Goal: Task Accomplishment & Management: Use online tool/utility

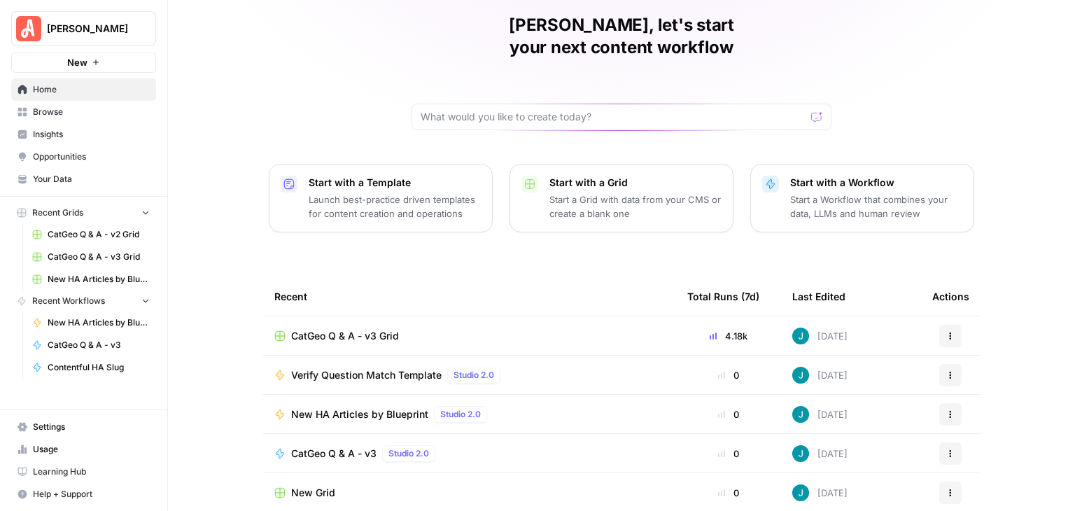
scroll to position [132, 0]
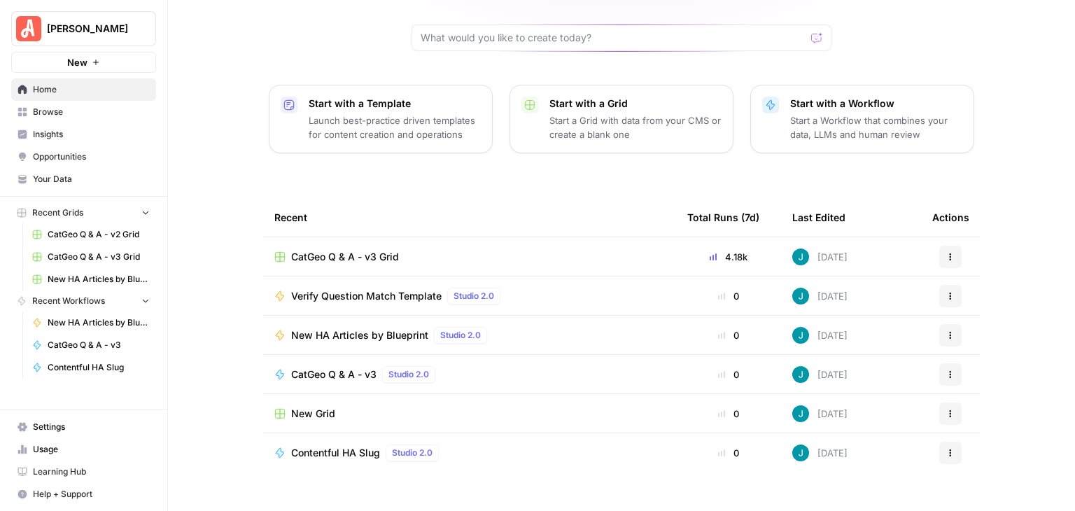
click at [72, 455] on span "Usage" at bounding box center [91, 449] width 117 height 13
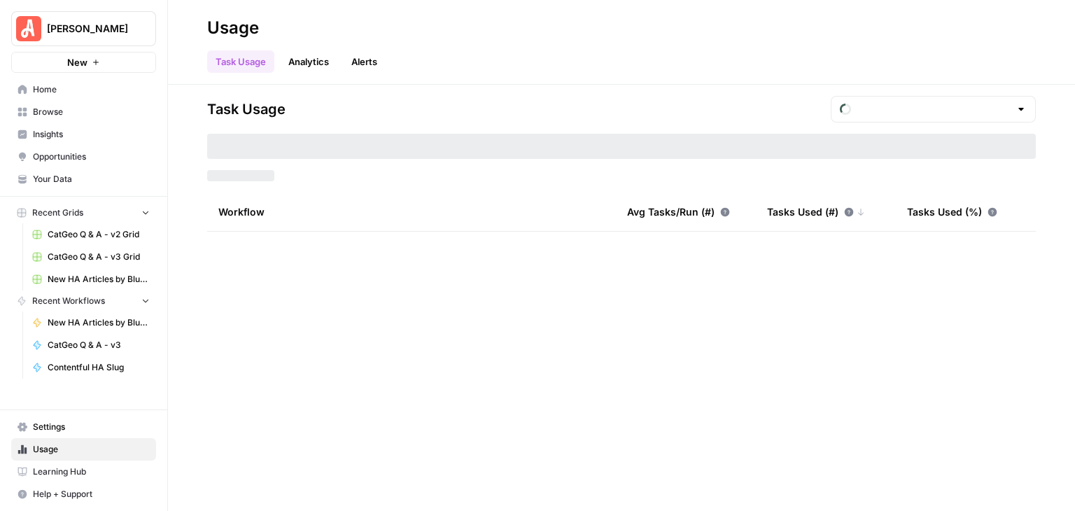
type input "September Tasks"
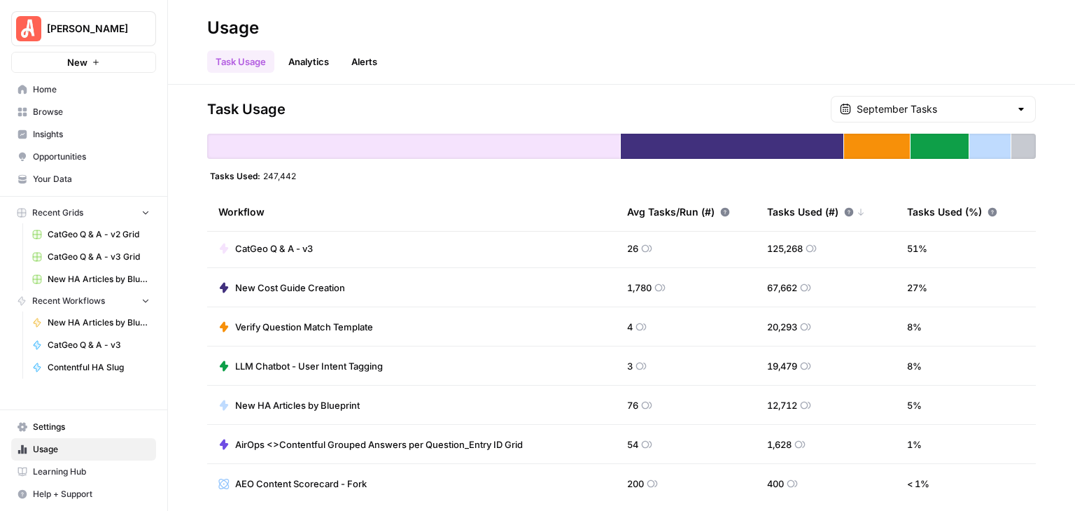
scroll to position [6, 0]
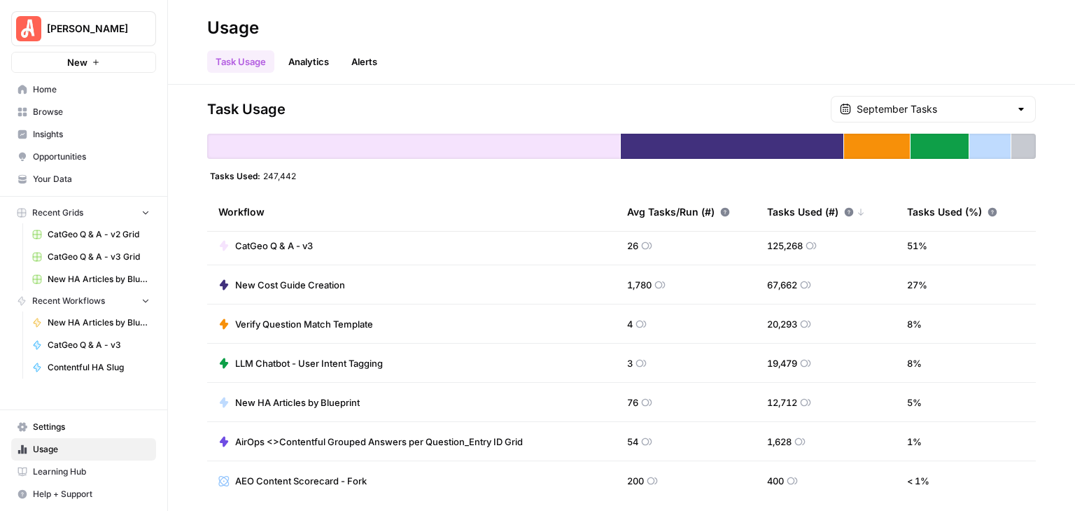
click at [315, 61] on link "Analytics" at bounding box center [308, 61] width 57 height 22
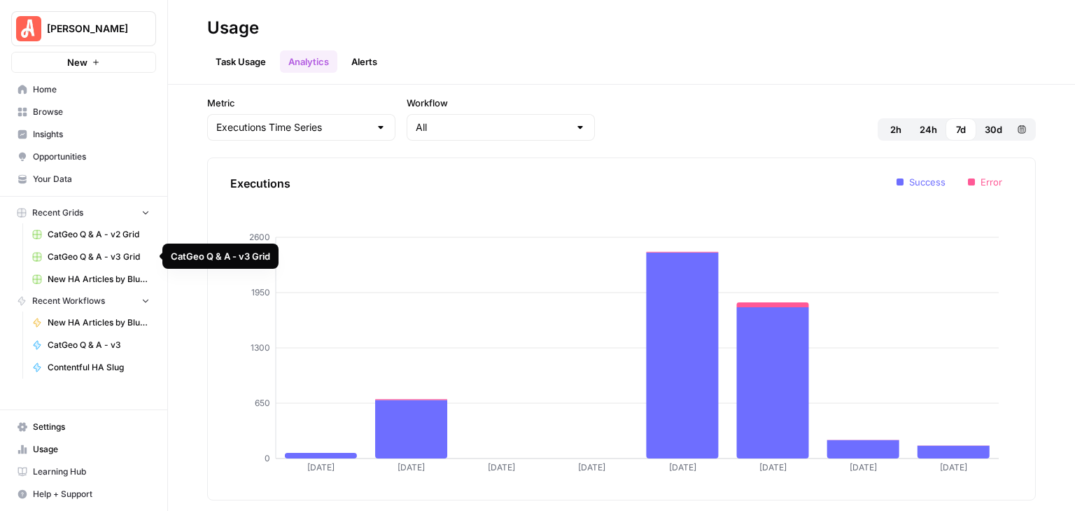
click at [111, 253] on span "CatGeo Q & A - v3 Grid" at bounding box center [99, 256] width 102 height 13
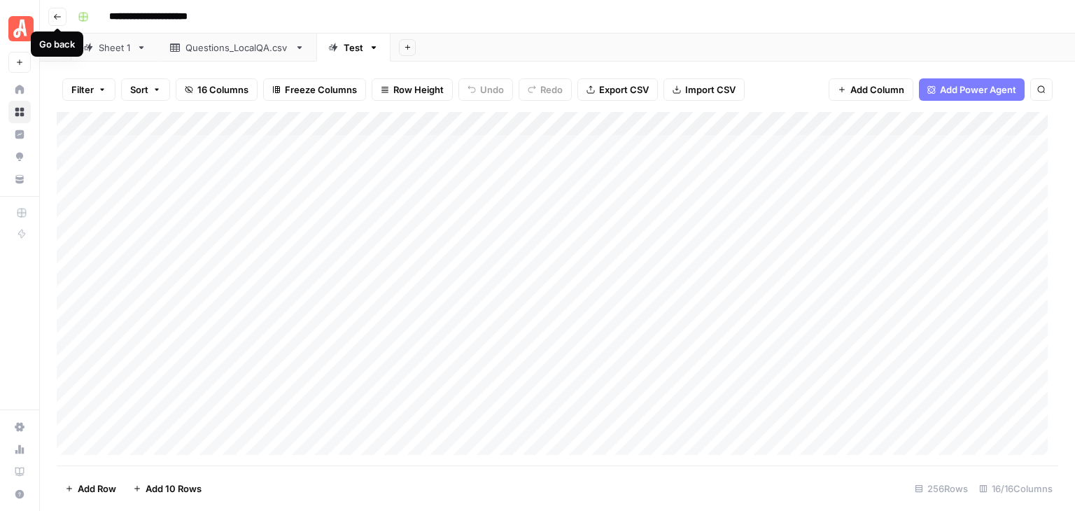
click at [53, 8] on button "Go back" at bounding box center [57, 17] width 18 height 18
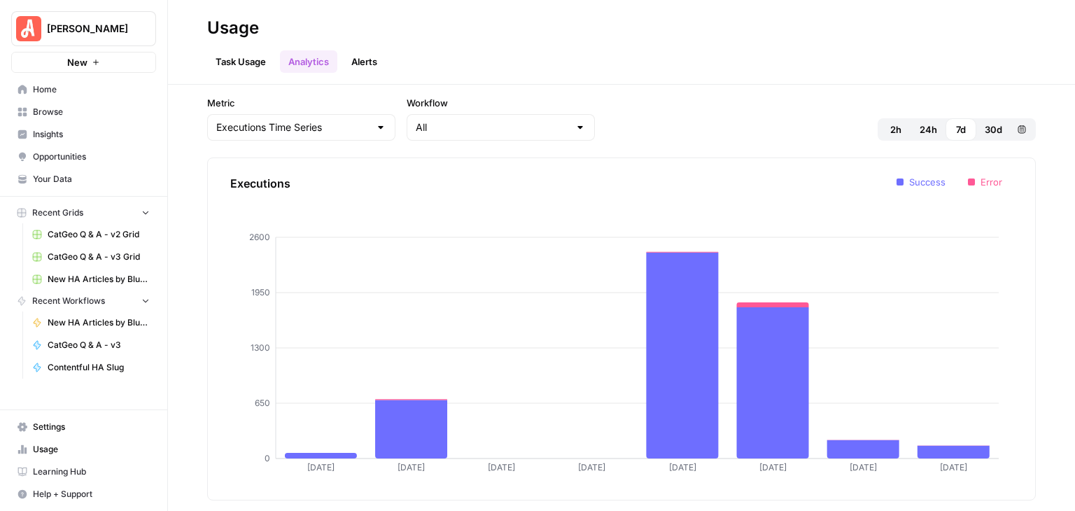
click at [101, 267] on link "CatGeo Q & A - v3 Grid" at bounding box center [91, 257] width 130 height 22
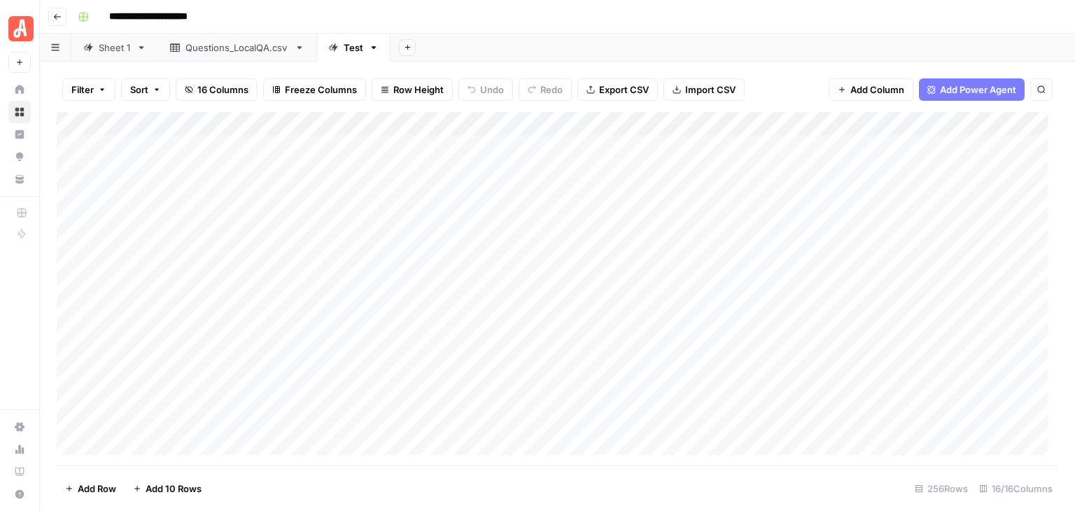
click at [51, 10] on button "Go back" at bounding box center [57, 17] width 18 height 18
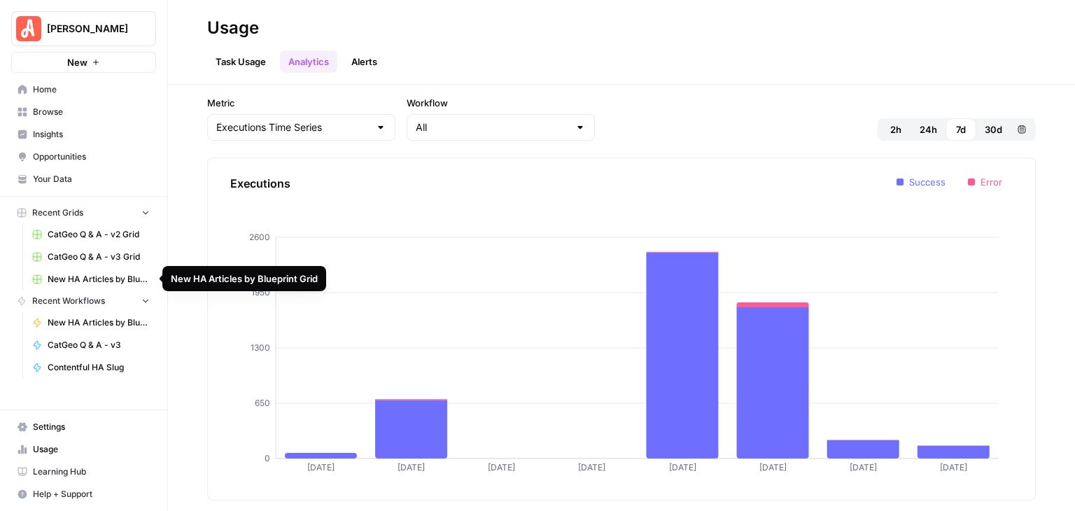
click at [108, 275] on span "New HA Articles by Blueprint Grid" at bounding box center [99, 279] width 102 height 13
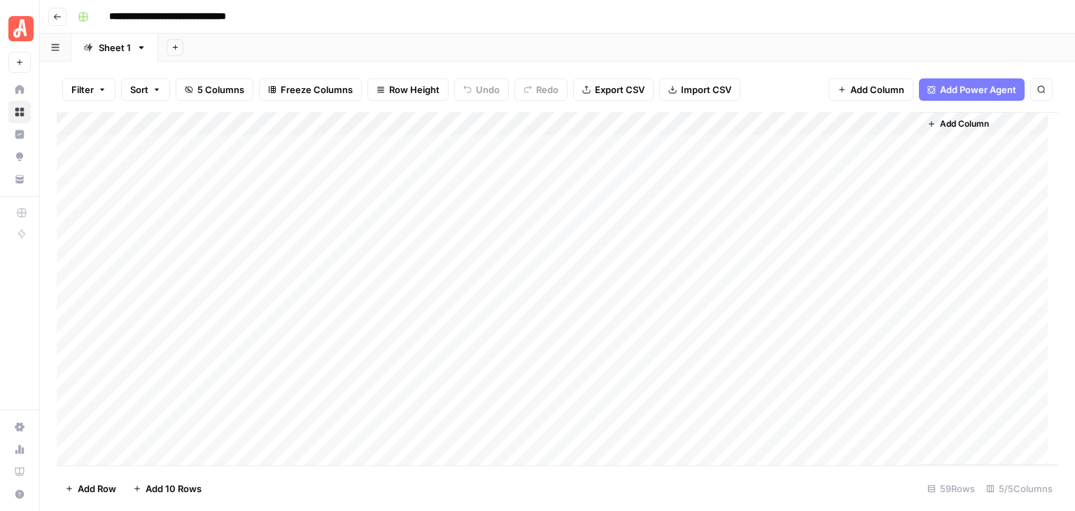
click at [632, 128] on div "Add Column" at bounding box center [557, 288] width 1001 height 353
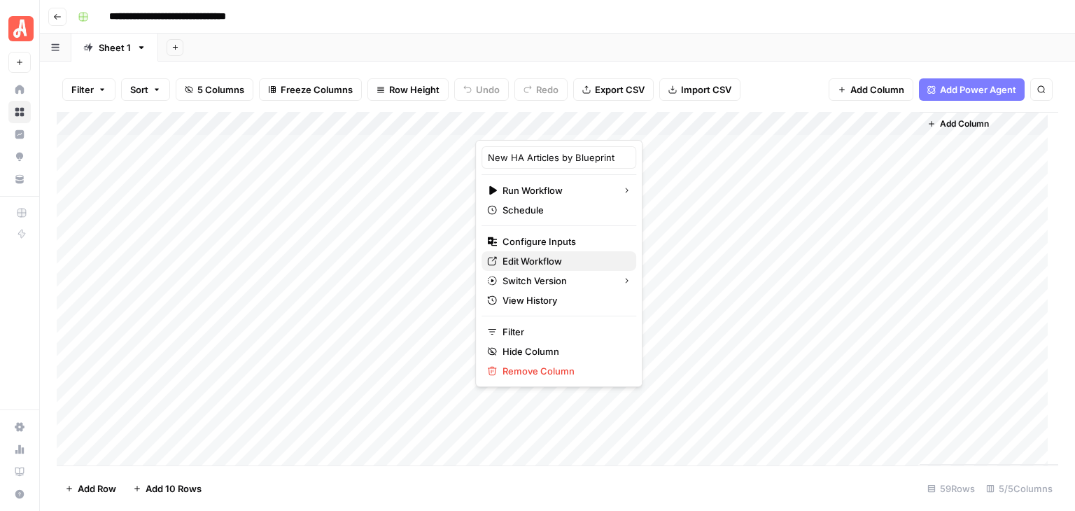
click at [572, 264] on span "Edit Workflow" at bounding box center [563, 261] width 122 height 14
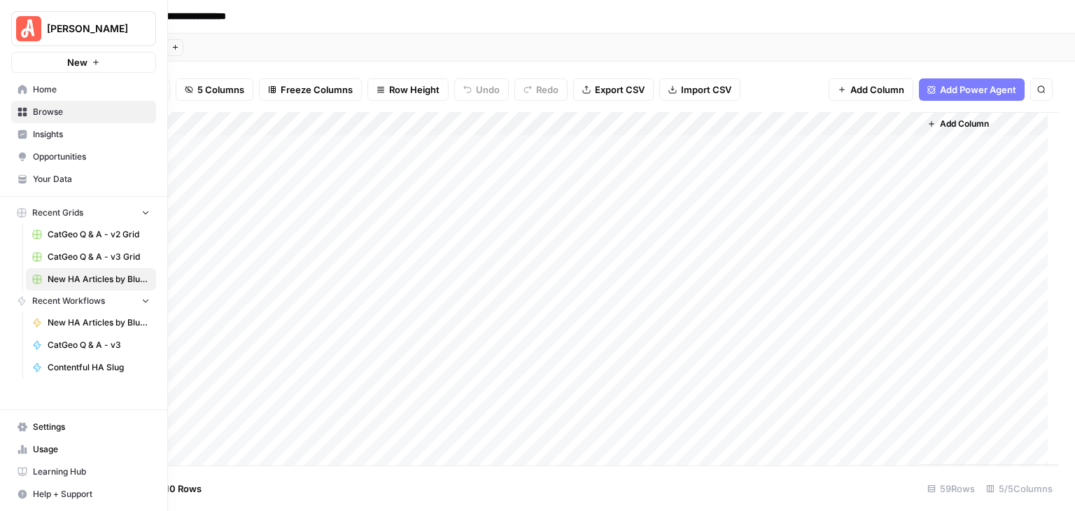
click at [64, 174] on span "Your Data" at bounding box center [91, 179] width 117 height 13
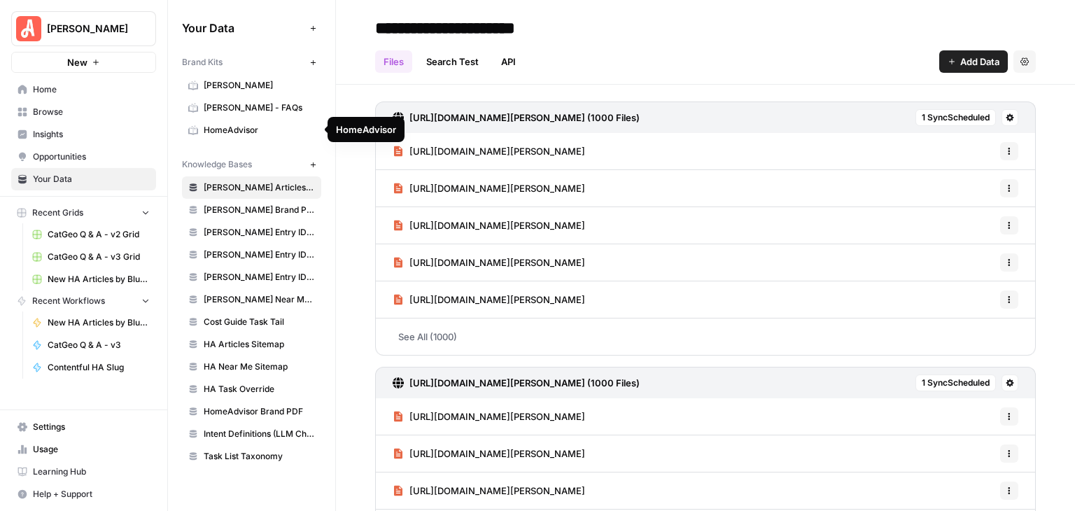
click at [266, 135] on span "HomeAdvisor" at bounding box center [259, 130] width 111 height 13
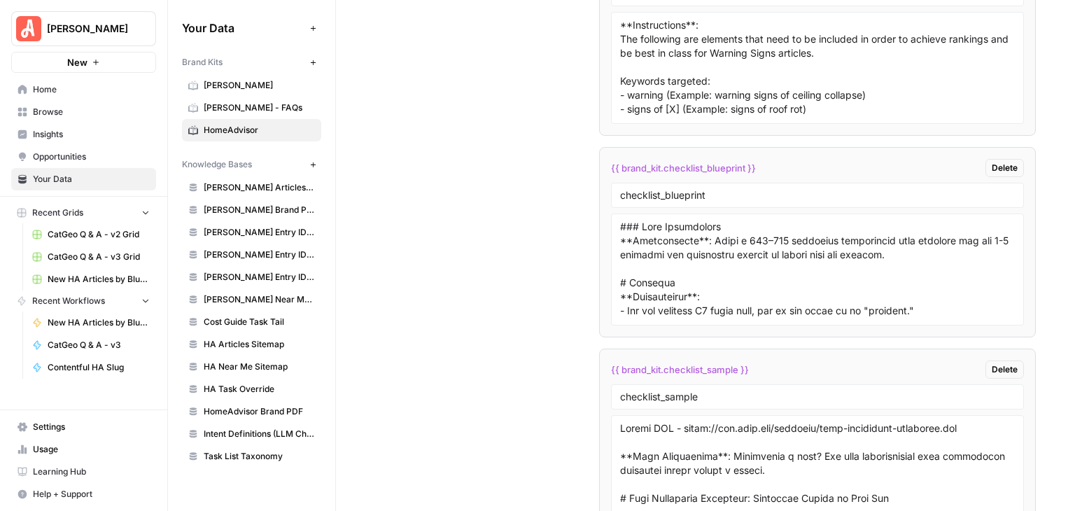
scroll to position [9157, 0]
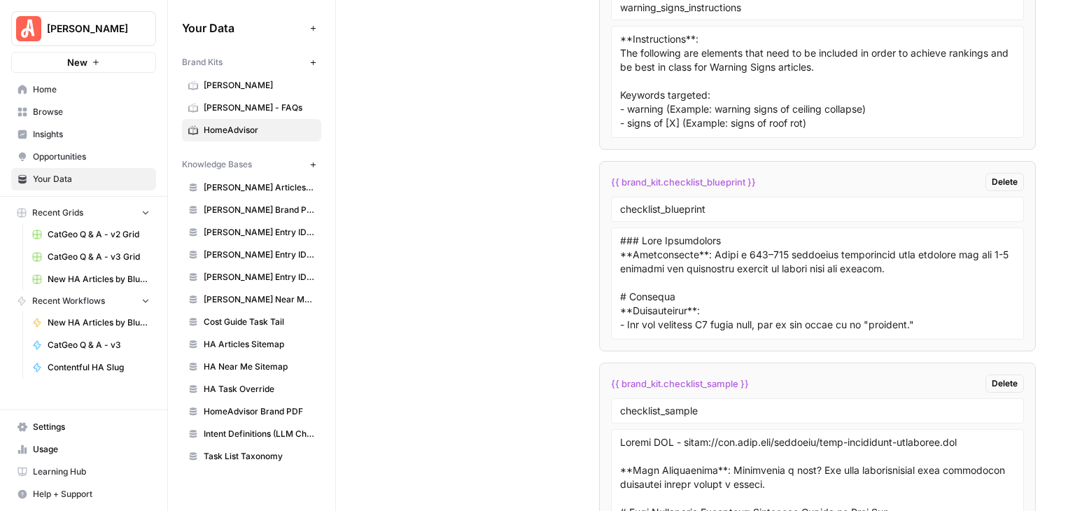
click at [73, 451] on span "Usage" at bounding box center [91, 449] width 117 height 13
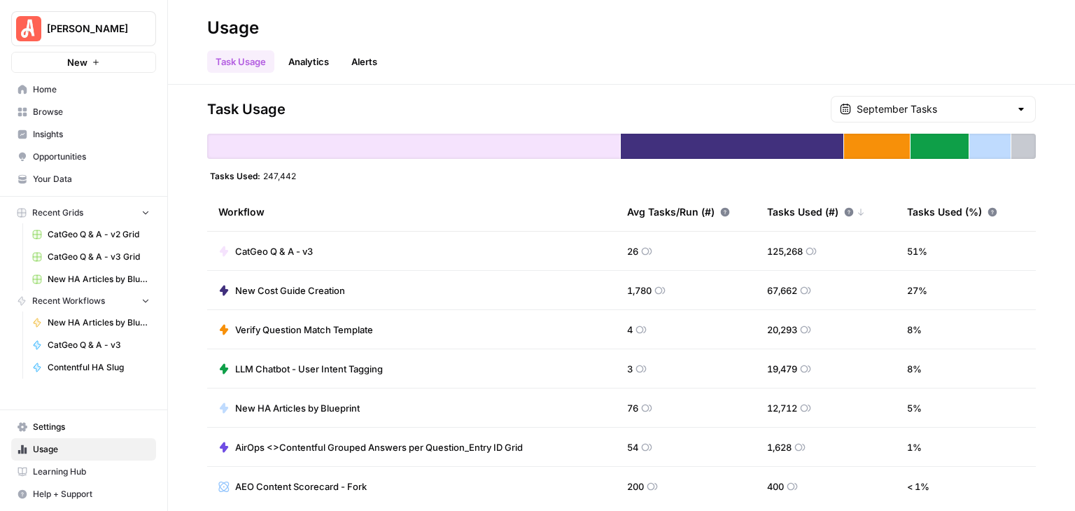
click at [57, 464] on link "Learning Hub" at bounding box center [83, 471] width 145 height 22
click at [76, 469] on span "Learning Hub" at bounding box center [91, 471] width 117 height 13
click at [50, 113] on span "Browse" at bounding box center [91, 112] width 117 height 13
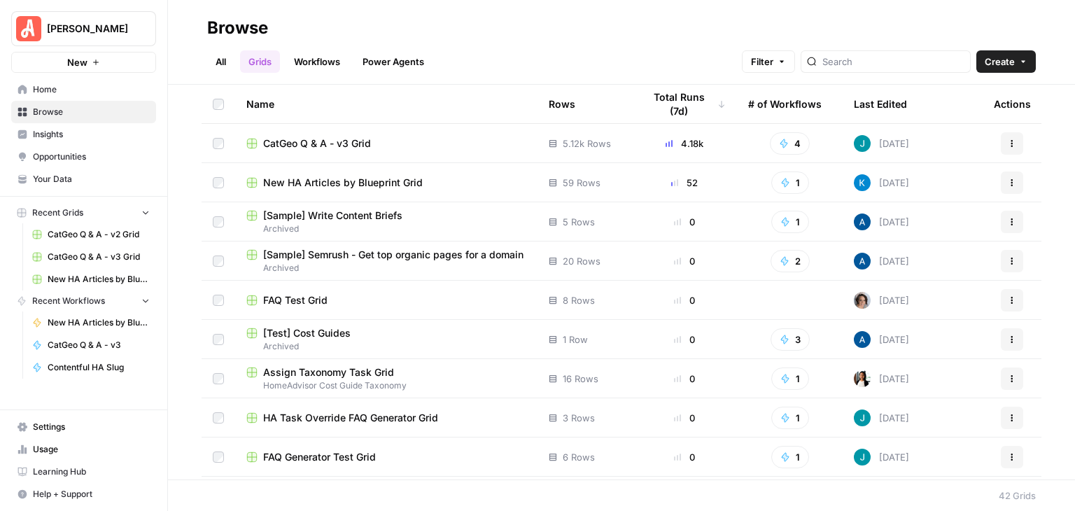
click at [358, 139] on span "CatGeo Q & A - v3 Grid" at bounding box center [317, 143] width 108 height 14
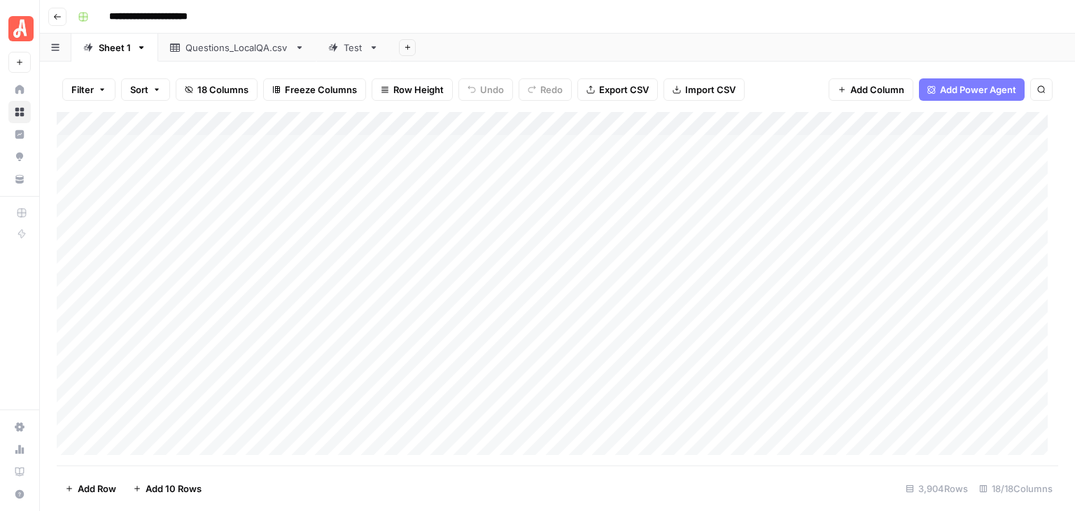
click at [347, 45] on div "Test" at bounding box center [354, 48] width 20 height 14
click at [170, 483] on span "Add 10 Rows" at bounding box center [174, 488] width 56 height 14
click at [229, 199] on div "Add Column" at bounding box center [557, 288] width 1001 height 353
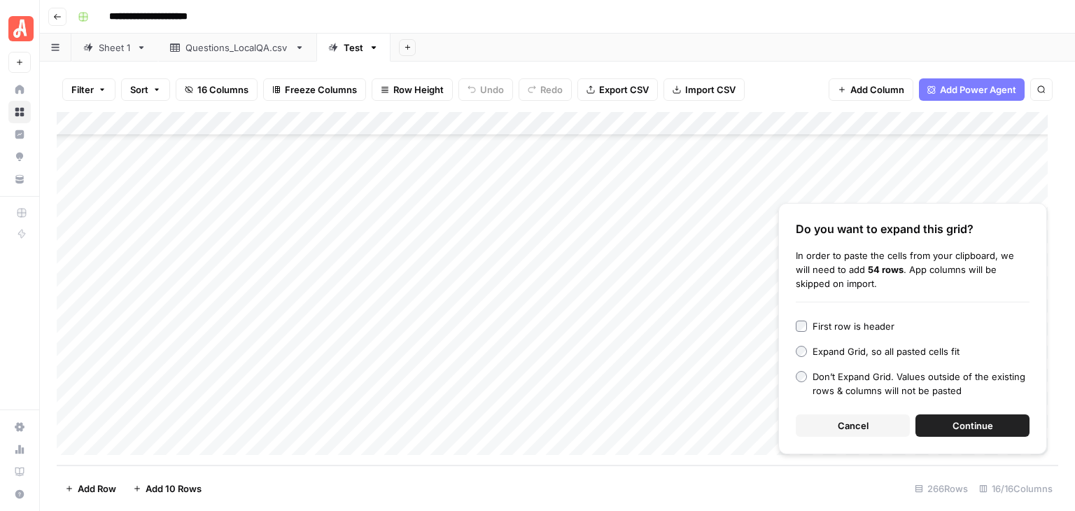
click at [985, 419] on span "Continue" at bounding box center [972, 425] width 41 height 14
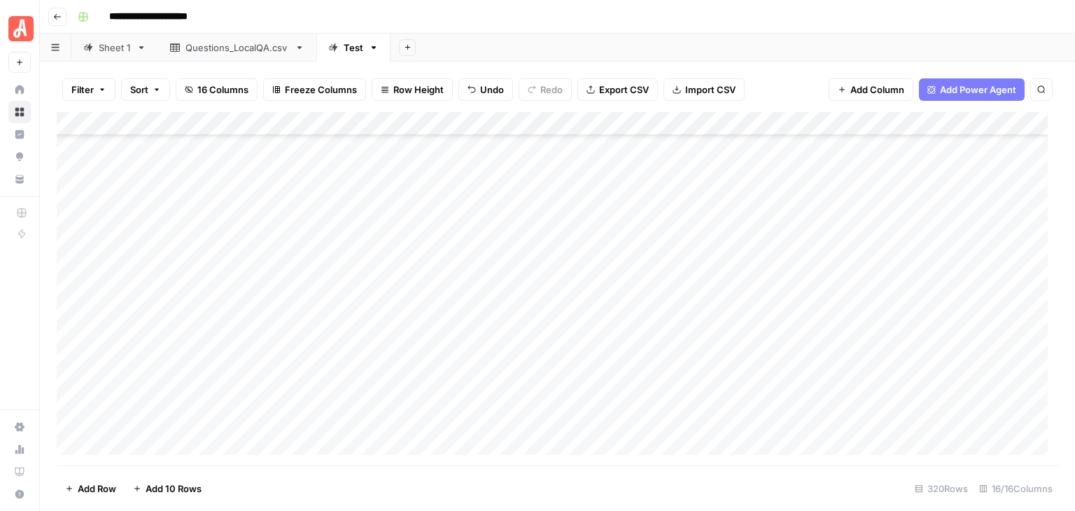
scroll to position [6056, 0]
click at [367, 183] on div "Add Column" at bounding box center [557, 288] width 1001 height 353
click at [239, 177] on div "Add Column" at bounding box center [557, 288] width 1001 height 353
click at [560, 250] on div "Add Column" at bounding box center [557, 288] width 1001 height 353
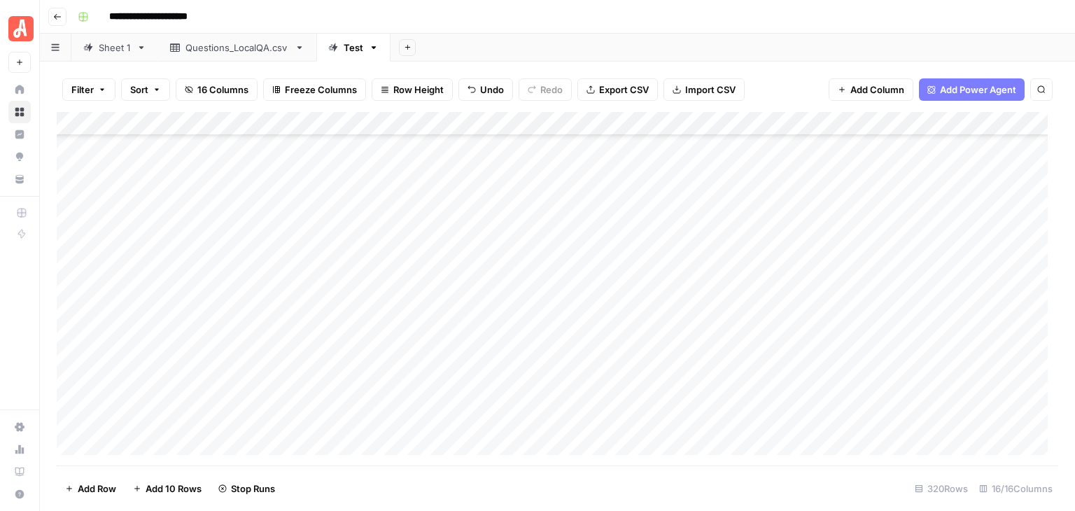
click at [563, 267] on div "Add Column" at bounding box center [557, 288] width 1001 height 353
click at [901, 245] on div "Add Column" at bounding box center [557, 288] width 1001 height 353
click at [884, 276] on div "Add Column" at bounding box center [557, 288] width 1001 height 353
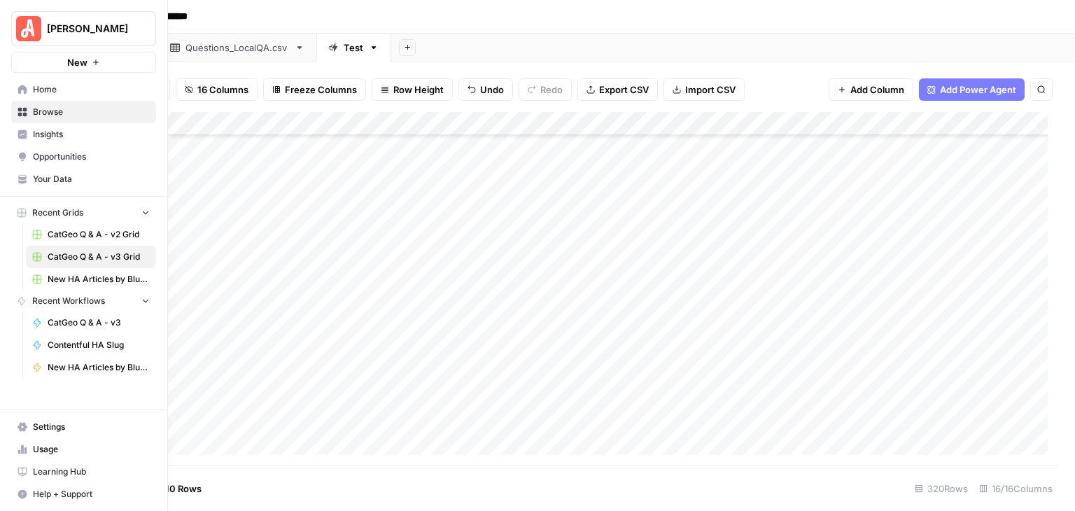
click at [50, 445] on span "Usage" at bounding box center [91, 449] width 117 height 13
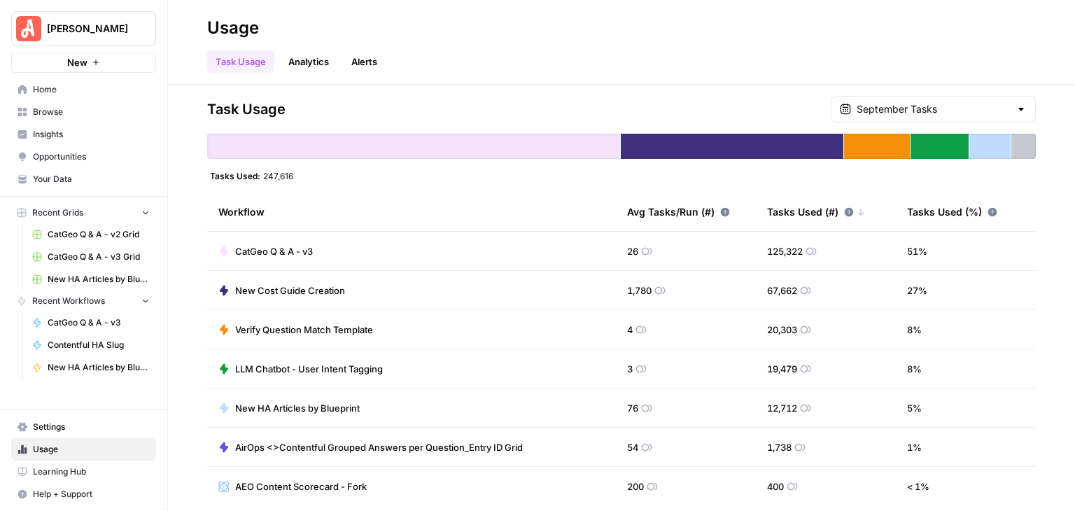
click at [109, 20] on button "[PERSON_NAME]" at bounding box center [83, 28] width 145 height 35
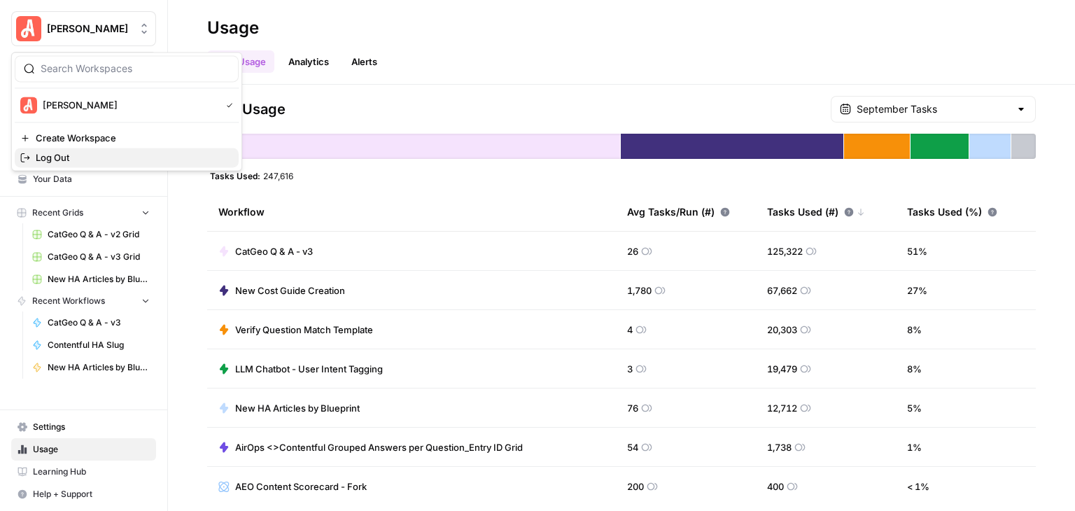
click at [67, 152] on span "Log Out" at bounding box center [132, 157] width 192 height 14
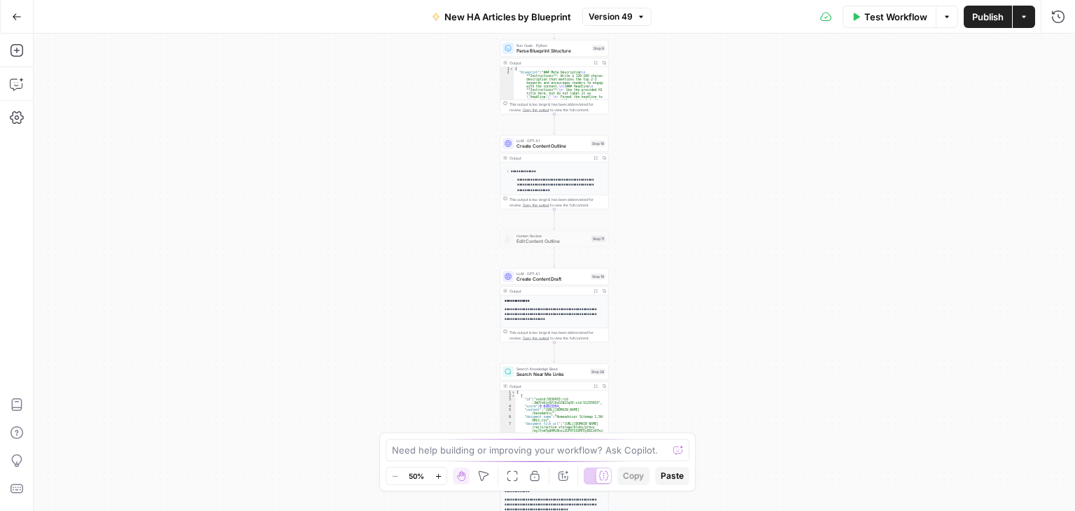
click at [435, 481] on button "Zoom In" at bounding box center [438, 475] width 17 height 17
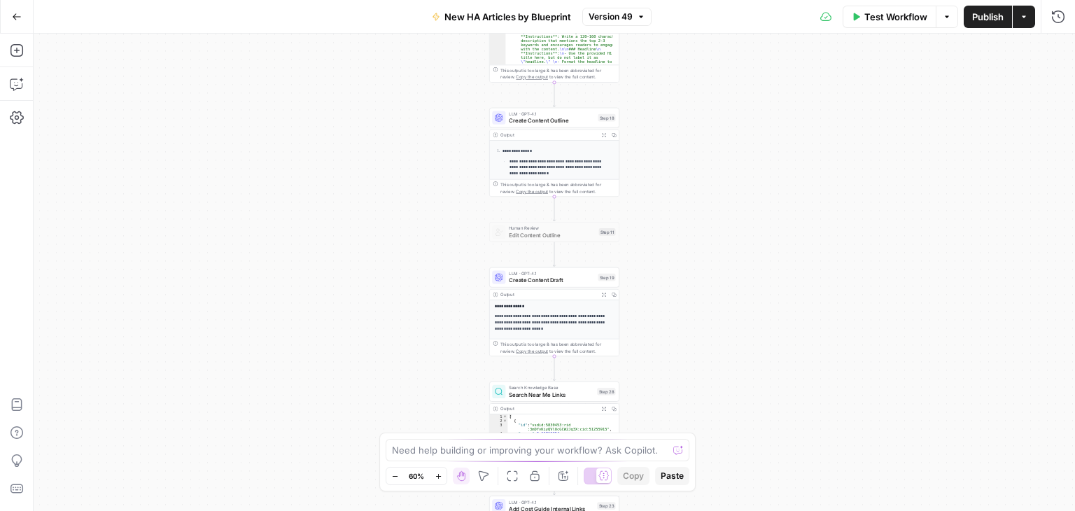
click at [439, 475] on icon "button" at bounding box center [437, 475] width 5 height 5
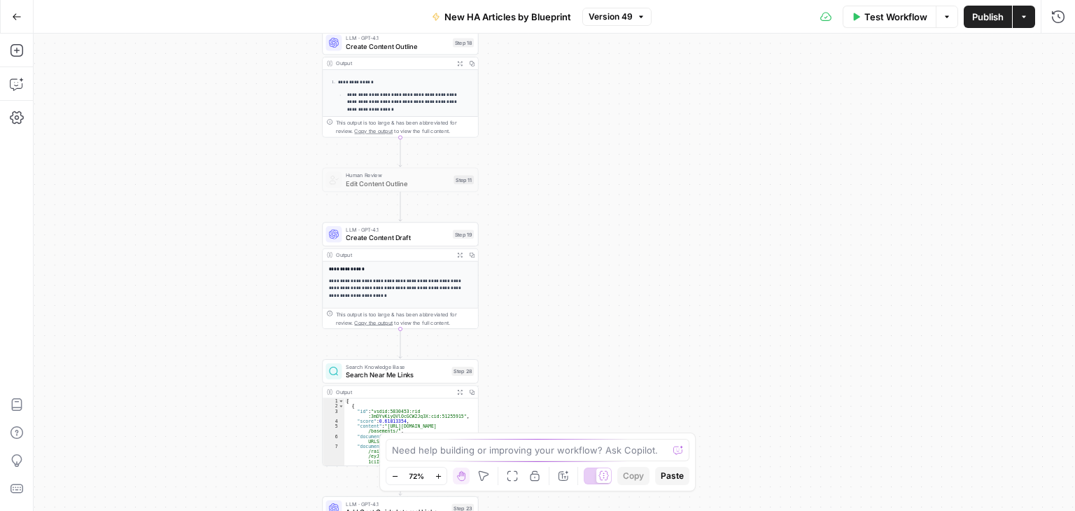
drag, startPoint x: 737, startPoint y: 335, endPoint x: 657, endPoint y: 308, distance: 85.0
click at [653, 309] on div "**********" at bounding box center [554, 272] width 1041 height 477
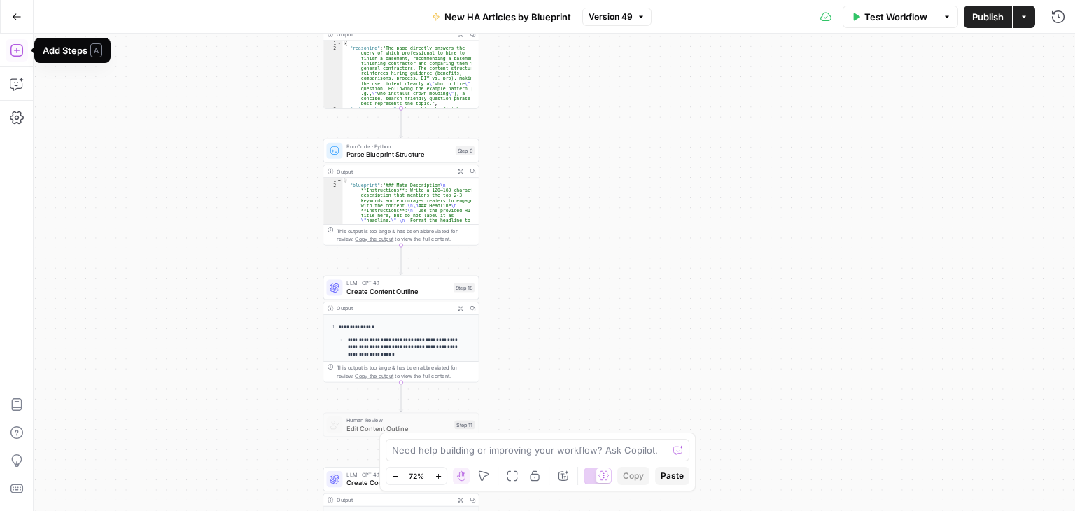
click at [17, 45] on icon "button" at bounding box center [17, 50] width 14 height 14
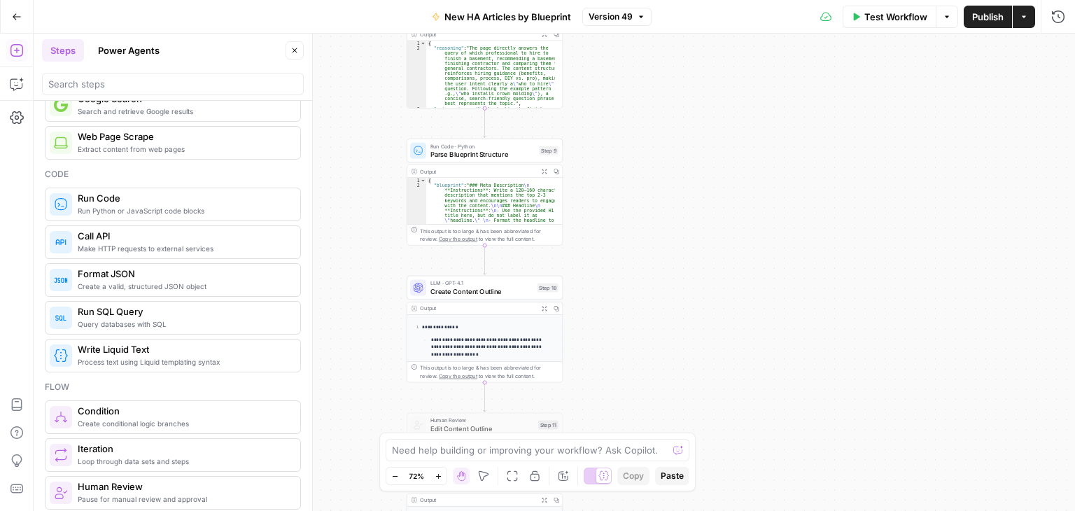
scroll to position [280, 0]
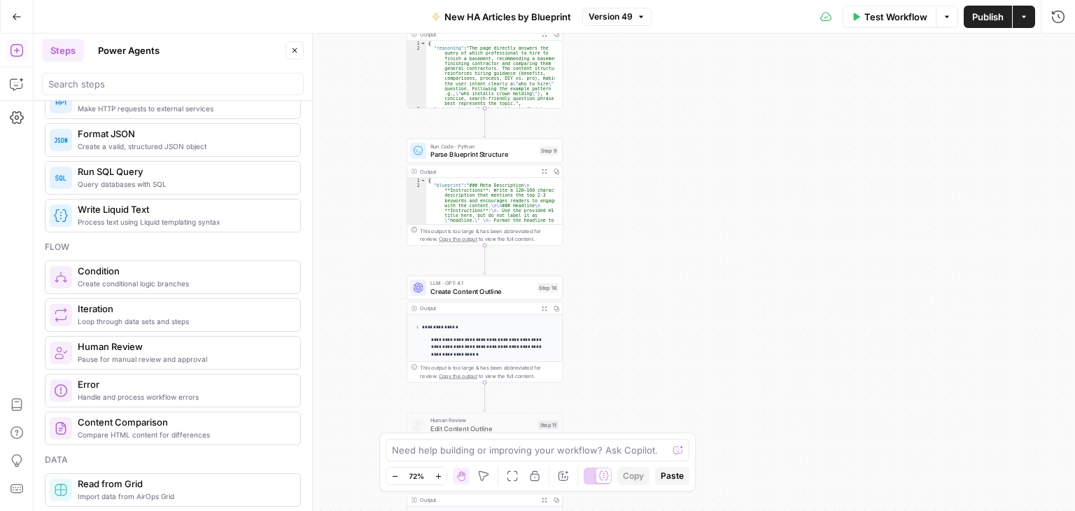
click at [109, 415] on span "Content Comparison" at bounding box center [183, 422] width 211 height 14
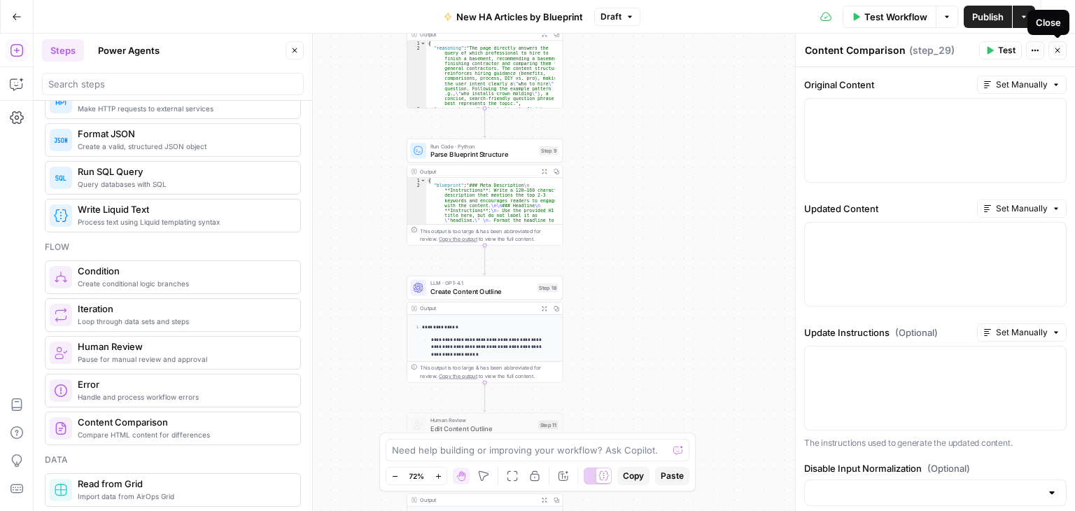
click at [1056, 52] on icon "button" at bounding box center [1057, 50] width 8 height 8
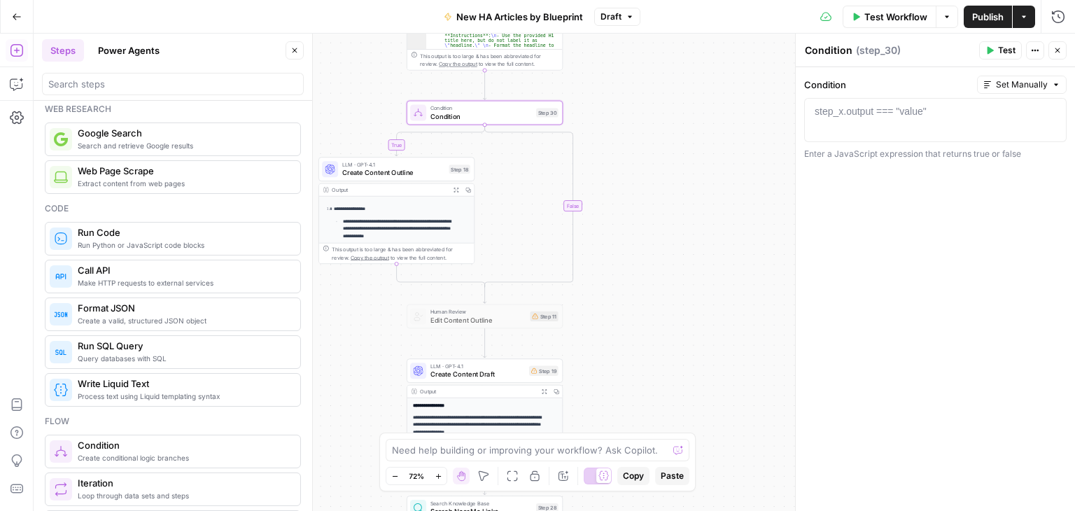
scroll to position [0, 0]
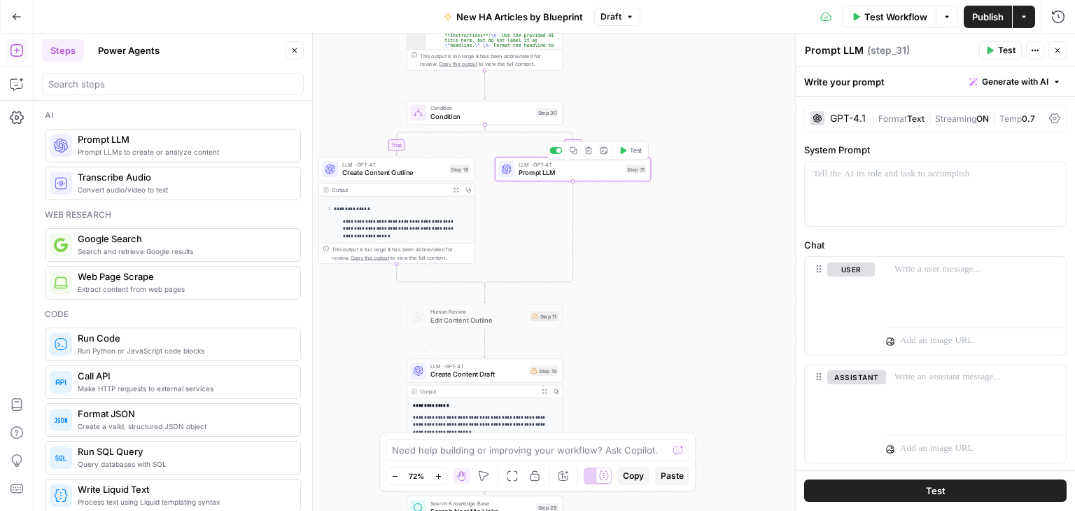
click at [556, 168] on span "Prompt LLM" at bounding box center [569, 173] width 103 height 10
click at [560, 168] on span "Prompt LLM" at bounding box center [569, 173] width 103 height 10
click at [842, 51] on textarea "Prompt LLM" at bounding box center [834, 50] width 59 height 14
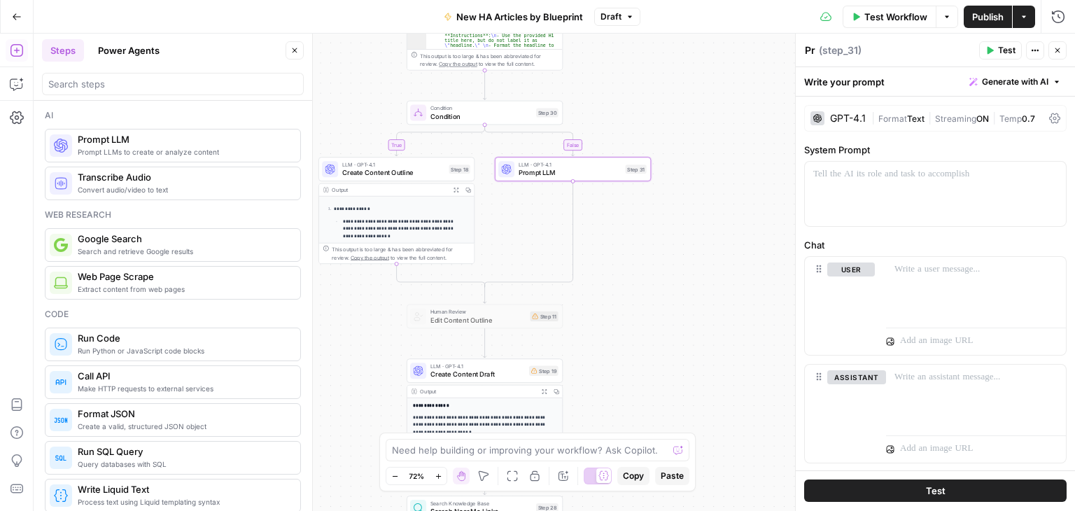
type textarea "P"
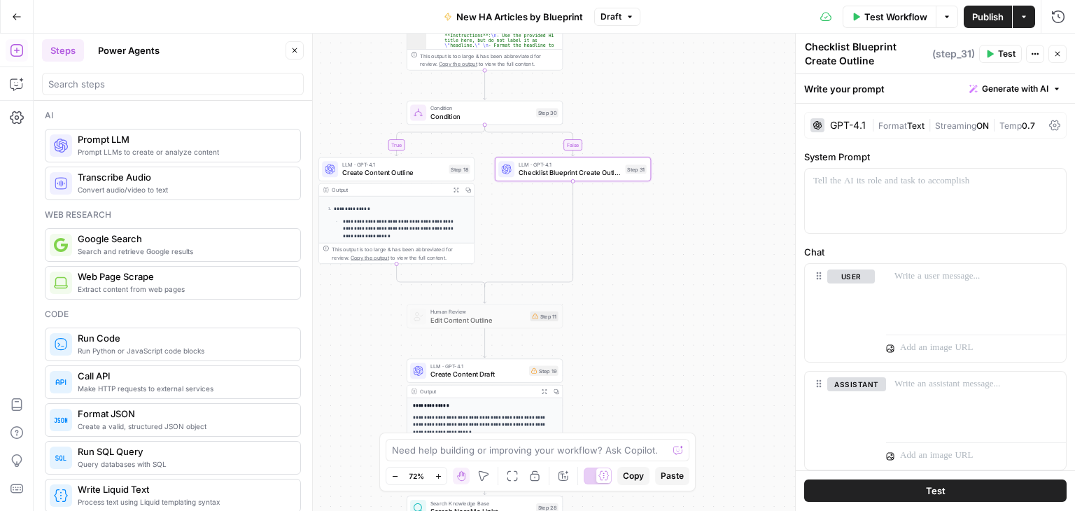
click at [893, 48] on textarea "Checklist Blueprint Create Outline" at bounding box center [867, 54] width 124 height 28
type textarea "Checklist BP Create Outline"
click at [698, 127] on div "**********" at bounding box center [554, 272] width 1041 height 477
click at [404, 168] on span "Create Content Outline" at bounding box center [393, 173] width 103 height 10
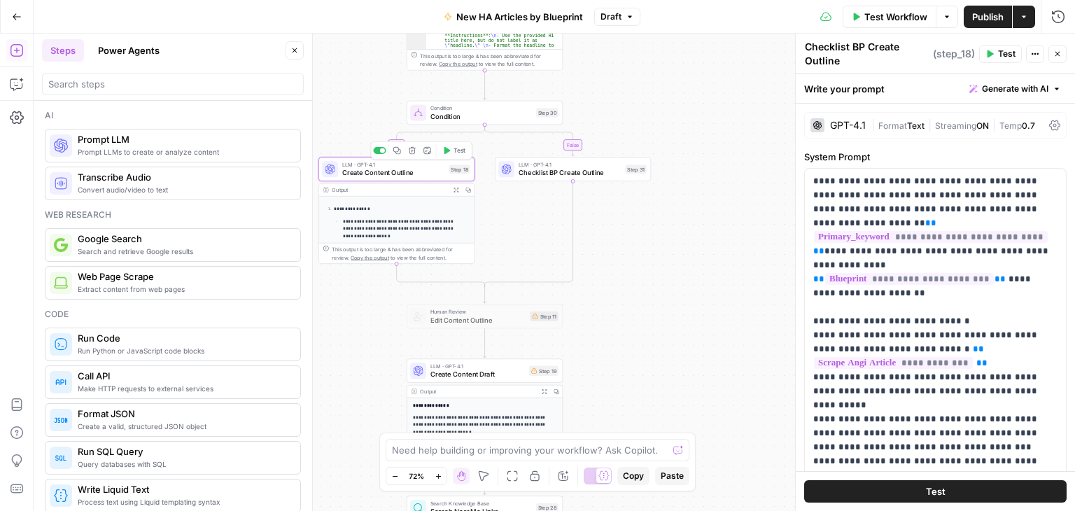
type textarea "Create Content Outline"
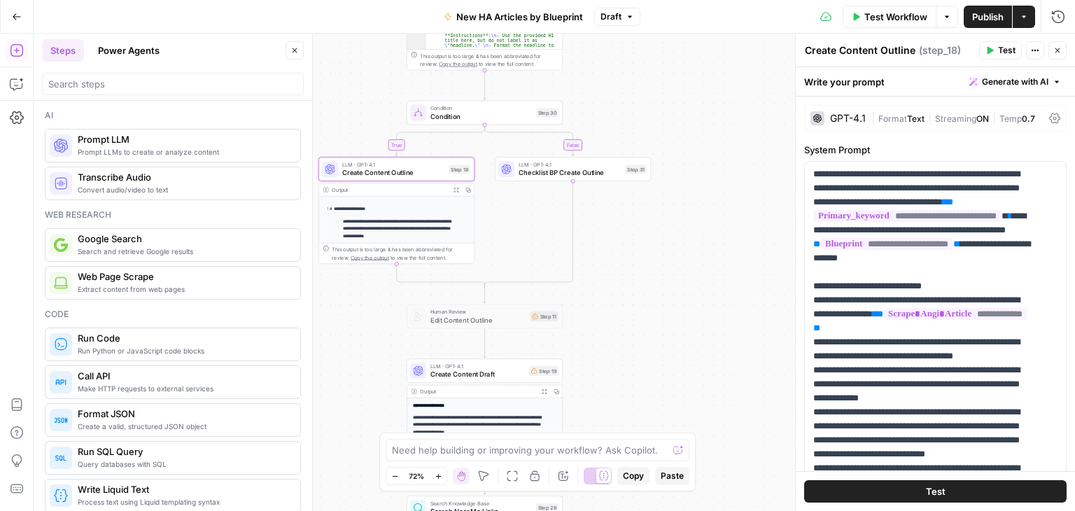
click at [837, 111] on div "GPT-4.1" at bounding box center [837, 118] width 55 height 14
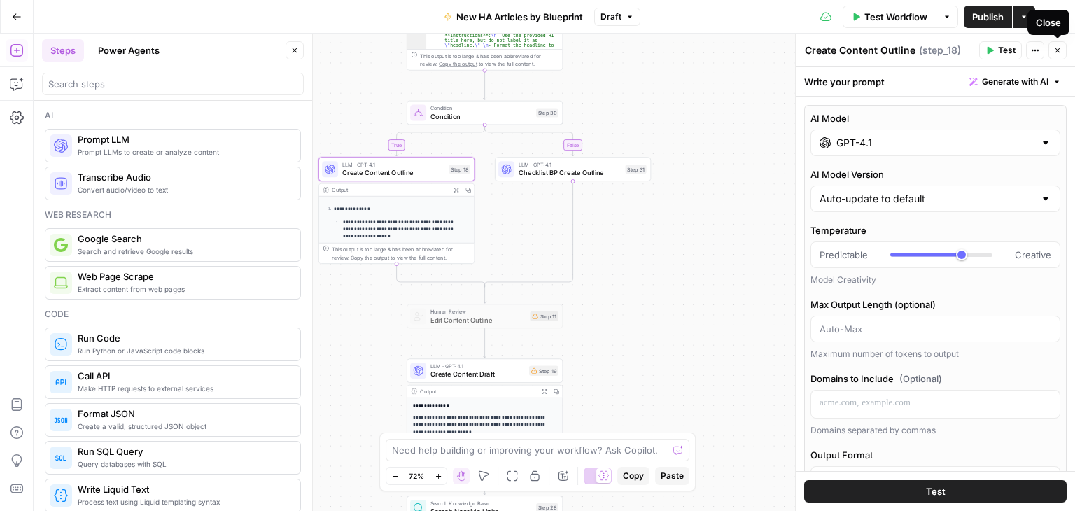
click at [1058, 50] on icon "button" at bounding box center [1057, 50] width 8 height 8
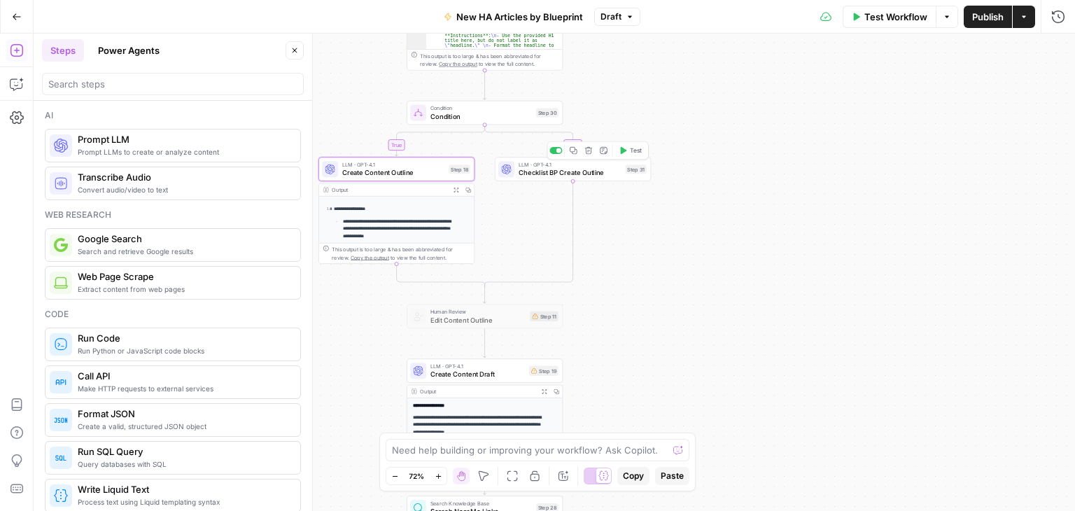
click at [580, 173] on span "Checklist BP Create Outline" at bounding box center [569, 173] width 103 height 10
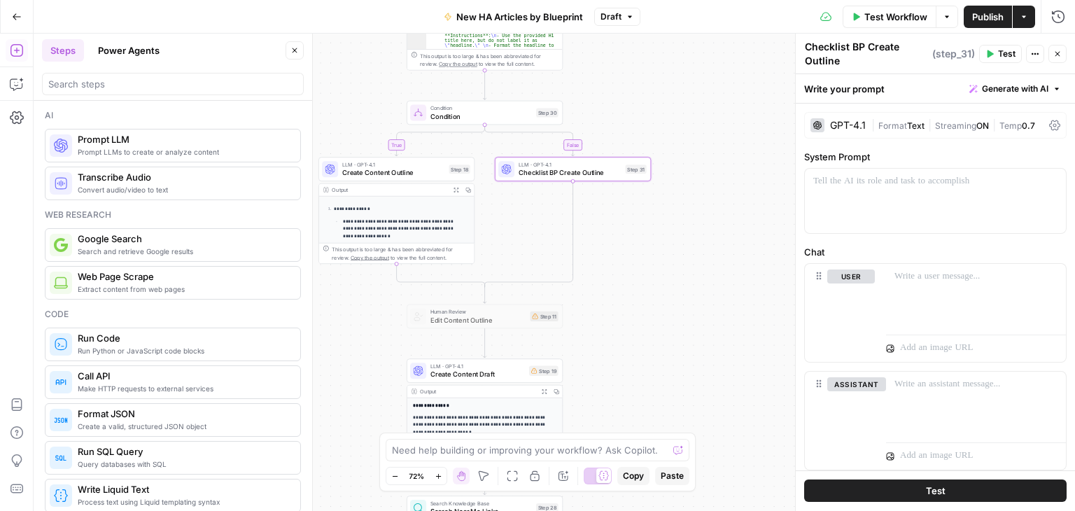
click at [846, 129] on div "GPT-4.1" at bounding box center [848, 125] width 36 height 10
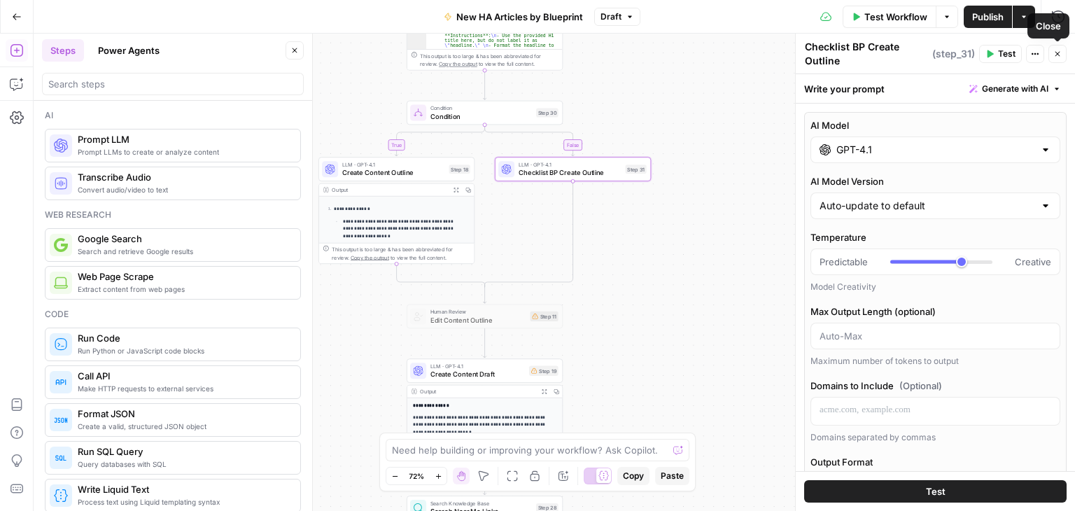
click at [1058, 52] on icon "button" at bounding box center [1057, 54] width 5 height 5
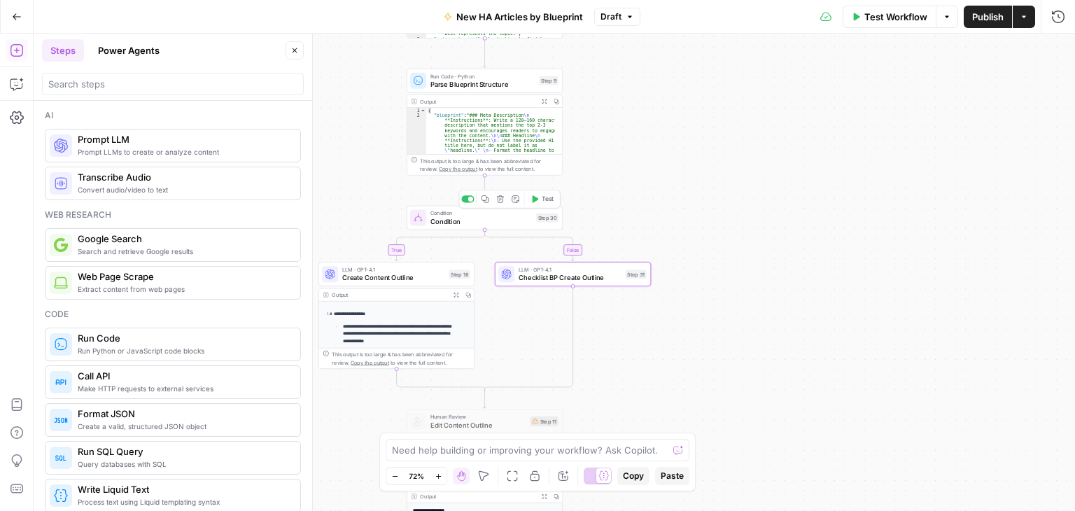
click at [495, 216] on span "Condition" at bounding box center [480, 221] width 101 height 10
click at [295, 51] on icon "button" at bounding box center [294, 50] width 5 height 5
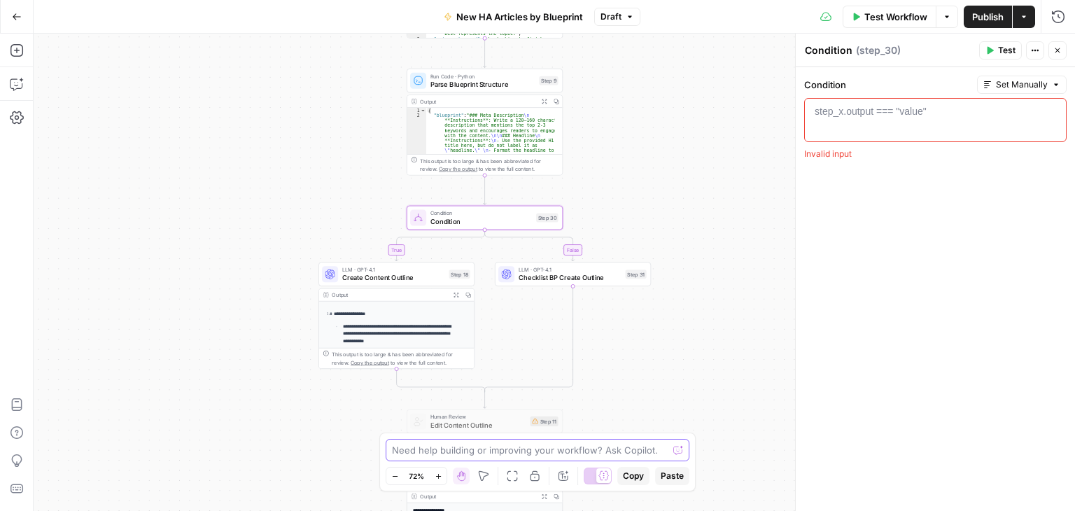
click at [523, 451] on textarea at bounding box center [530, 450] width 276 height 14
type textarea "step 30 is conditional, if the"
click at [481, 97] on div "Output Expand Output Copy 1 2 { "blueprint" : "### Meta Description \n **Instru…" at bounding box center [484, 134] width 156 height 80
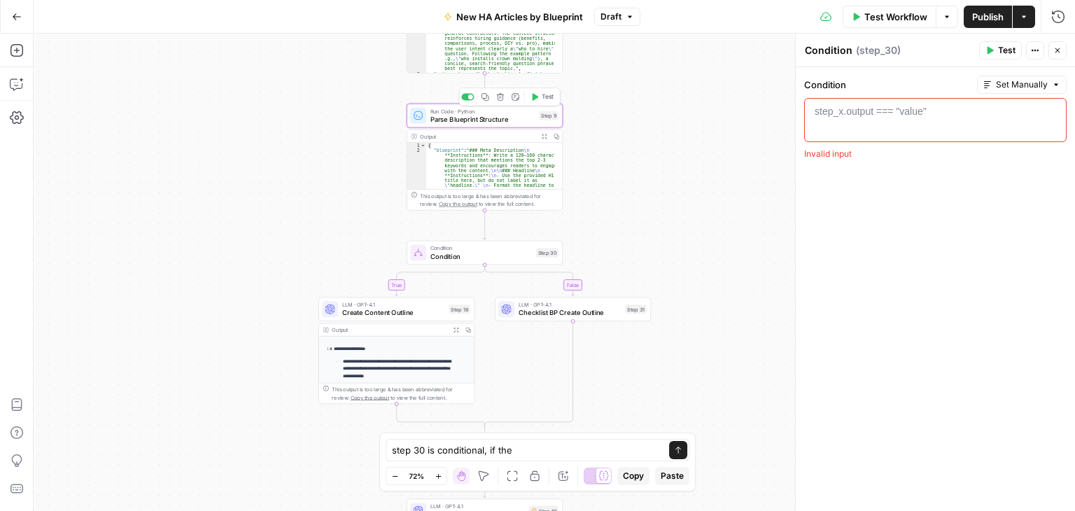
click at [493, 123] on span "Parse Blueprint Structure" at bounding box center [482, 119] width 105 height 10
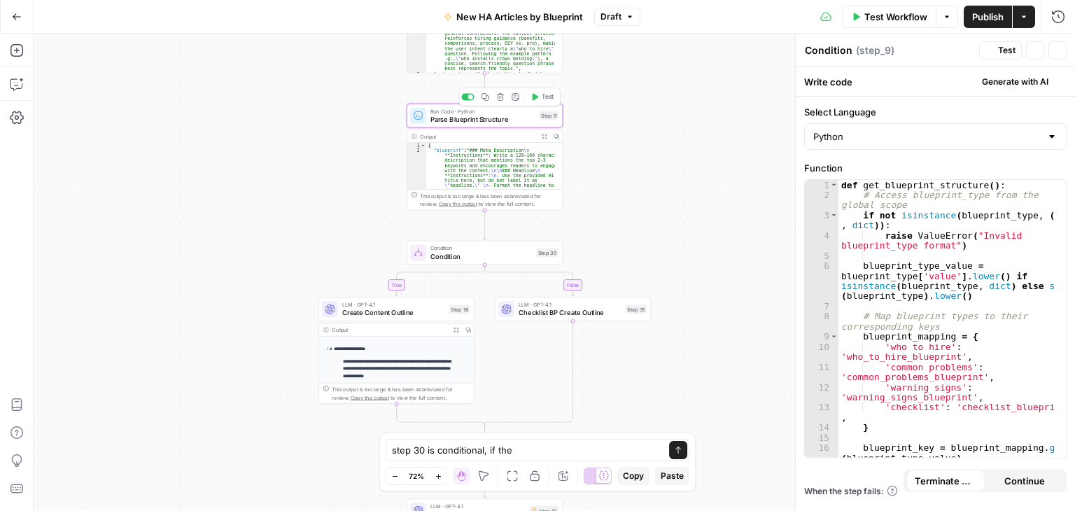
type textarea "Parse Blueprint Structure"
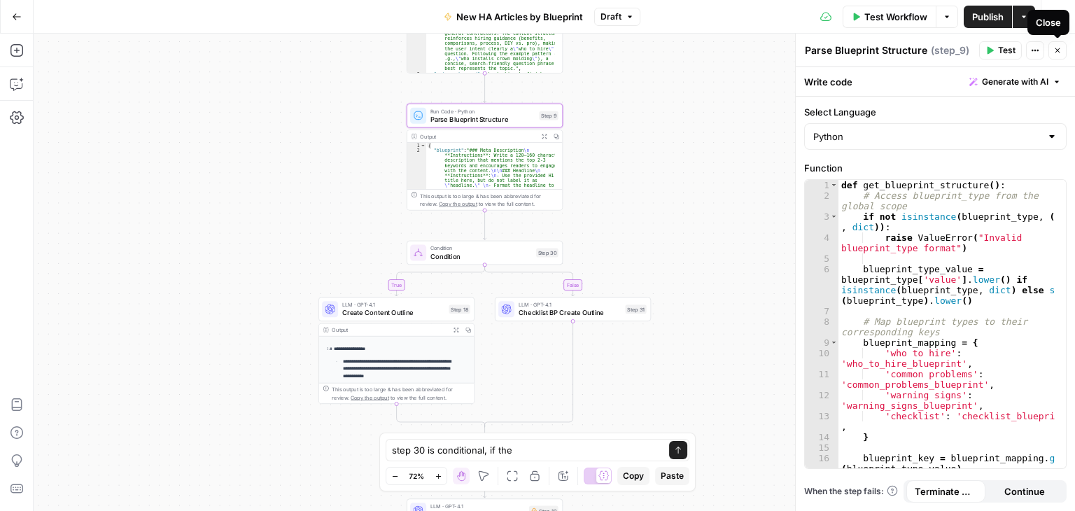
click at [1059, 51] on icon "button" at bounding box center [1057, 50] width 8 height 8
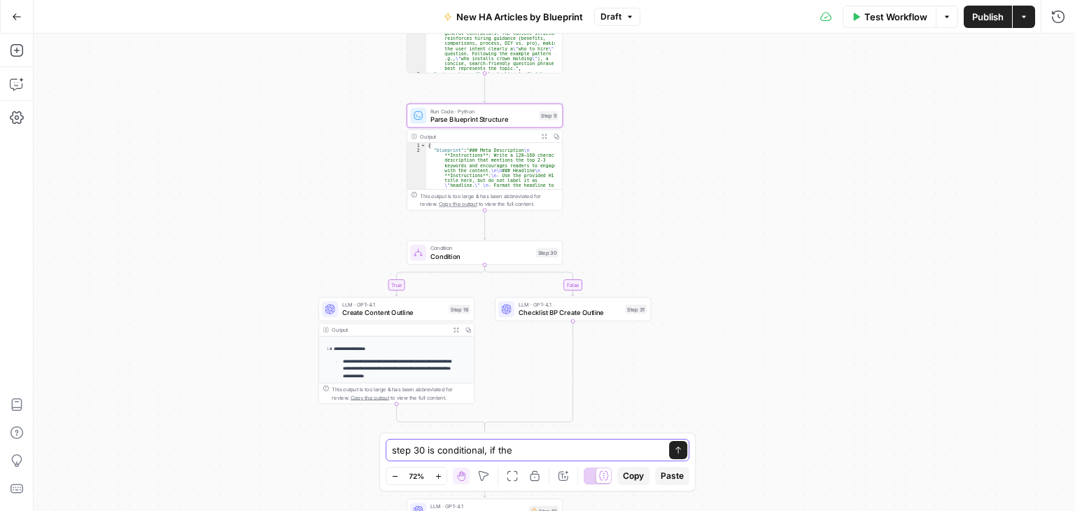
click at [540, 449] on textarea "step 30 is conditional, if the" at bounding box center [523, 450] width 263 height 14
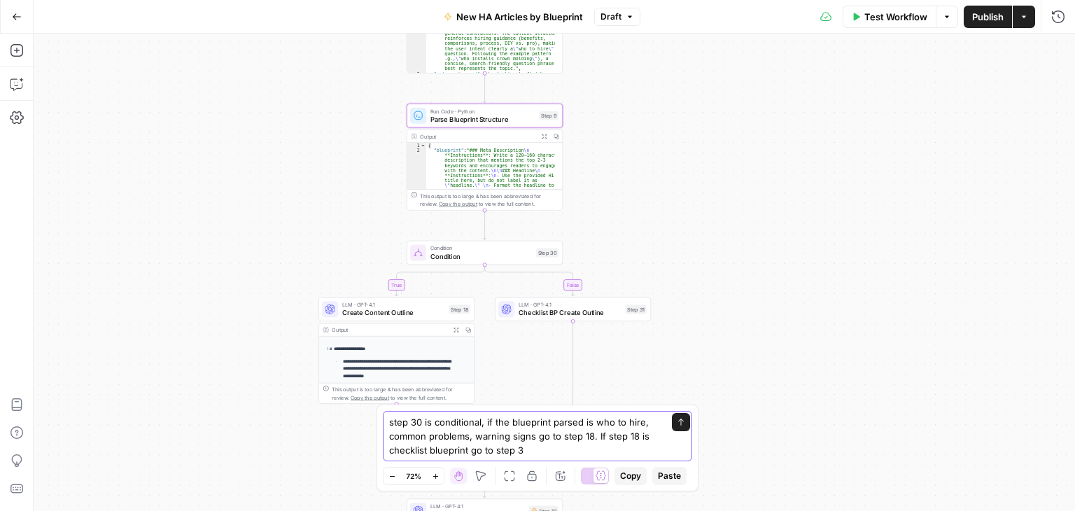
type textarea "step 30 is conditional, if the blueprint parsed is who to hire, common problems…"
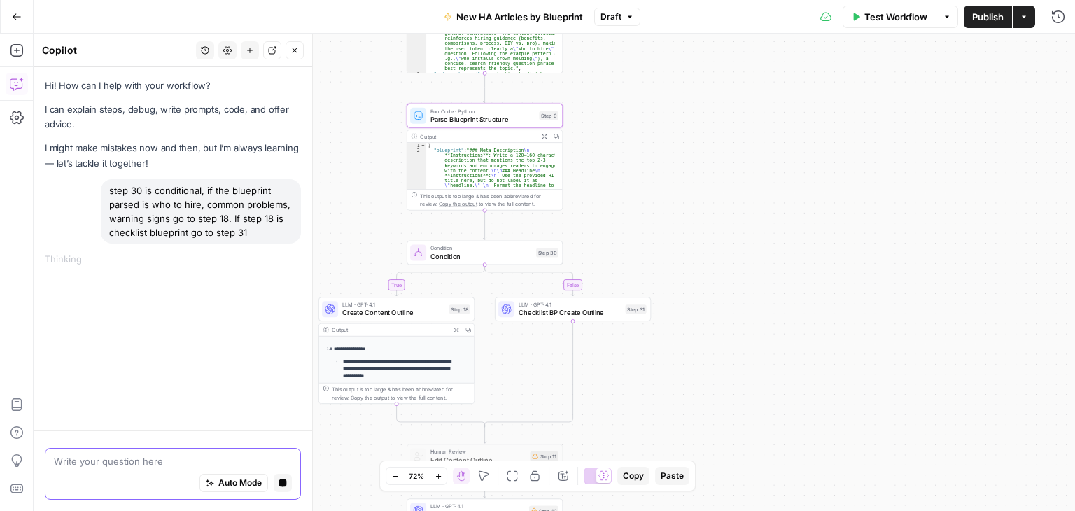
click at [288, 481] on button "Stop generating" at bounding box center [283, 483] width 18 height 18
drag, startPoint x: 252, startPoint y: 234, endPoint x: 107, endPoint y: 192, distance: 150.8
click at [105, 193] on div "step 30 is conditional, if the blueprint parsed is who to hire, common problems…" at bounding box center [201, 211] width 200 height 64
copy div "step 30 is conditional, if the blueprint parsed is who to hire, common problems…"
click at [181, 455] on textarea at bounding box center [173, 461] width 238 height 14
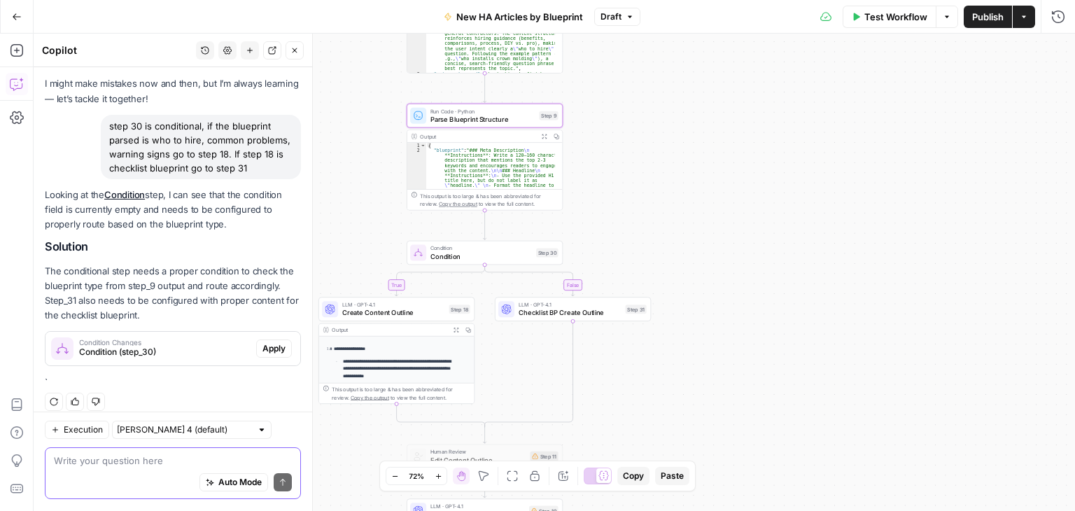
scroll to position [108, 0]
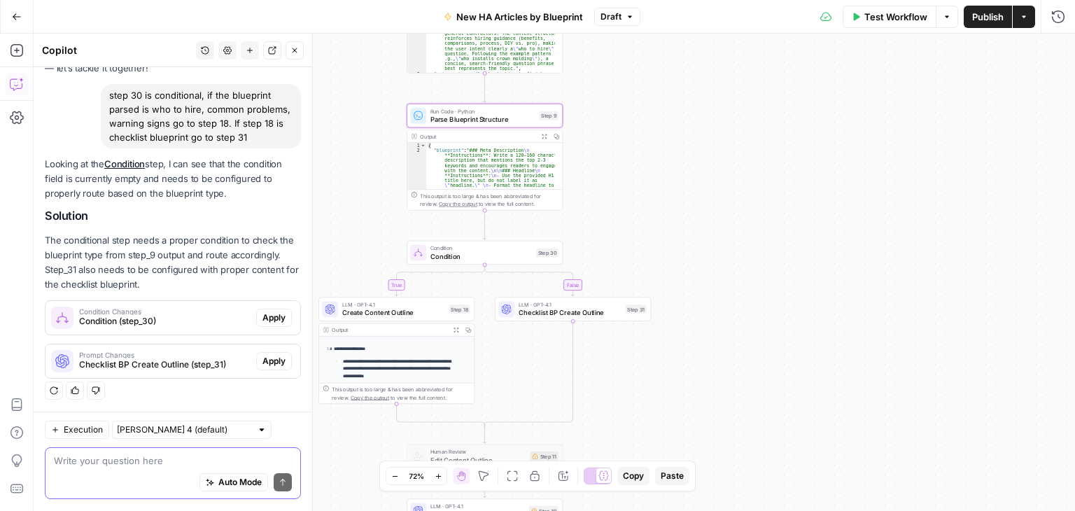
paste textarea "step 30 is conditional, if the blueprint parsed is who to hire, common problems…"
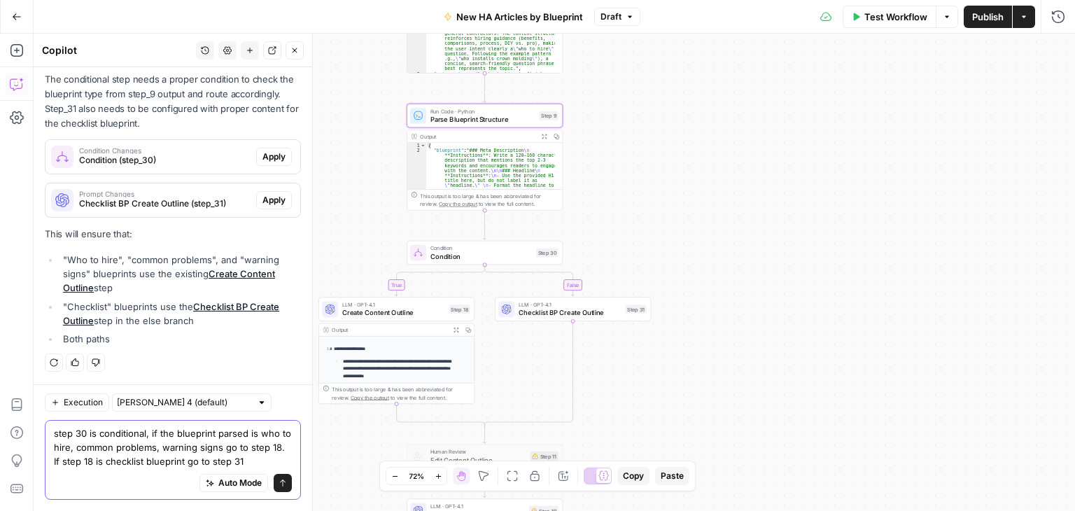
scroll to position [297, 0]
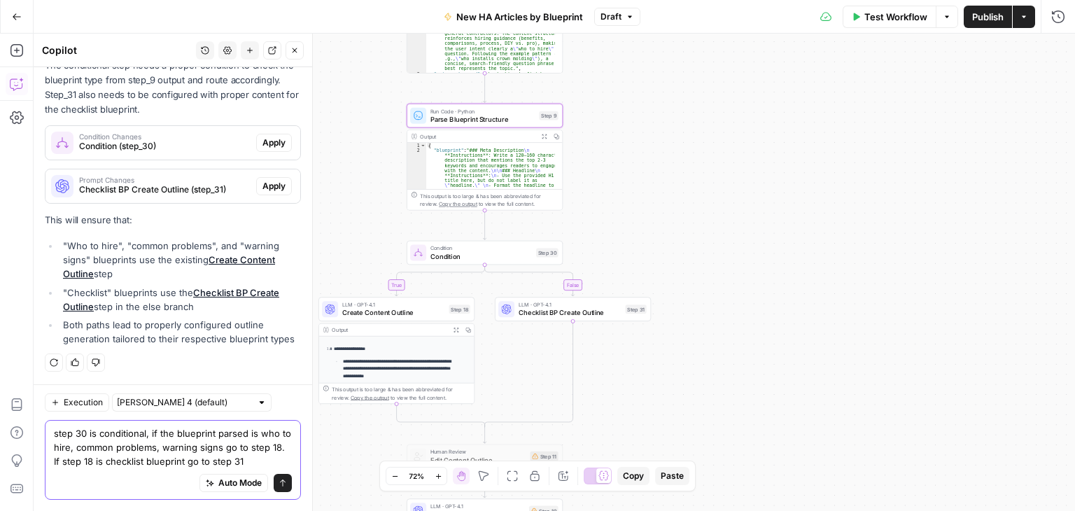
click at [248, 432] on textarea "step 30 is conditional, if the blueprint parsed is who to hire, common problems…" at bounding box center [173, 447] width 238 height 42
click at [149, 449] on textarea "step 30 is conditional, if the blueprint parsed in step 9 is who to hire, commo…" at bounding box center [173, 447] width 238 height 42
click at [219, 460] on textarea "step 30 is conditional, if the blueprint parsed in step 9 is who to hire, commo…" at bounding box center [173, 447] width 238 height 42
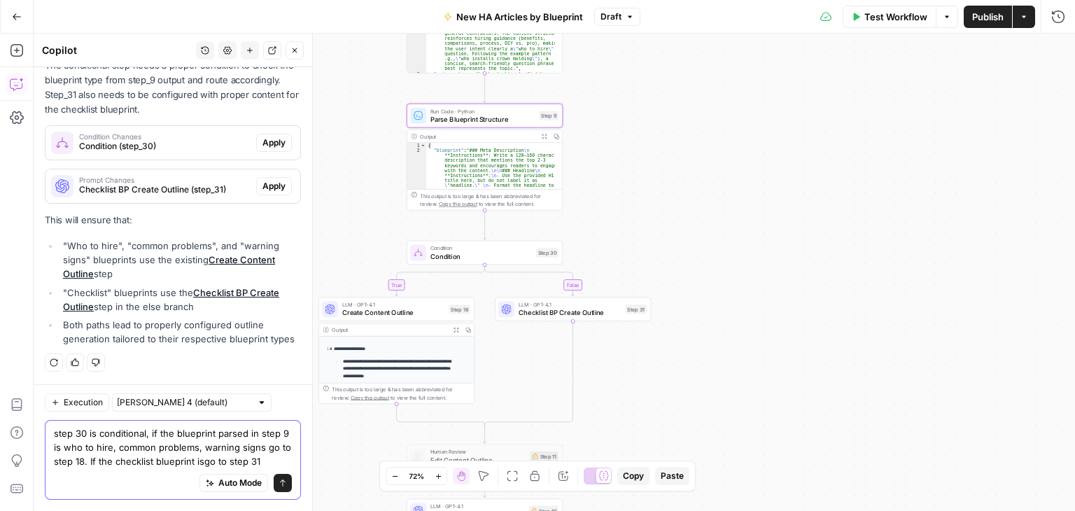
scroll to position [311, 0]
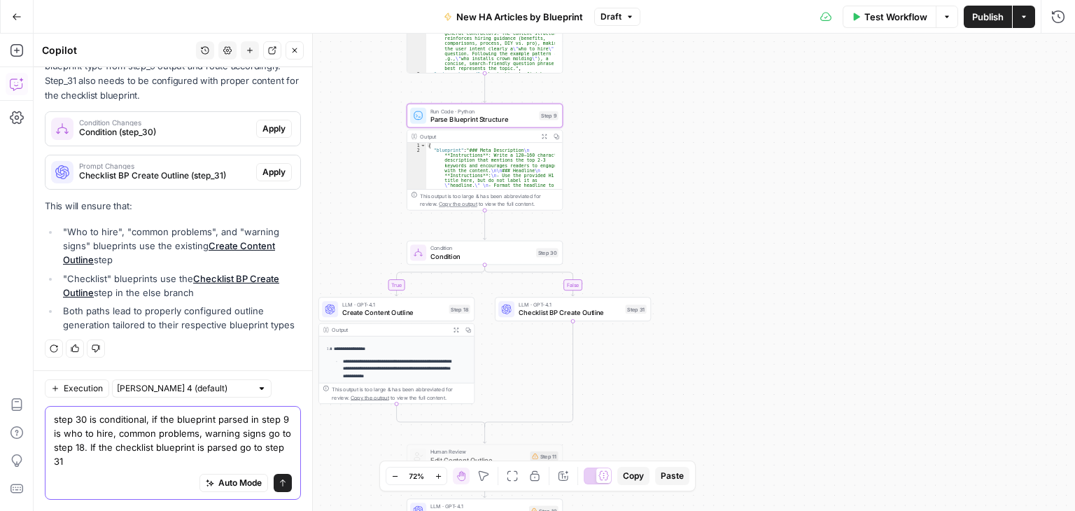
click at [211, 432] on textarea "step 30 is conditional, if the blueprint parsed in step 9 is who to hire, commo…" at bounding box center [173, 440] width 238 height 56
type textarea "step 30 is conditional, if the blueprint parsed in step 9 is who to hire, commo…"
click at [274, 476] on button "Send" at bounding box center [283, 483] width 18 height 18
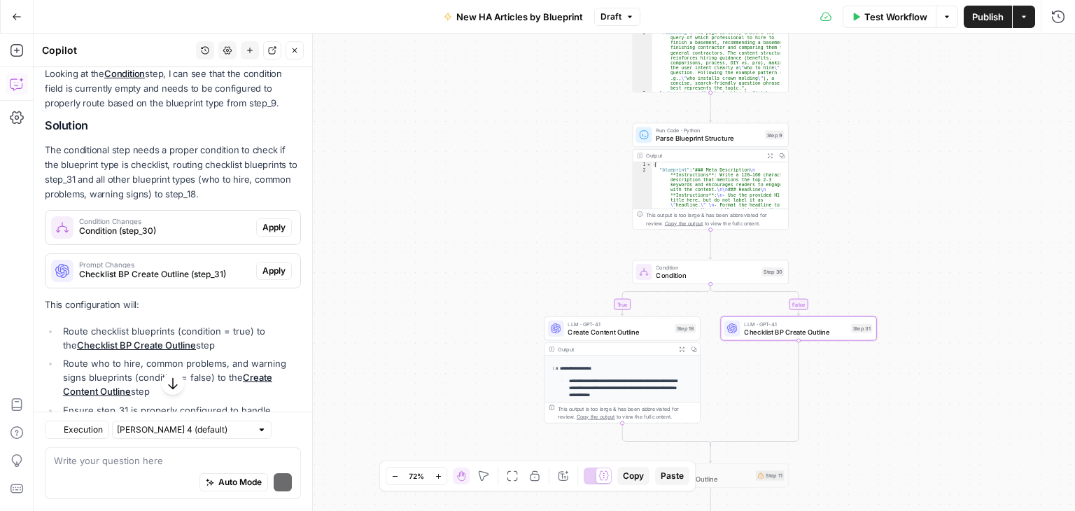
scroll to position [692, 0]
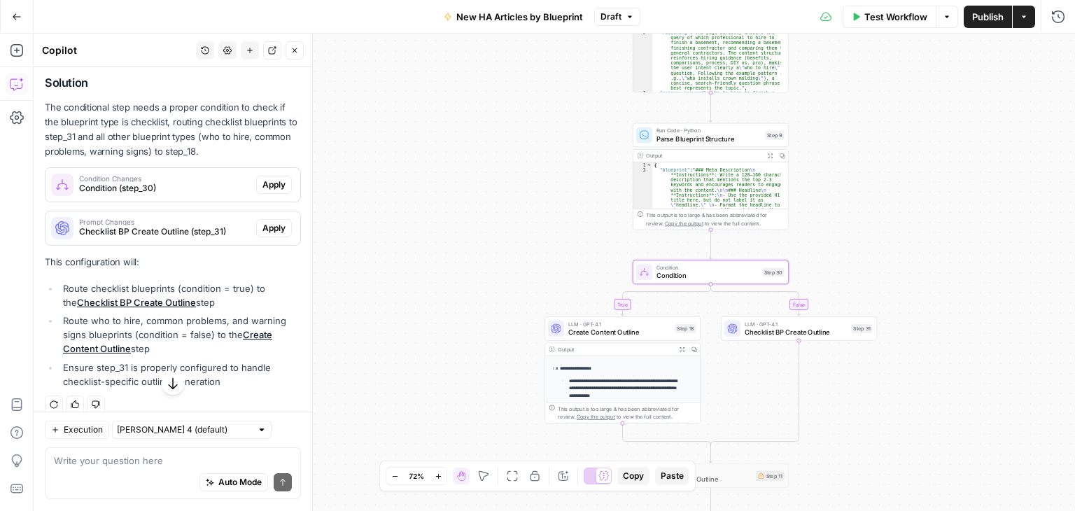
click at [190, 182] on span "Condition Changes" at bounding box center [164, 178] width 171 height 7
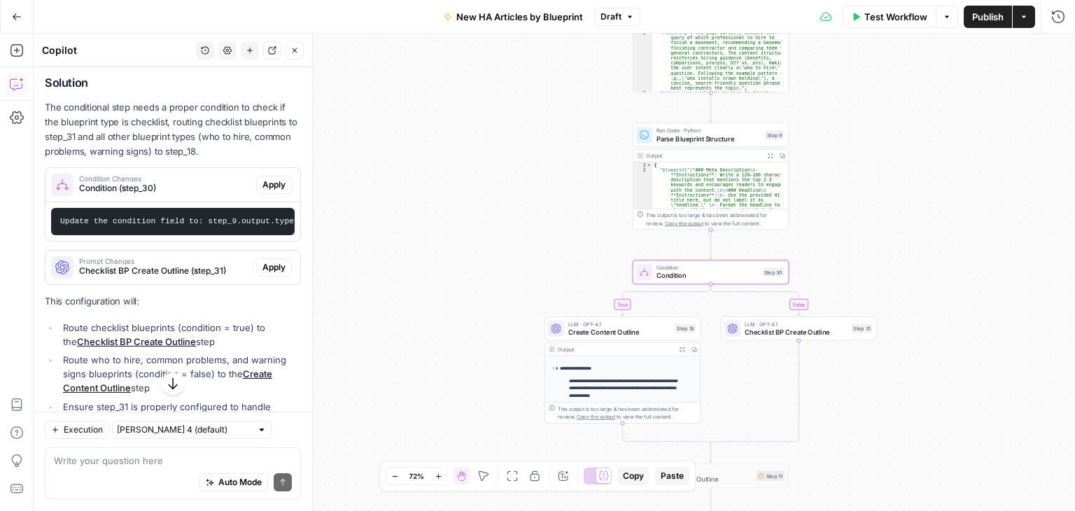
click at [263, 191] on span "Apply" at bounding box center [273, 184] width 23 height 13
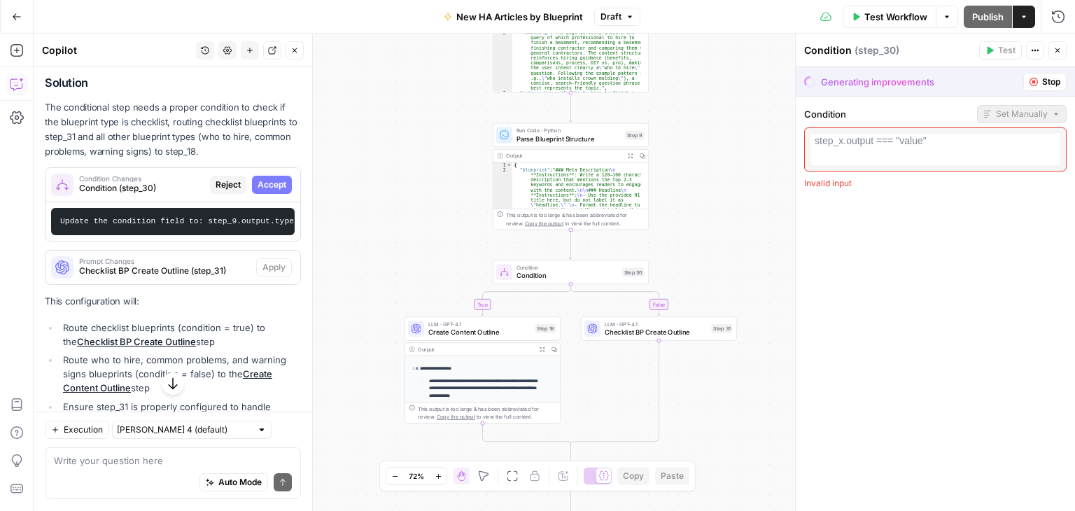
click at [1038, 75] on button "Stop" at bounding box center [1044, 82] width 43 height 18
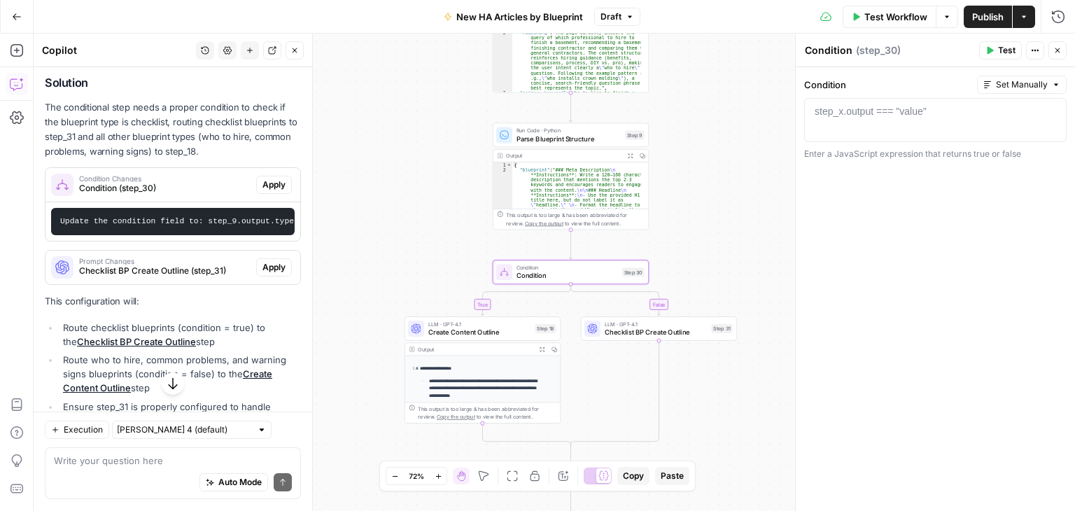
click at [265, 191] on span "Apply" at bounding box center [273, 184] width 23 height 13
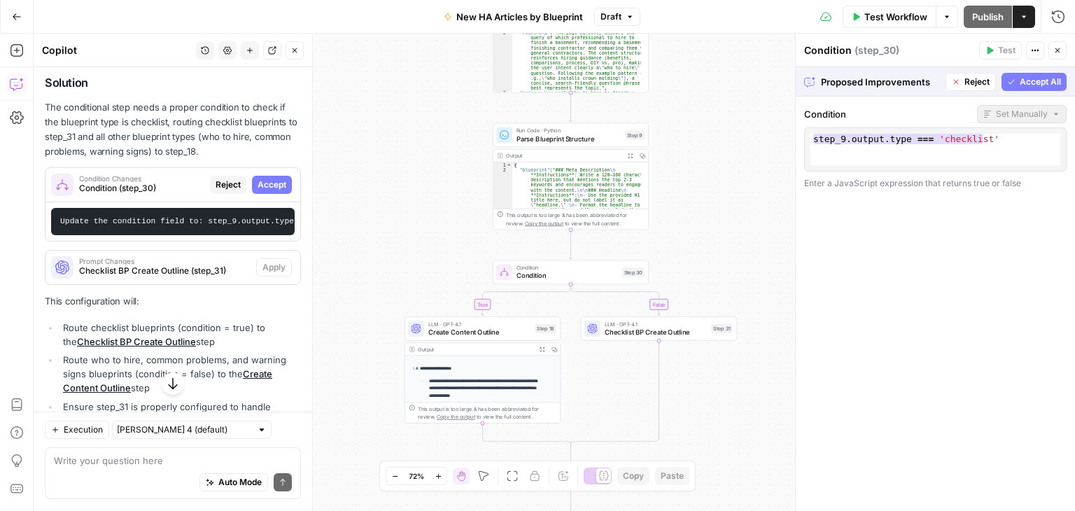
click at [1036, 78] on span "Accept All" at bounding box center [1039, 82] width 41 height 13
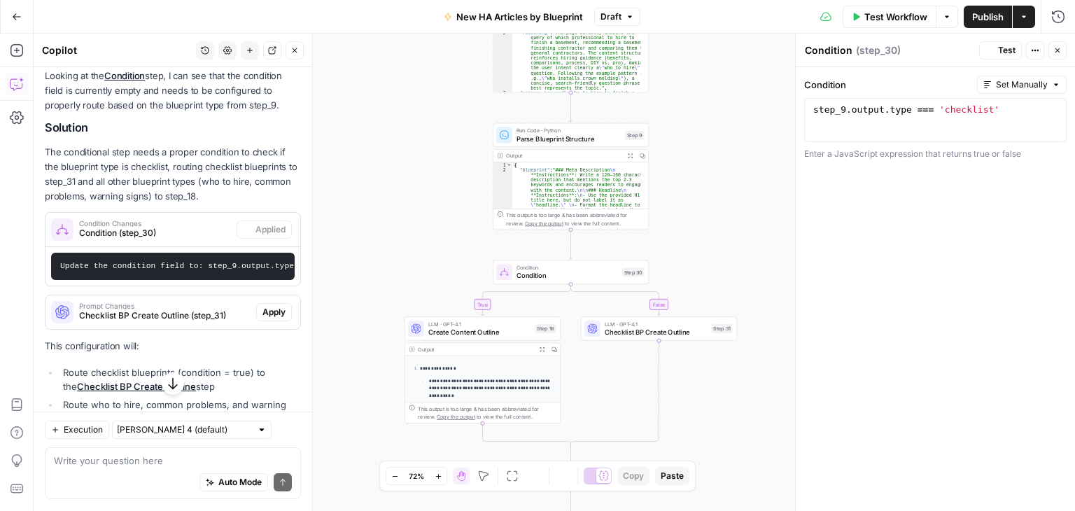
scroll to position [737, 0]
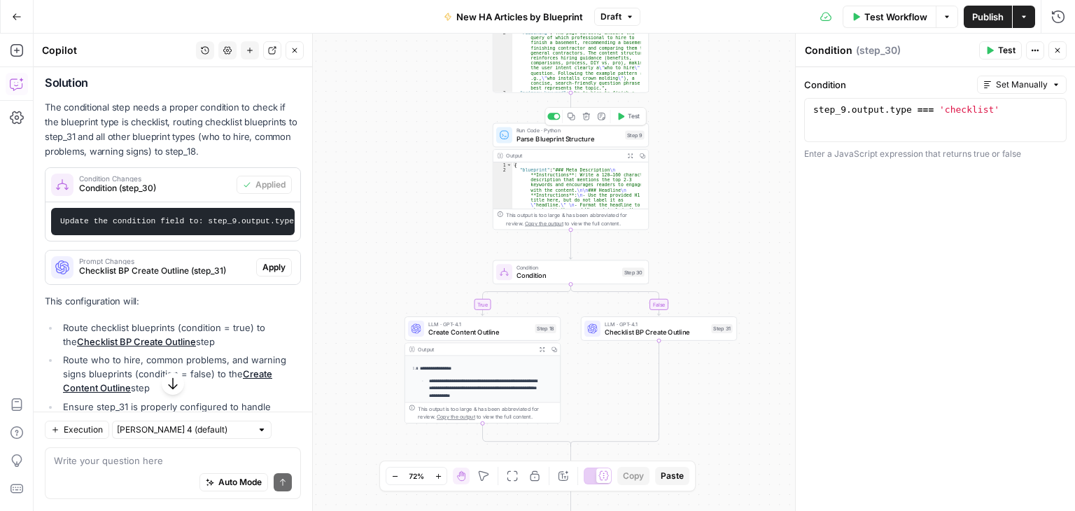
click at [562, 135] on span "Parse Blueprint Structure" at bounding box center [568, 139] width 105 height 10
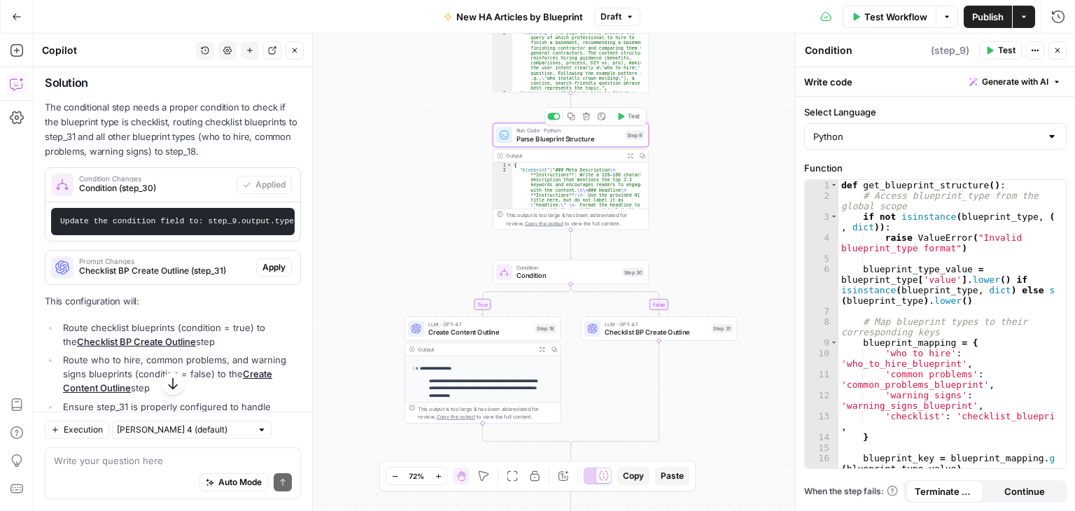
type textarea "Parse Blueprint Structure"
click at [1062, 49] on button "Close" at bounding box center [1057, 50] width 18 height 18
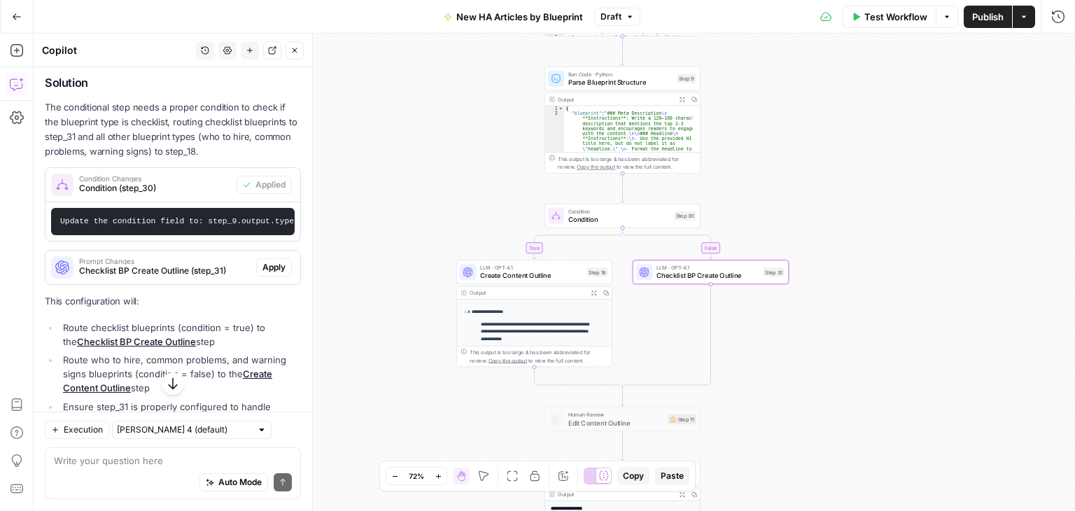
click at [199, 264] on span "Prompt Changes" at bounding box center [164, 260] width 171 height 7
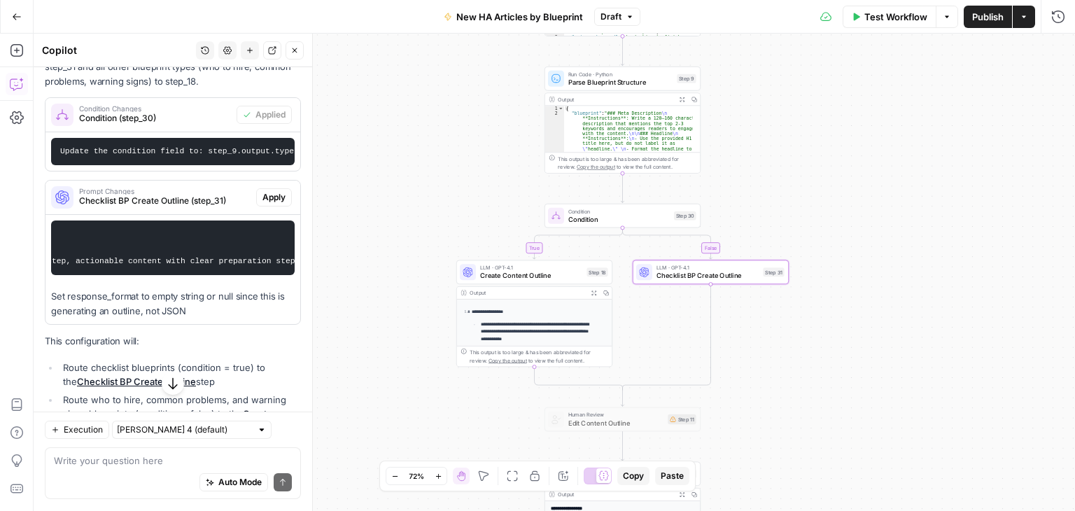
scroll to position [0, 1949]
click at [535, 274] on span "Create Content Outline" at bounding box center [531, 276] width 103 height 10
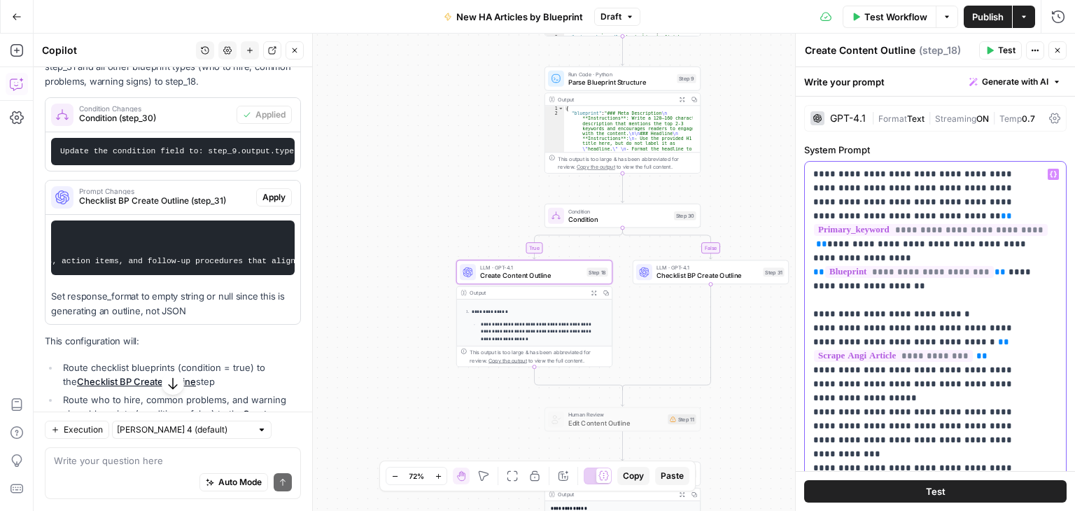
click at [1061, 51] on icon "button" at bounding box center [1057, 50] width 8 height 8
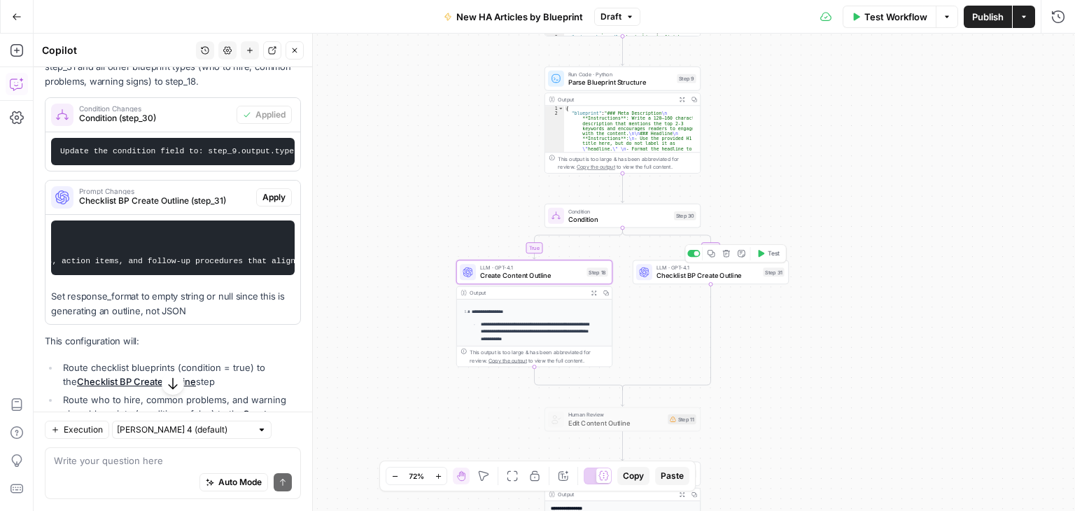
click at [722, 275] on span "Checklist BP Create Outline" at bounding box center [707, 276] width 103 height 10
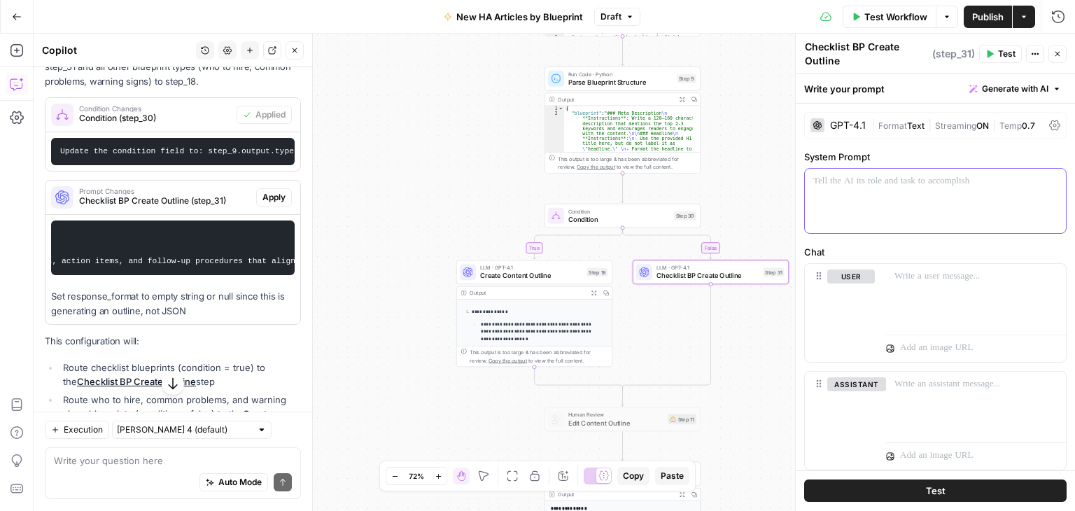
click at [842, 192] on div at bounding box center [935, 201] width 261 height 64
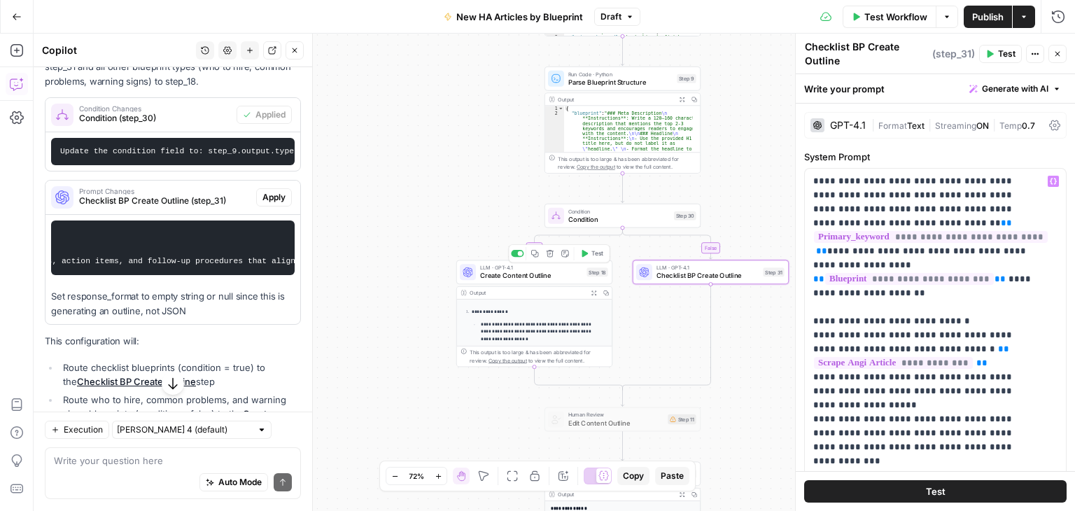
click at [551, 281] on div "LLM · GPT-4.1 Create Content Outline Step 18 Copy step Delete step Add Note Test" at bounding box center [534, 272] width 156 height 24
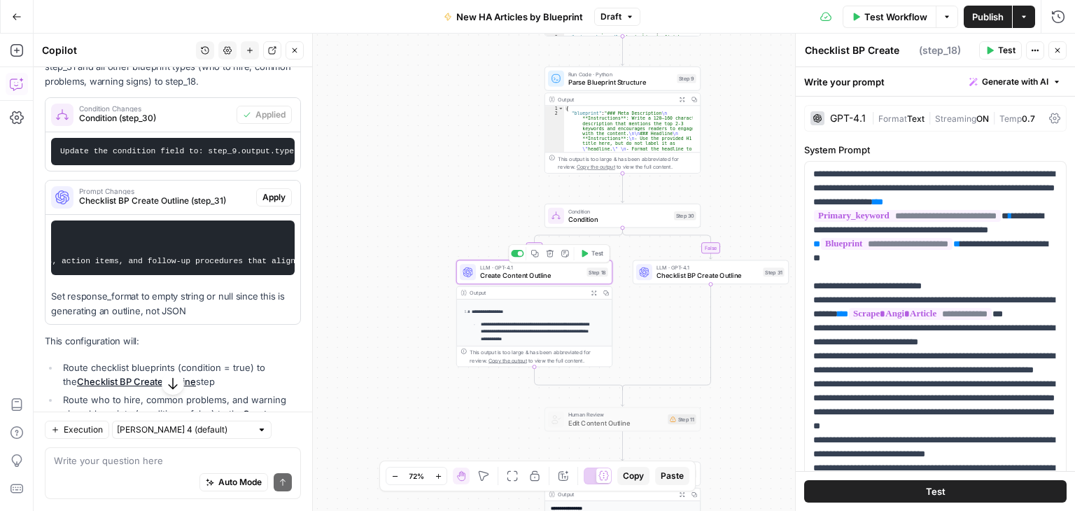
type textarea "Create Content Outline"
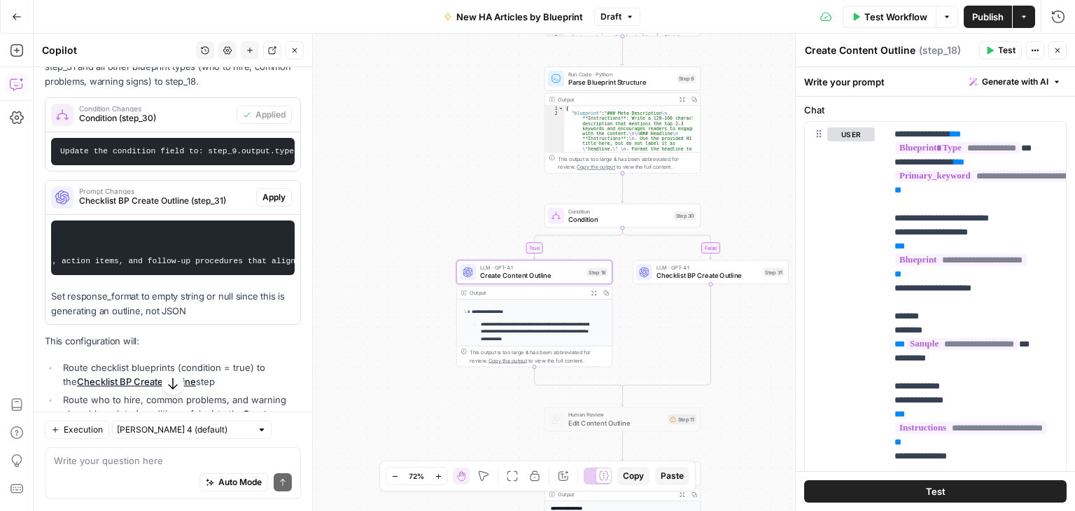
scroll to position [639, 0]
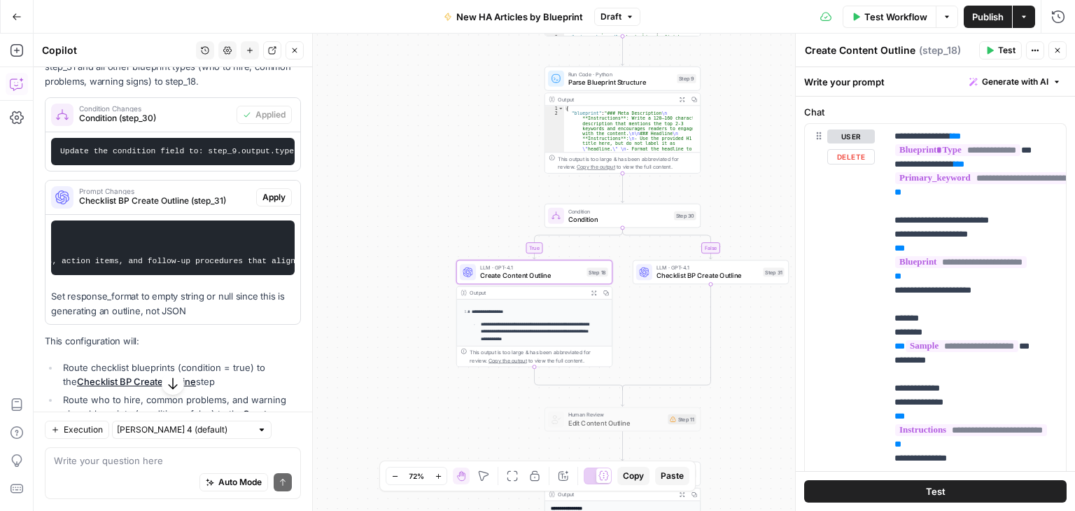
click at [835, 275] on div "user Delete" at bounding box center [851, 425] width 48 height 592
click at [1058, 45] on button "Close" at bounding box center [1057, 50] width 18 height 18
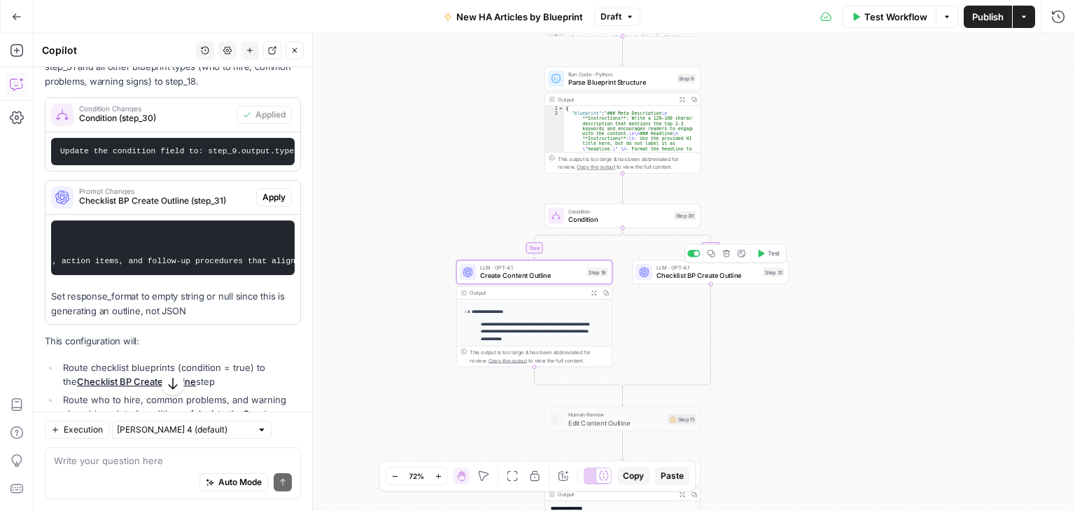
click at [740, 274] on span "Checklist BP Create Outline" at bounding box center [707, 276] width 103 height 10
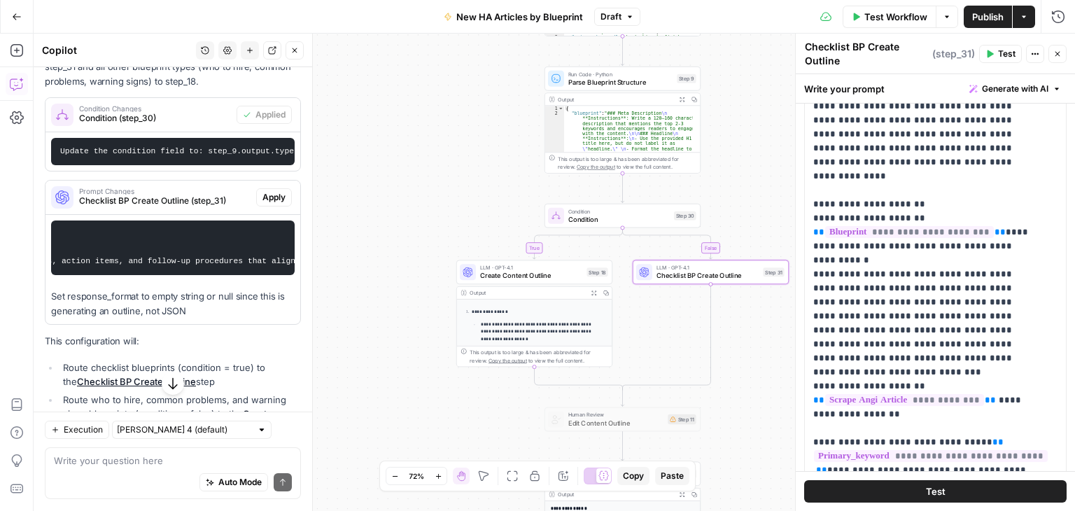
scroll to position [543, 0]
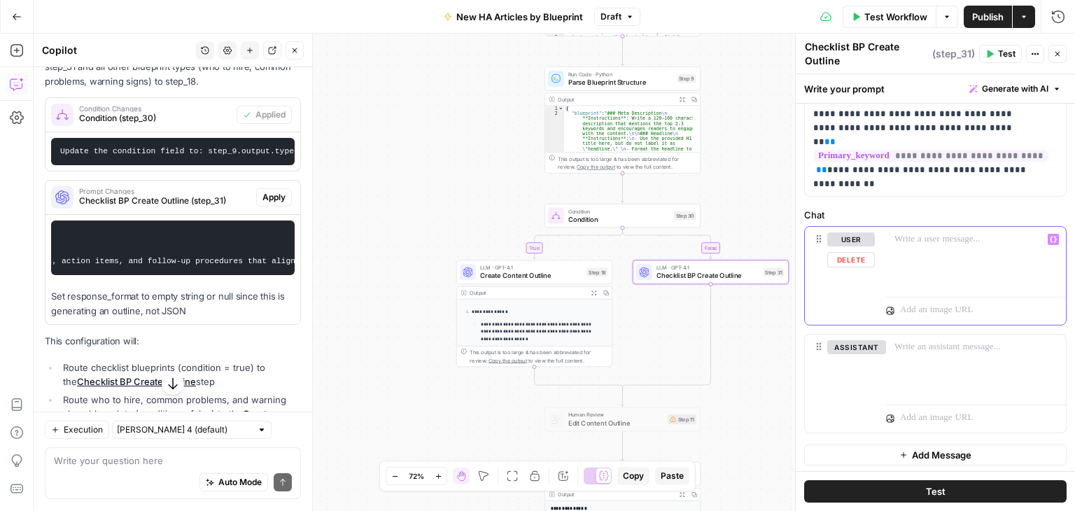
click at [921, 250] on div at bounding box center [976, 259] width 180 height 64
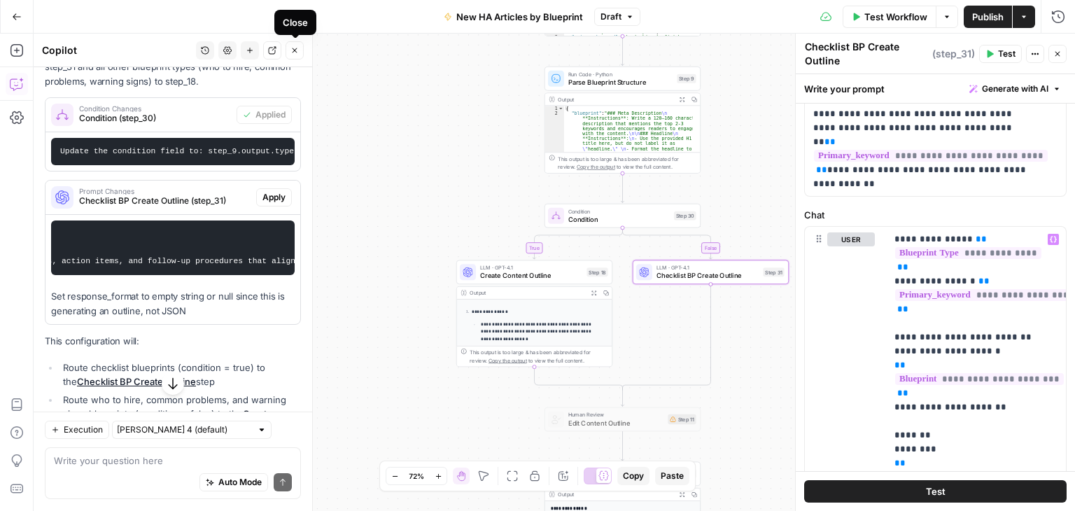
click at [297, 50] on icon "button" at bounding box center [294, 50] width 8 height 8
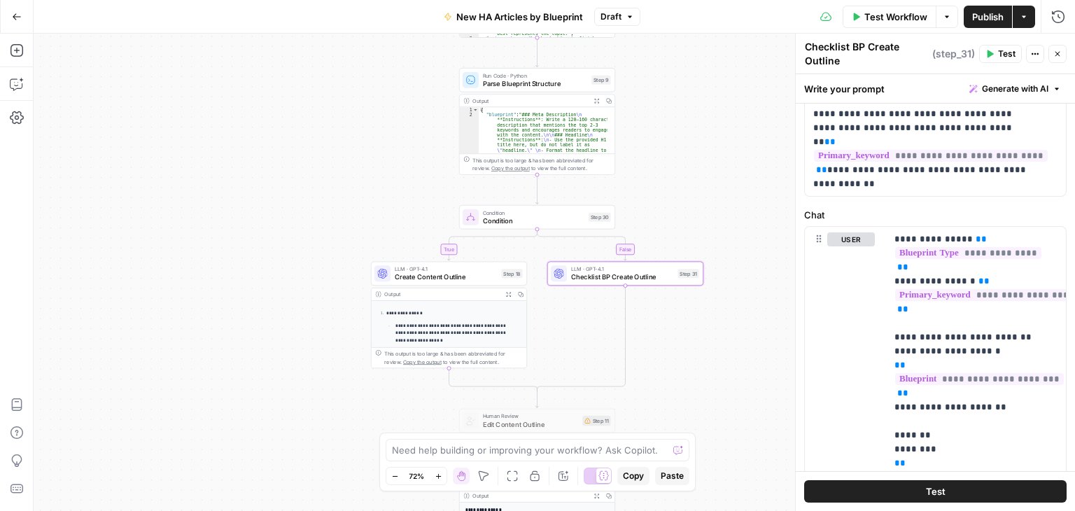
drag, startPoint x: 737, startPoint y: 353, endPoint x: 736, endPoint y: 346, distance: 7.8
click at [651, 354] on div "**********" at bounding box center [554, 272] width 1041 height 477
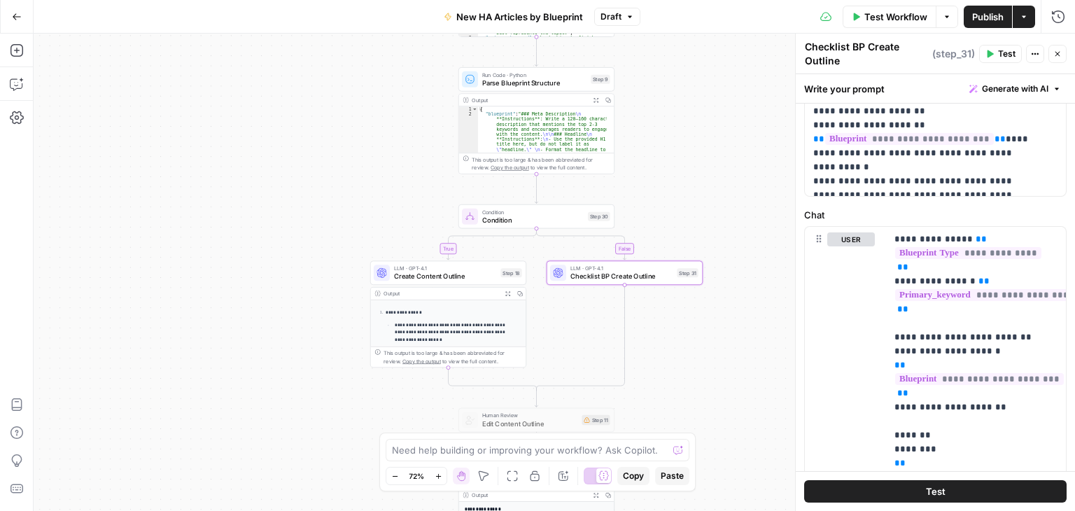
scroll to position [0, 0]
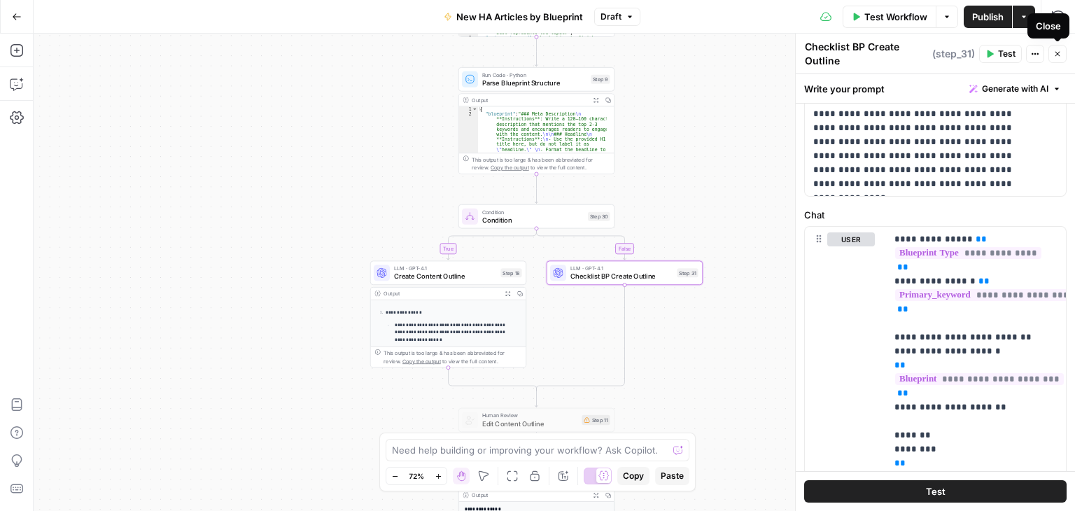
click at [1055, 47] on button "Close" at bounding box center [1057, 54] width 18 height 18
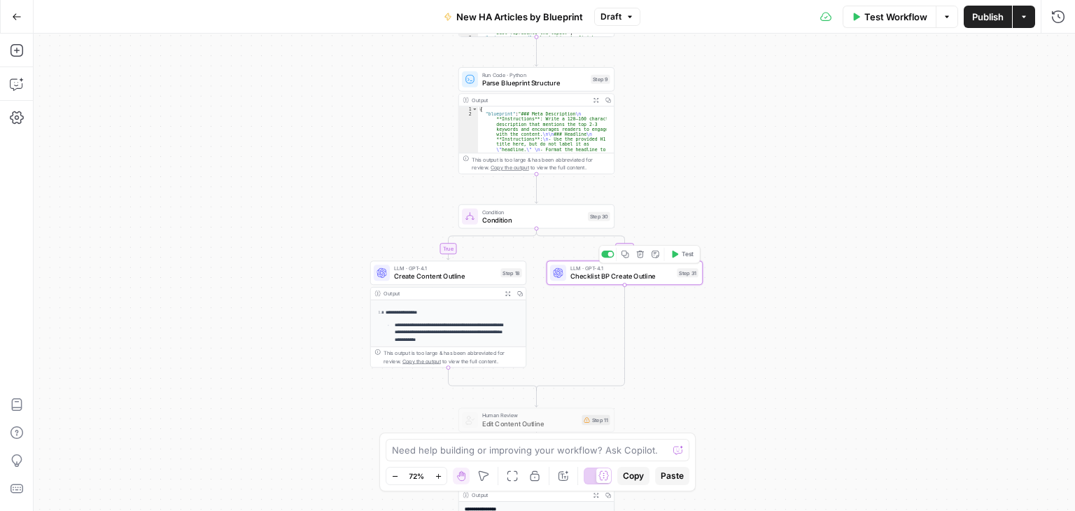
click at [607, 271] on span "Checklist BP Create Outline" at bounding box center [621, 276] width 103 height 10
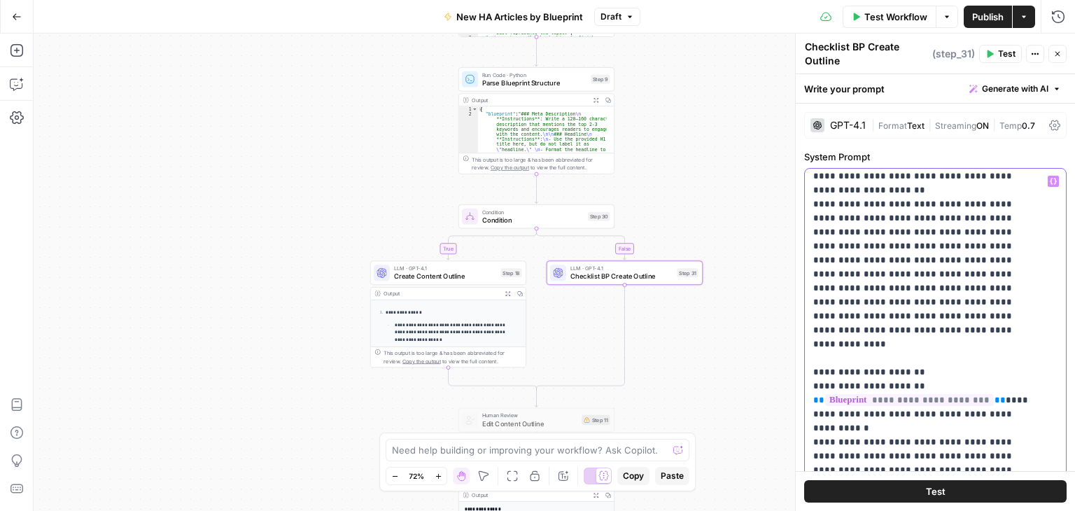
scroll to position [420, 0]
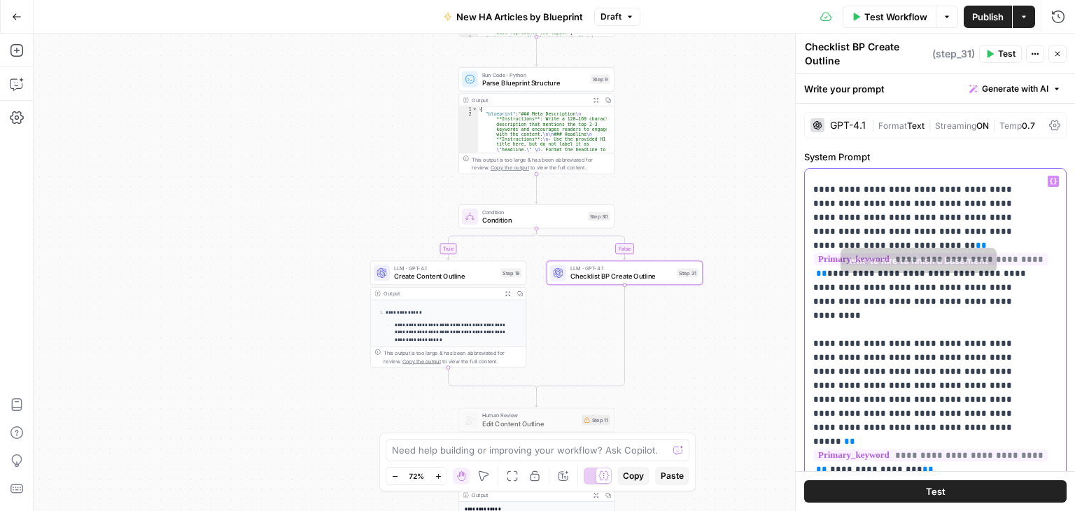
scroll to position [1189, 0]
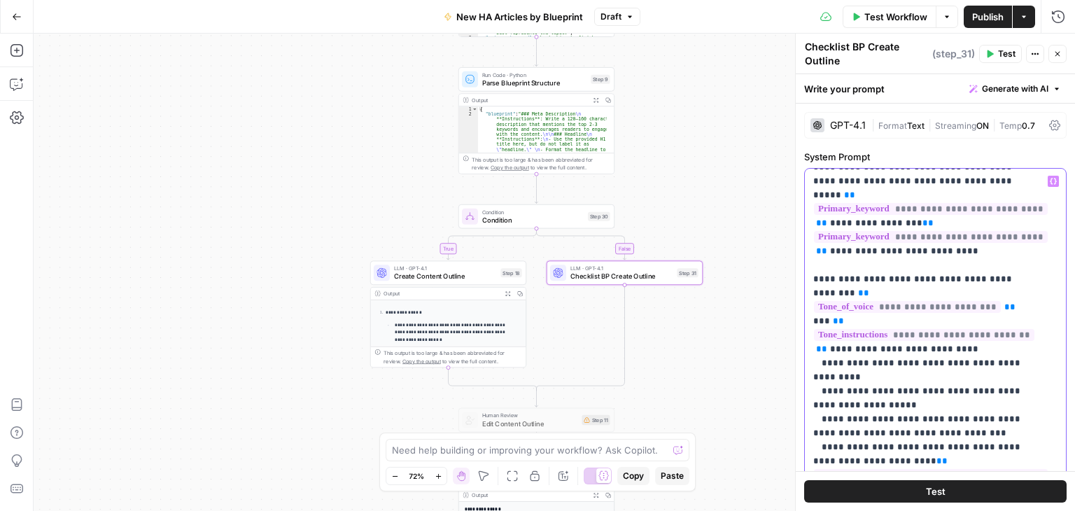
click at [858, 329] on p "**********" at bounding box center [924, 118] width 223 height 2687
click at [911, 323] on p "**********" at bounding box center [924, 118] width 223 height 2687
click at [996, 300] on p "**********" at bounding box center [924, 118] width 223 height 2687
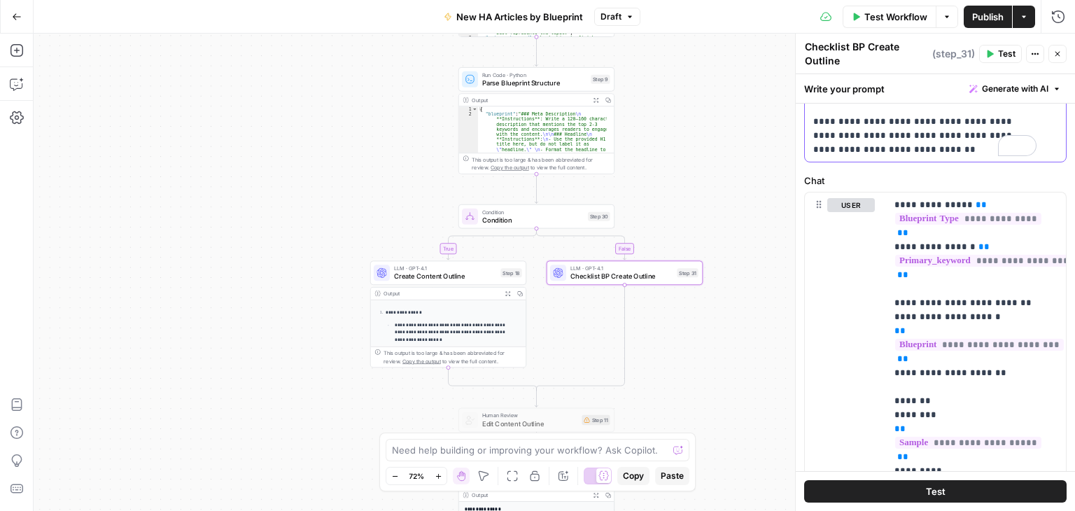
scroll to position [770, 0]
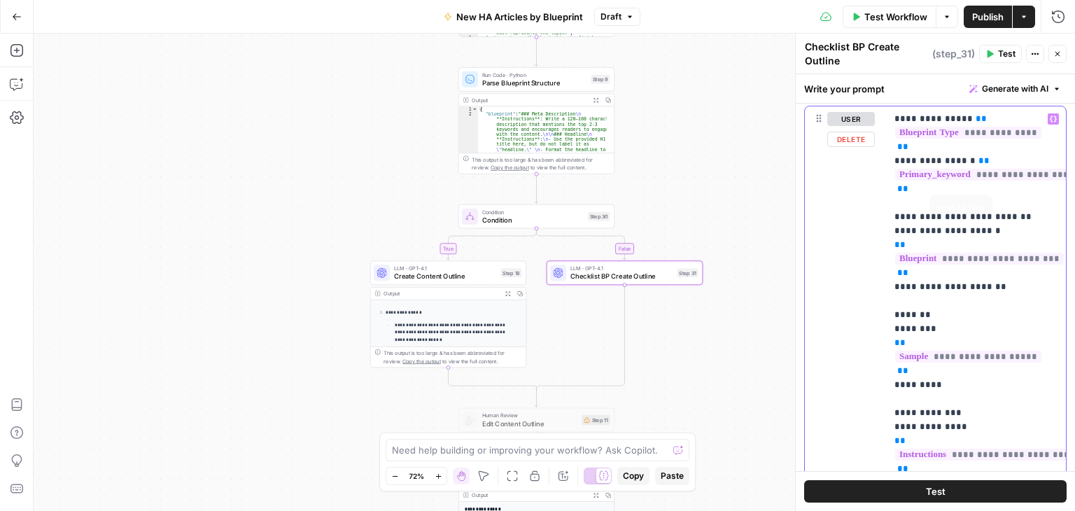
scroll to position [560, 0]
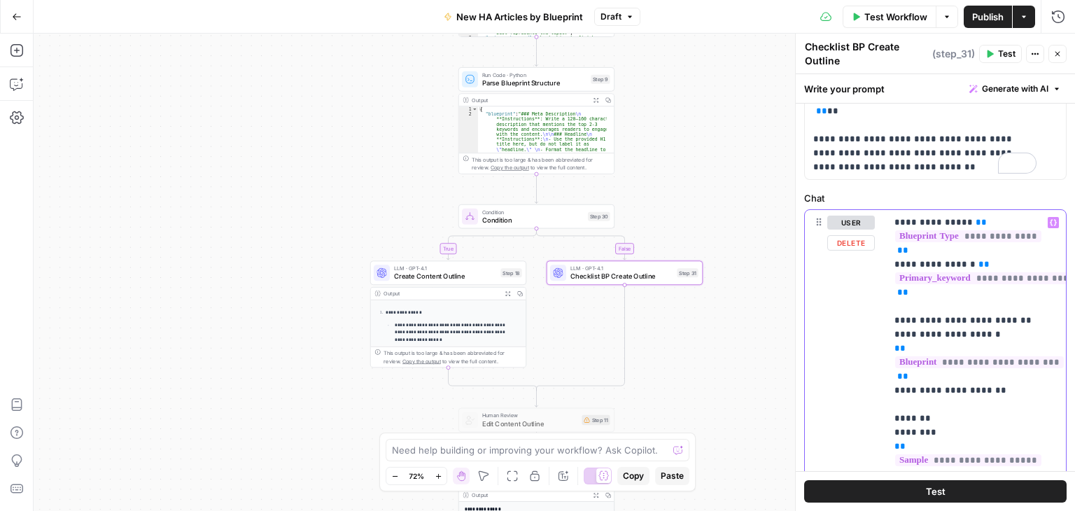
click at [993, 210] on div "**********" at bounding box center [976, 495] width 180 height 570
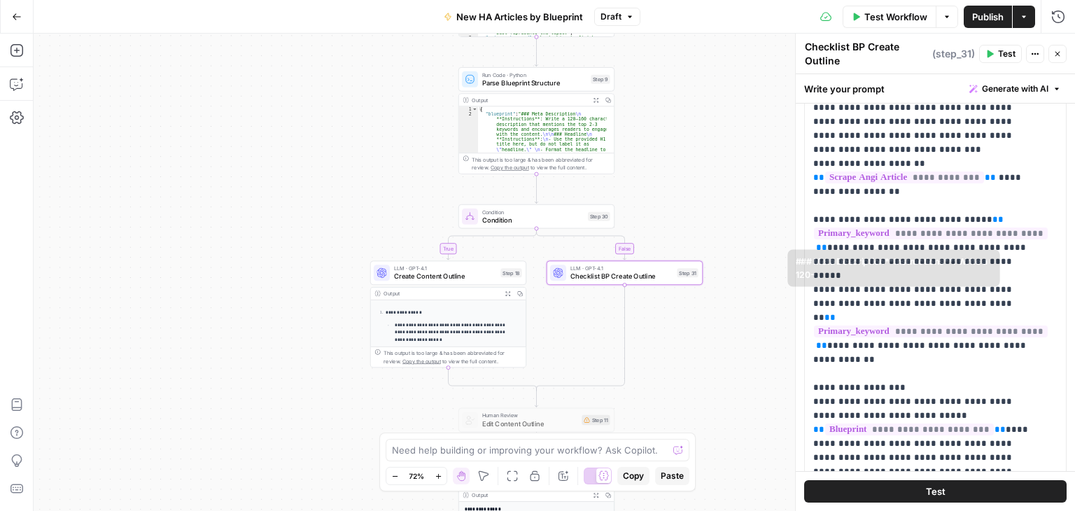
scroll to position [630, 0]
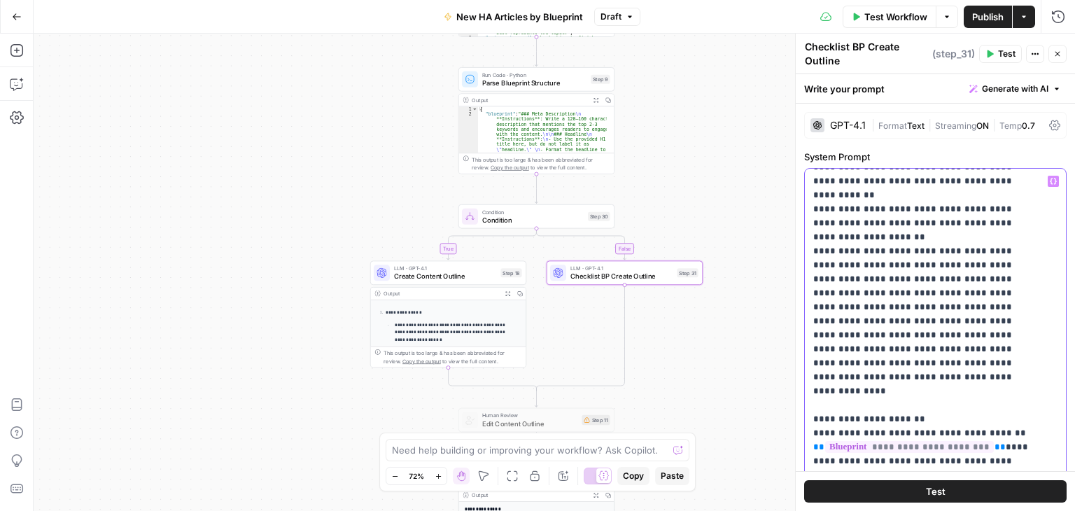
drag, startPoint x: 974, startPoint y: 373, endPoint x: 796, endPoint y: 373, distance: 177.7
click at [796, 373] on div "**********" at bounding box center [935, 272] width 280 height 477
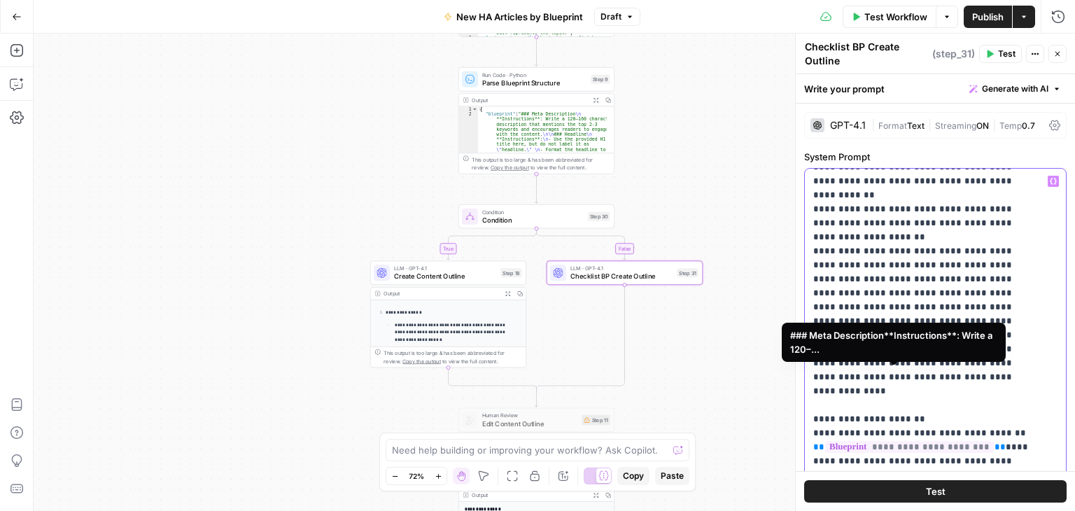
copy p "**********"
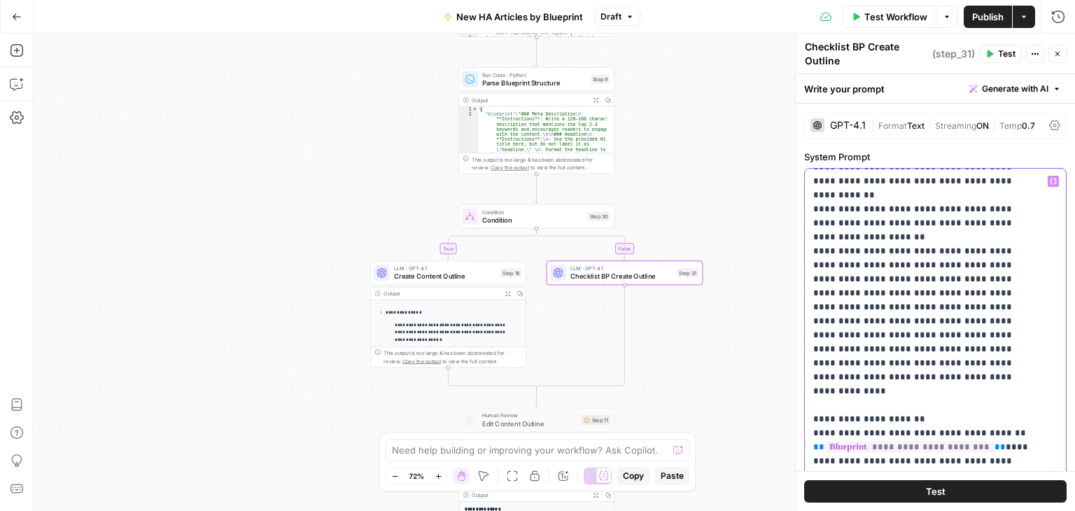
scroll to position [0, 0]
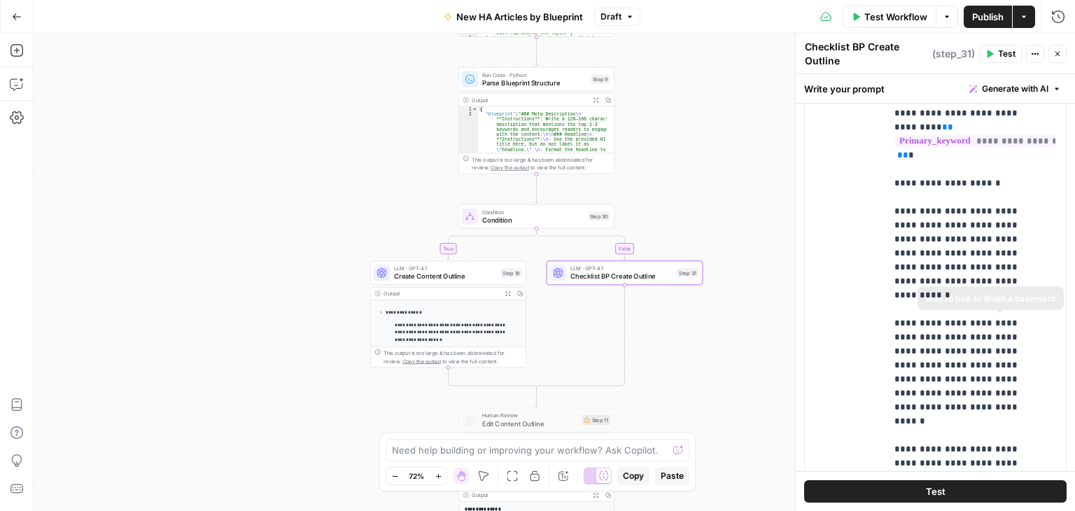
scroll to position [979, 0]
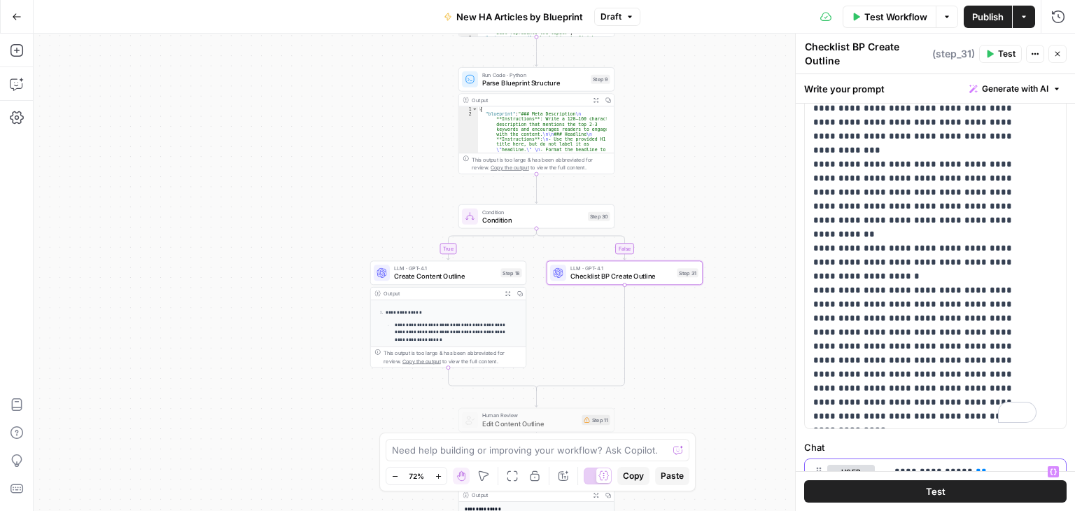
scroll to position [70, 0]
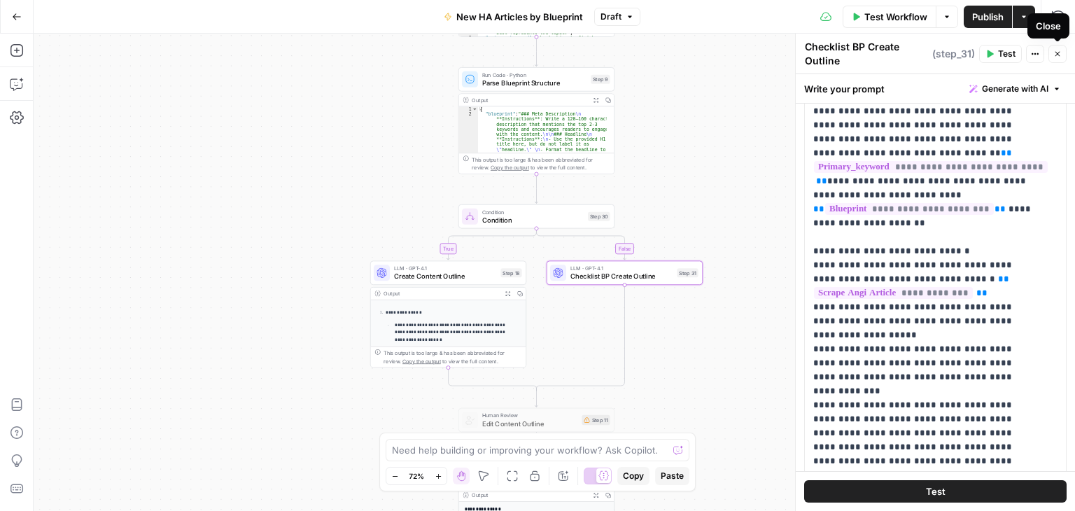
click at [1059, 54] on icon "button" at bounding box center [1057, 54] width 8 height 8
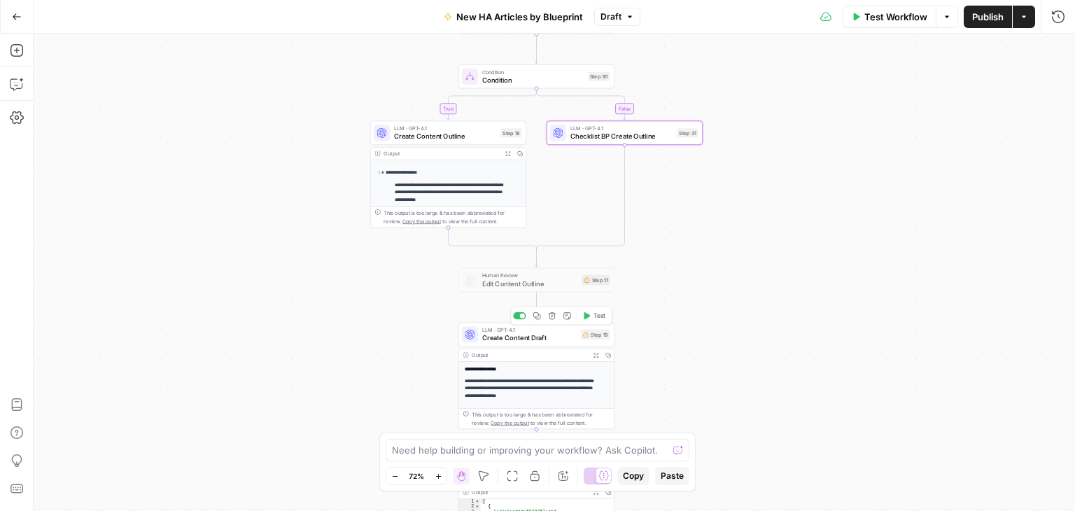
click at [548, 334] on span "Create Content Draft" at bounding box center [529, 338] width 94 height 10
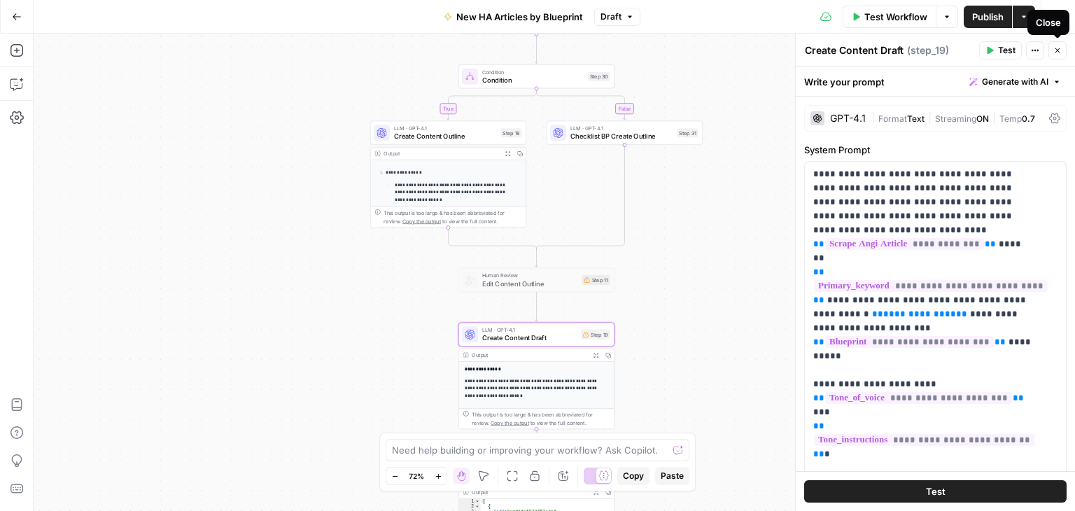
click at [1053, 48] on icon "button" at bounding box center [1057, 50] width 8 height 8
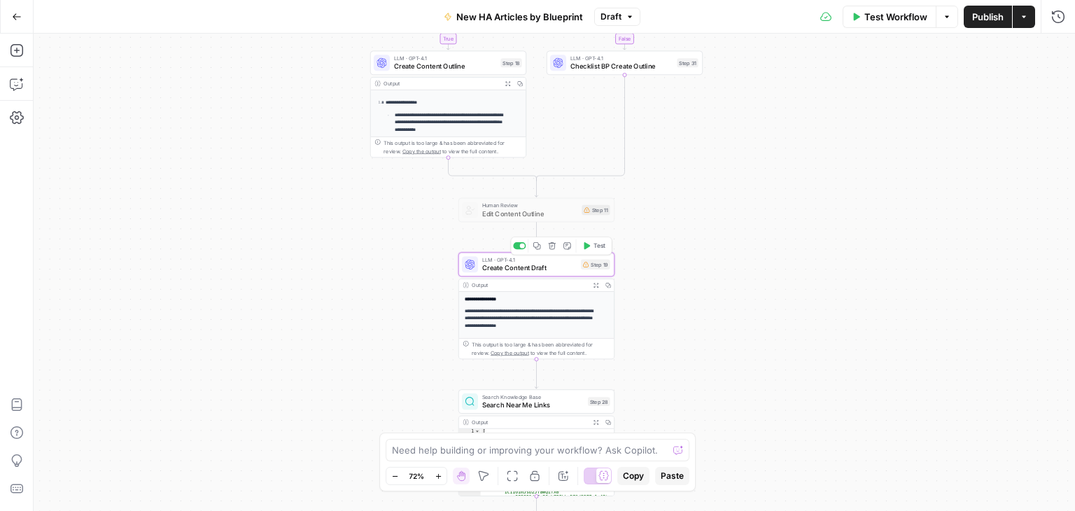
click at [537, 269] on span "Create Content Draft" at bounding box center [529, 268] width 94 height 10
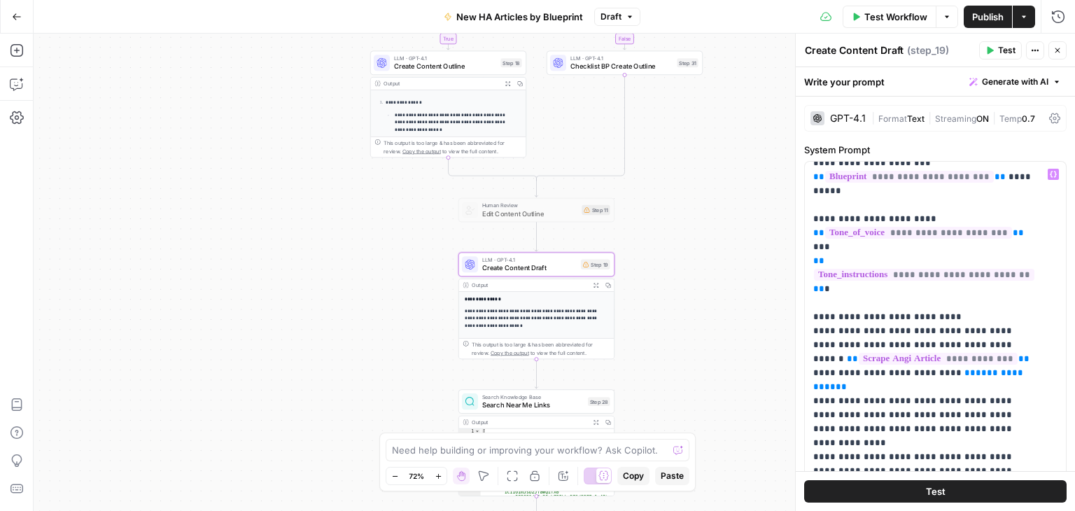
scroll to position [0, 0]
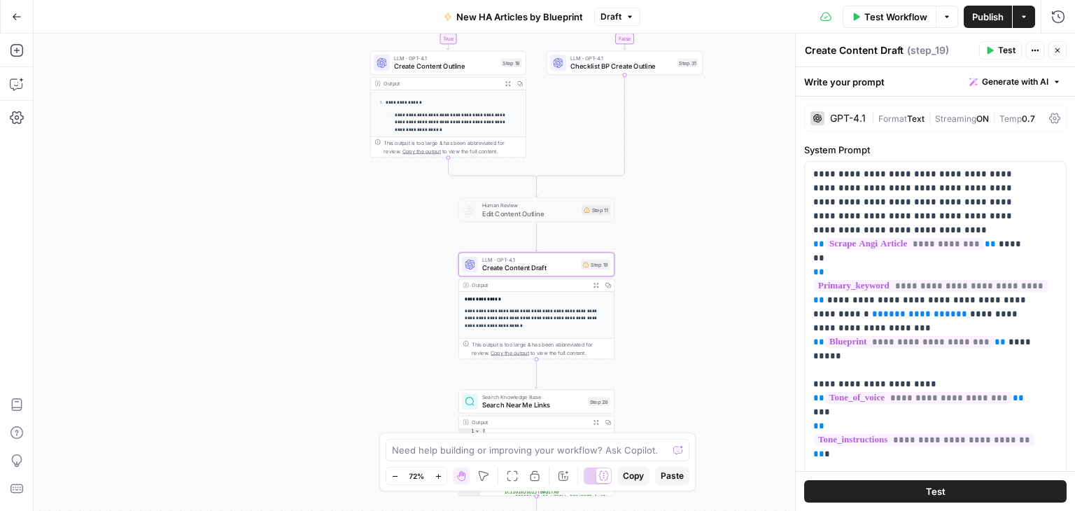
click at [1059, 55] on button "Close" at bounding box center [1057, 50] width 18 height 18
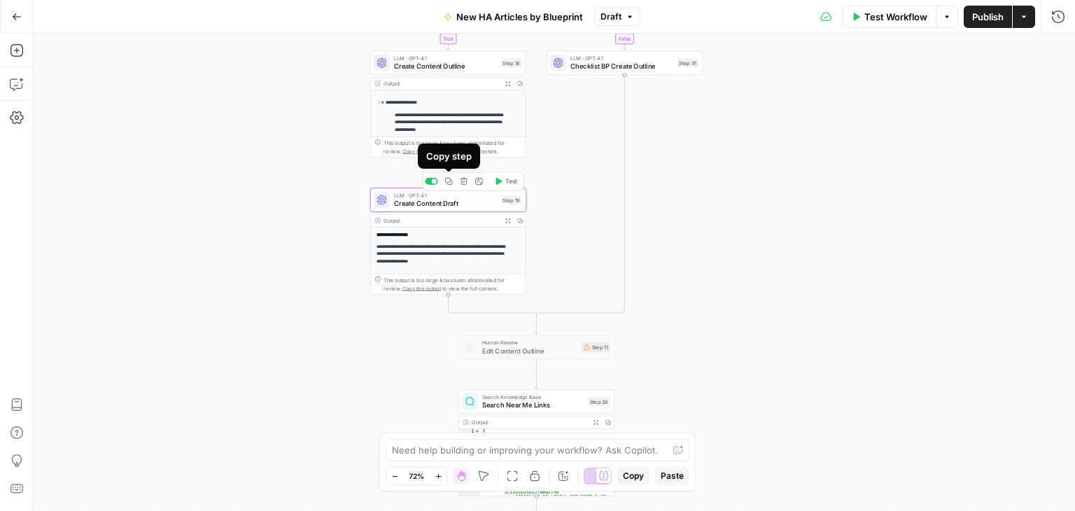
click at [445, 179] on icon "button" at bounding box center [448, 181] width 7 height 7
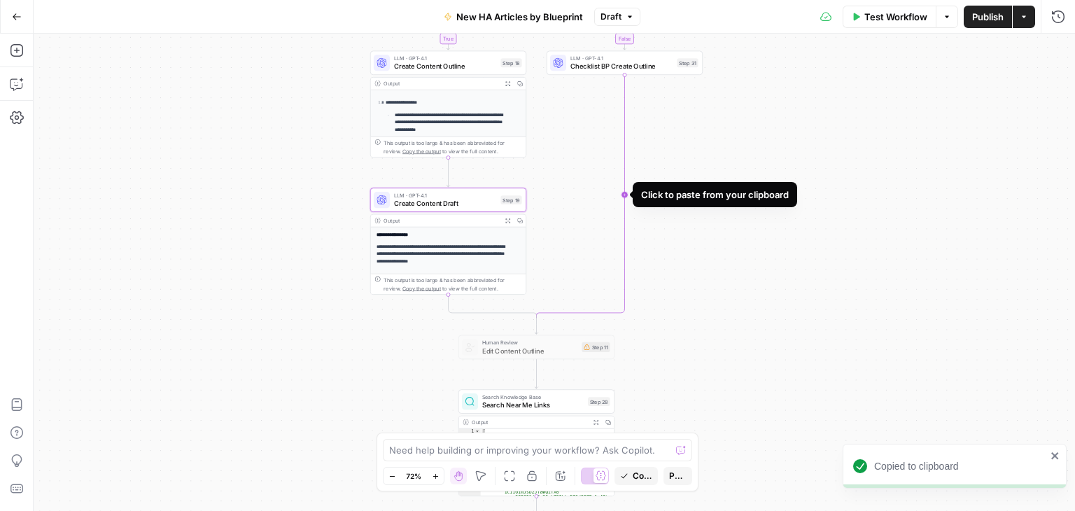
click at [625, 180] on icon "Edge from step_31 to step_30-conditional-end" at bounding box center [581, 196] width 88 height 243
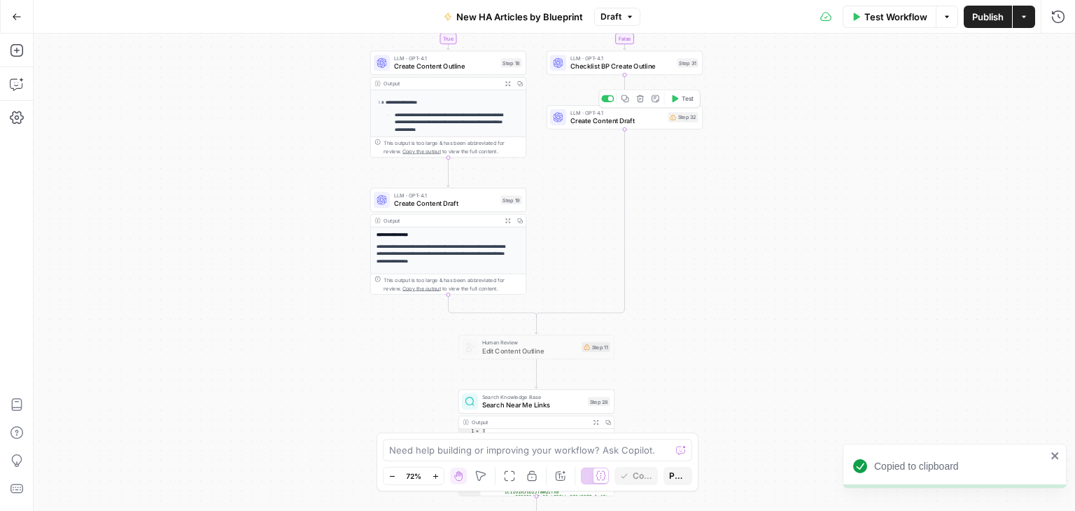
click at [614, 123] on span "Create Content Draft" at bounding box center [617, 120] width 94 height 10
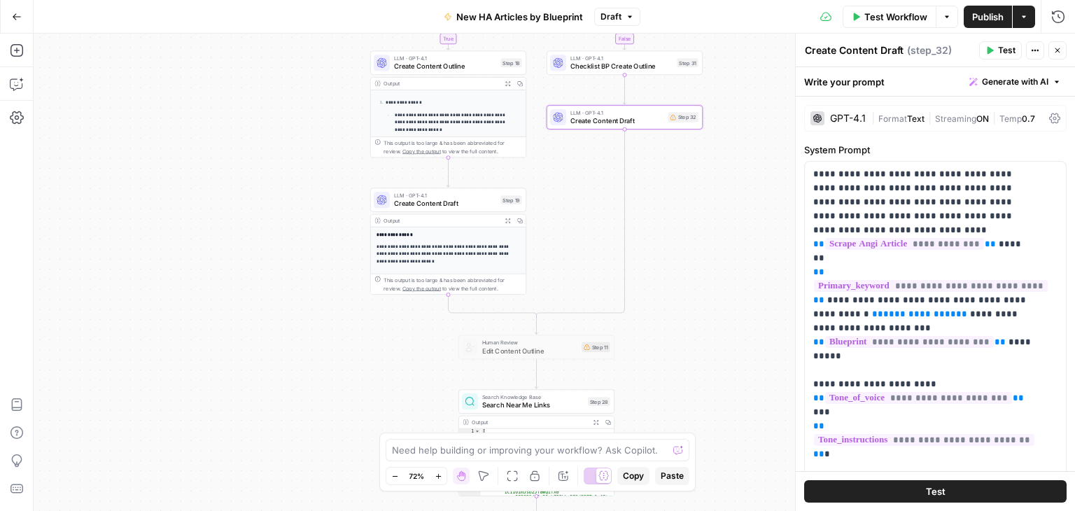
click at [819, 48] on textarea "Create Content Draft" at bounding box center [854, 50] width 99 height 14
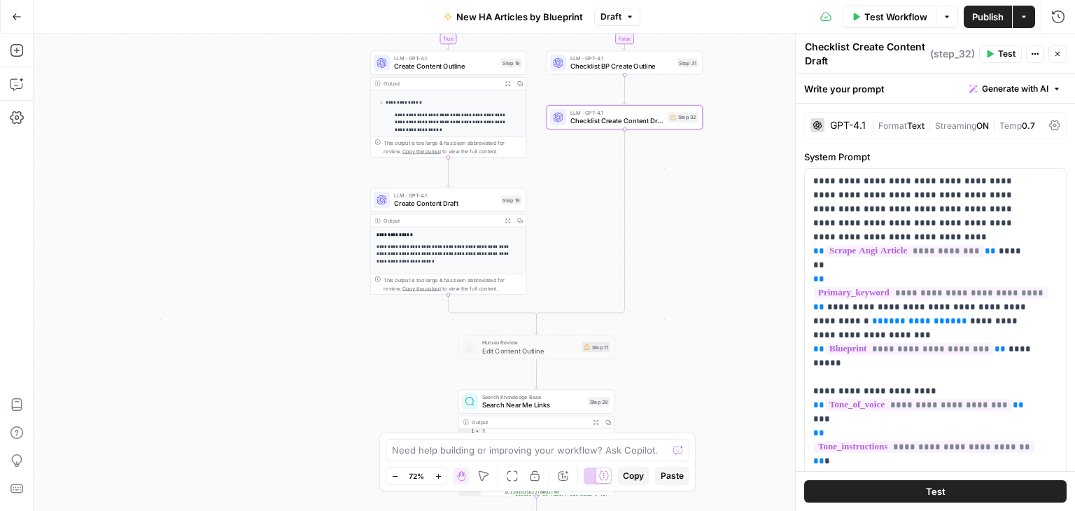
type textarea "Checklist Create Content Draft"
click at [762, 96] on div "**********" at bounding box center [554, 272] width 1041 height 477
click at [883, 316] on span "**********" at bounding box center [919, 320] width 73 height 9
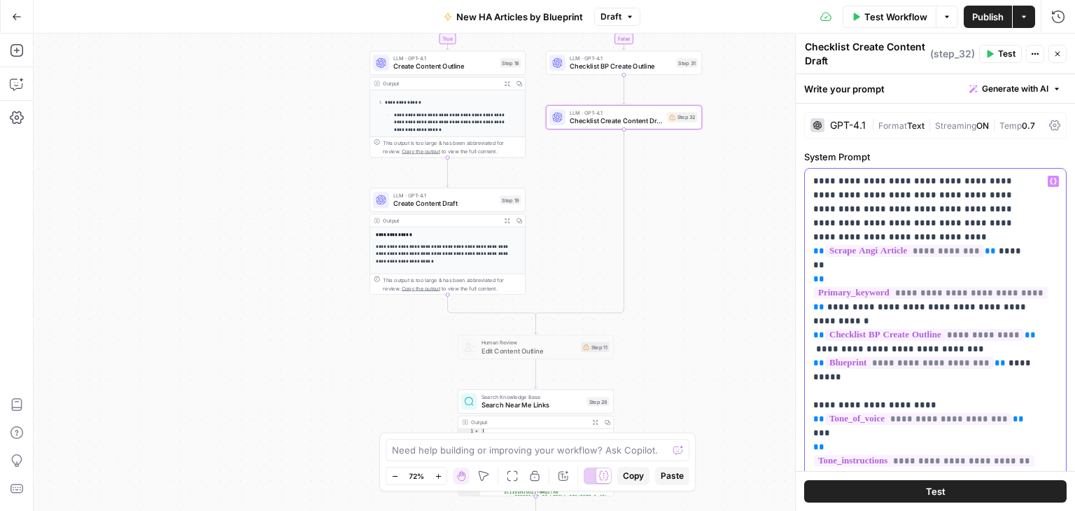
scroll to position [140, 0]
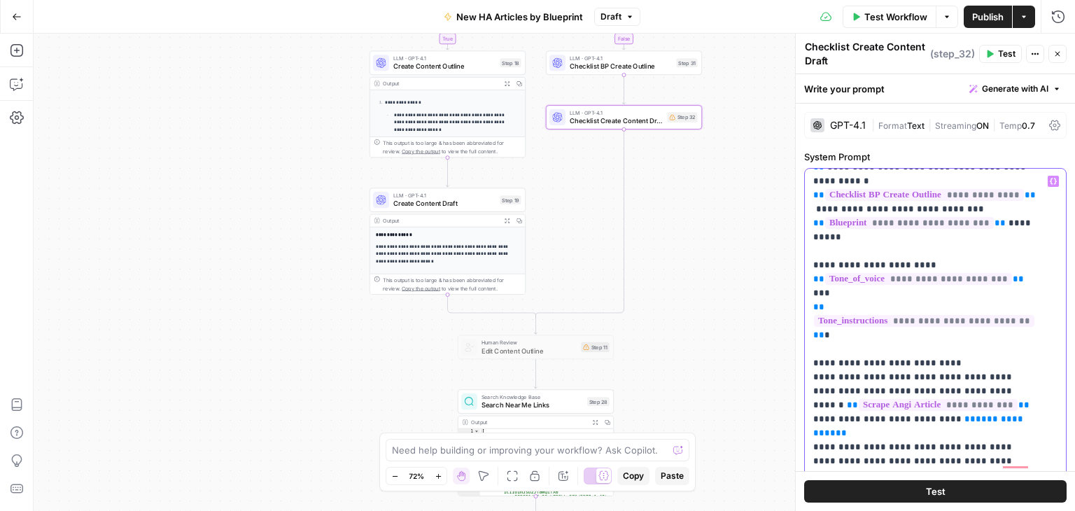
click at [947, 414] on span "**********" at bounding box center [919, 425] width 213 height 23
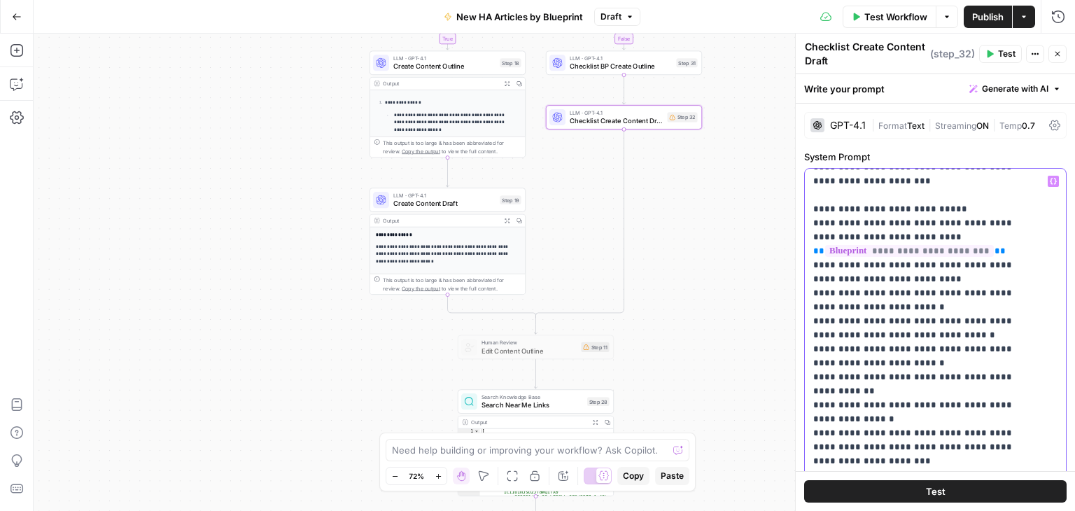
scroll to position [896, 0]
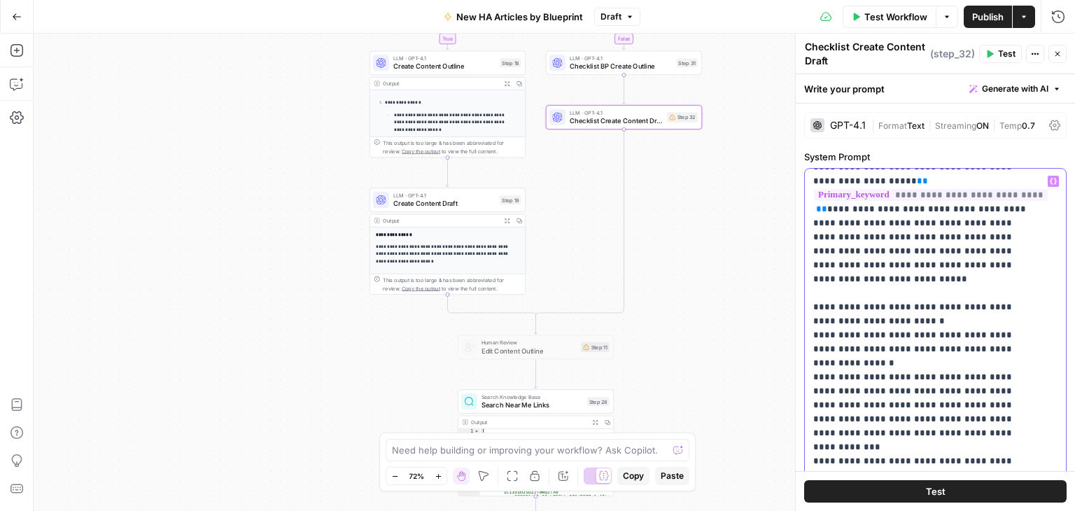
drag, startPoint x: 809, startPoint y: 276, endPoint x: 989, endPoint y: 399, distance: 217.9
click at [989, 399] on div "**********" at bounding box center [930, 454] width 250 height 570
drag, startPoint x: 949, startPoint y: 306, endPoint x: 807, endPoint y: 278, distance: 144.1
click at [807, 278] on div "**********" at bounding box center [930, 454] width 250 height 570
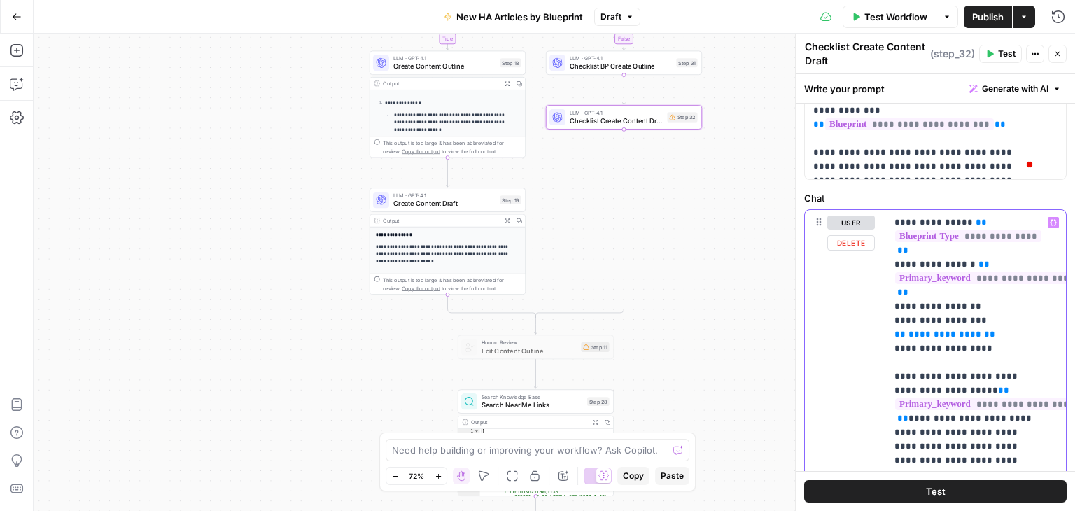
click at [933, 330] on span "**********" at bounding box center [944, 334] width 73 height 9
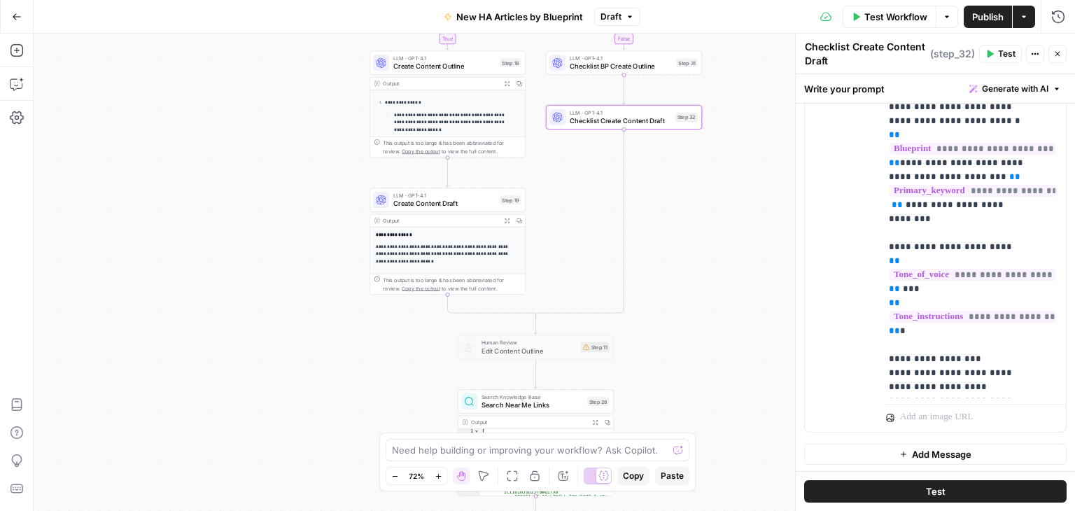
click at [1057, 54] on icon "button" at bounding box center [1057, 54] width 8 height 8
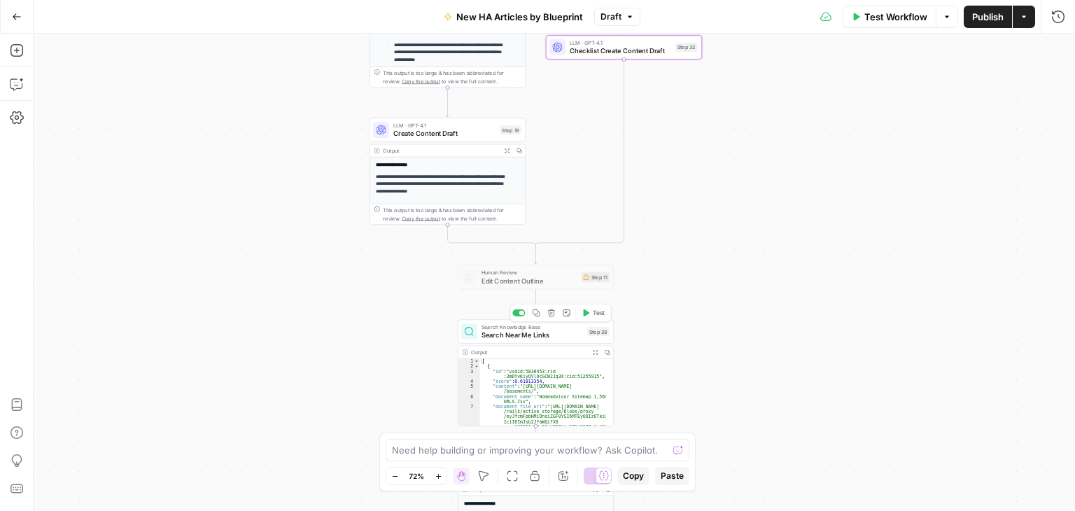
click at [535, 339] on span "Search Near Me Links" at bounding box center [531, 335] width 101 height 10
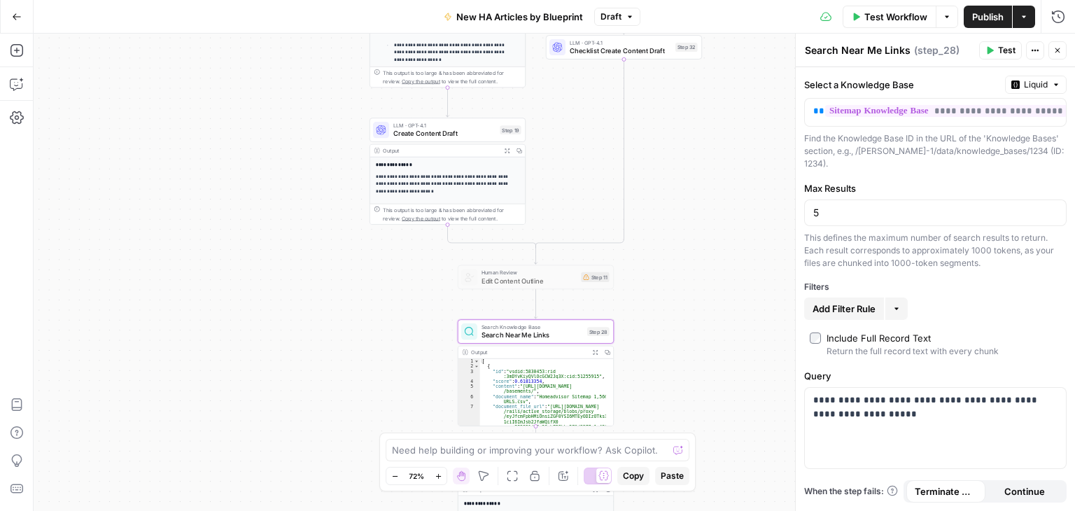
click at [713, 287] on div "**********" at bounding box center [554, 272] width 1041 height 477
click at [1056, 50] on icon "button" at bounding box center [1057, 50] width 8 height 8
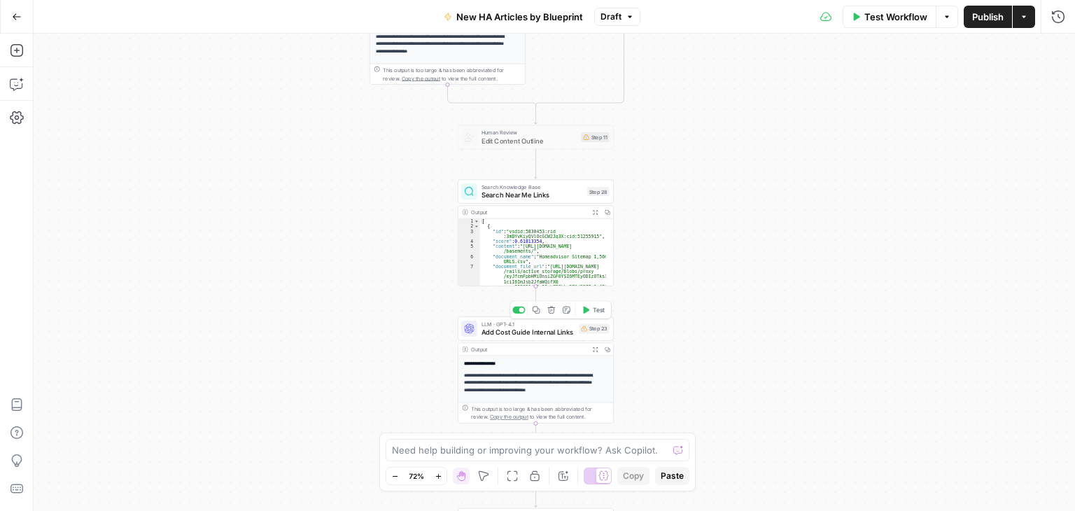
click at [570, 332] on span "Add Cost Guide Internal Links" at bounding box center [528, 332] width 94 height 10
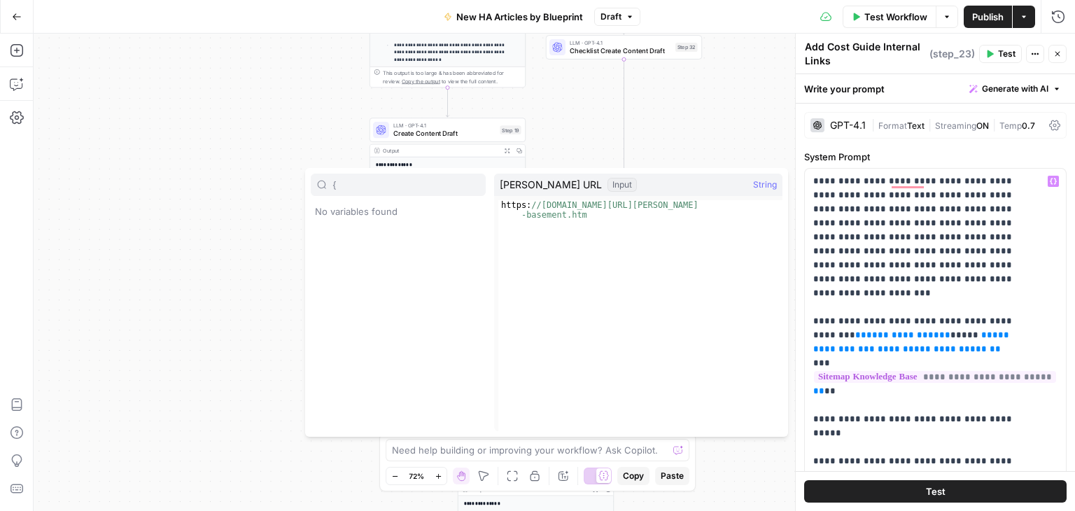
type input "{"
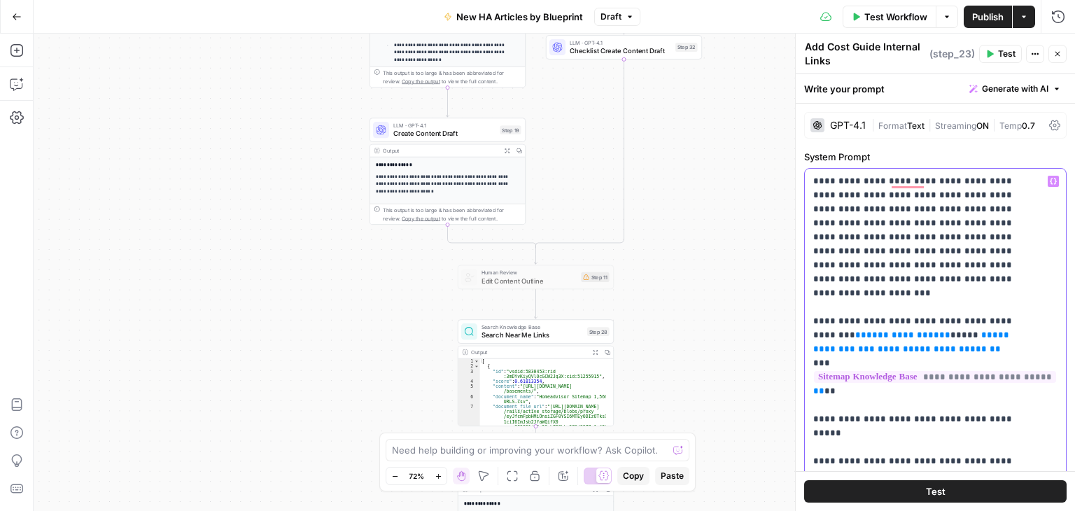
click at [992, 330] on span "***" at bounding box center [1000, 334] width 17 height 9
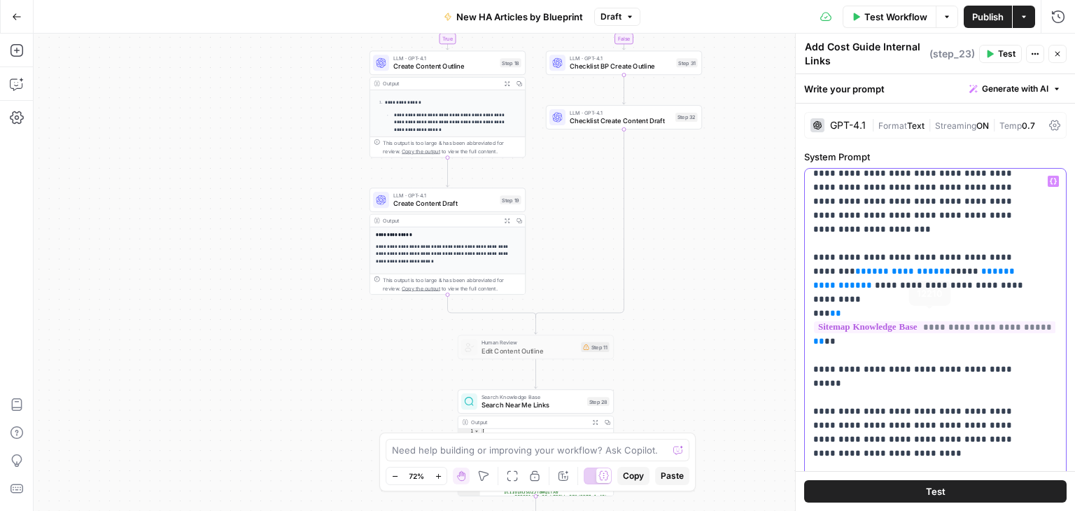
scroll to position [70, 0]
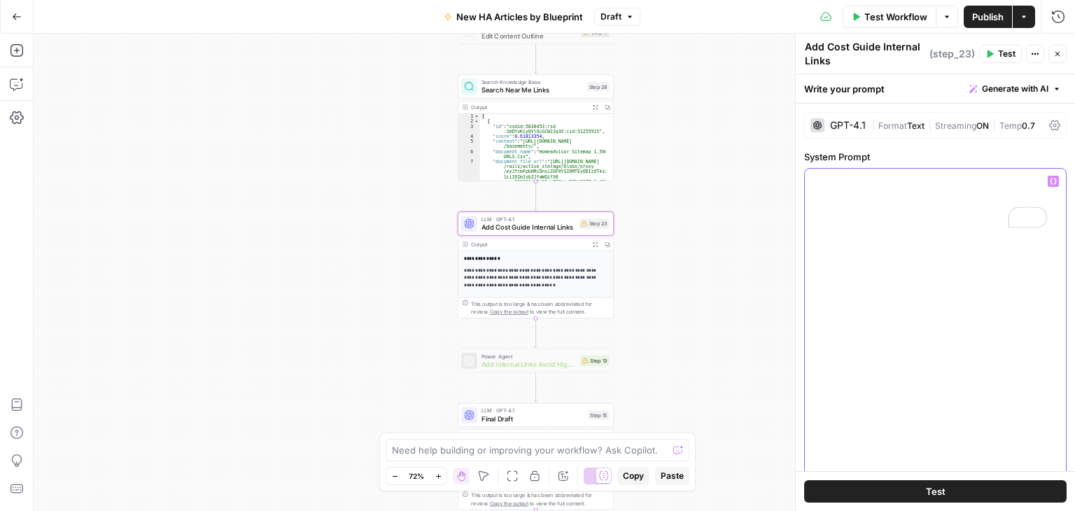
scroll to position [0, 0]
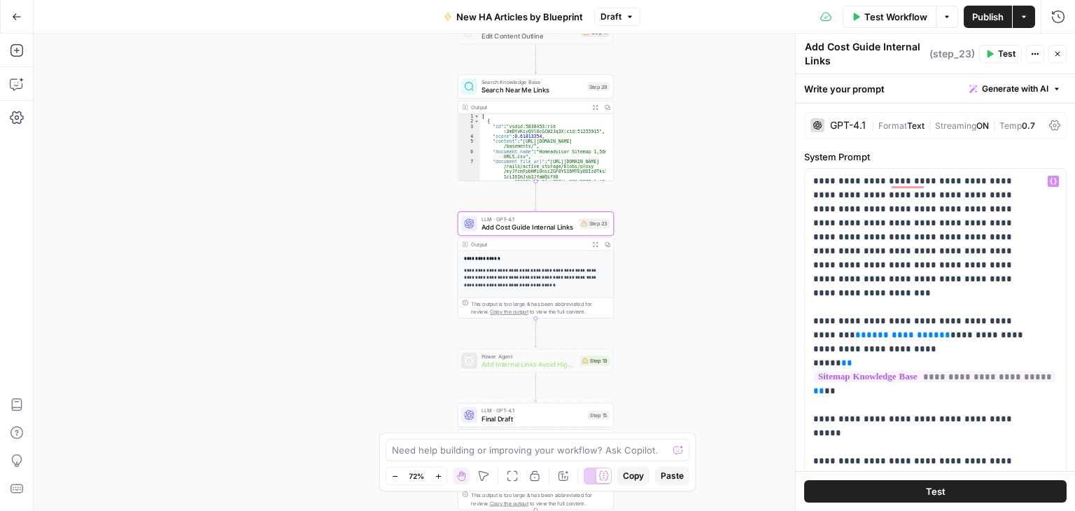
click at [1058, 48] on button "Close" at bounding box center [1057, 54] width 18 height 18
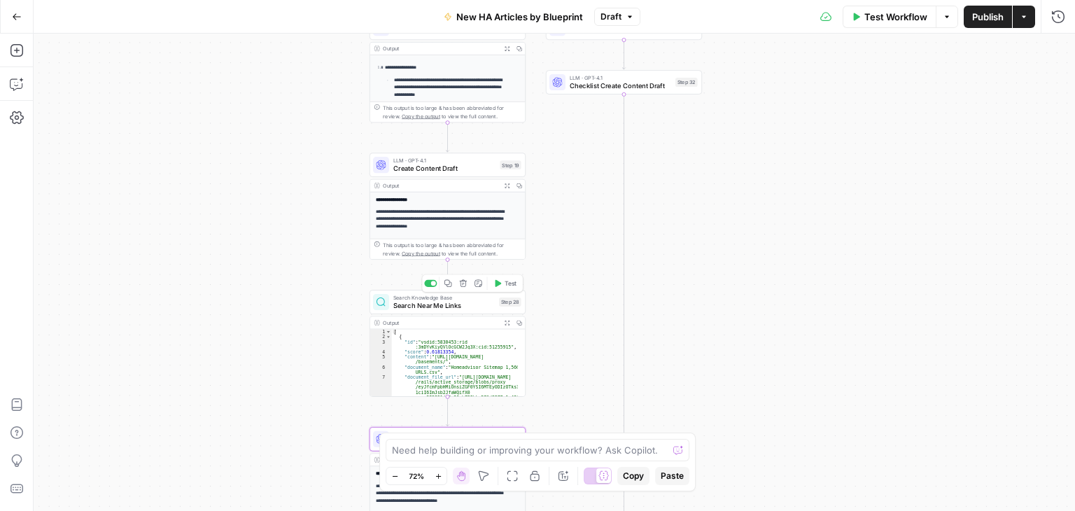
click at [446, 281] on icon "button" at bounding box center [448, 283] width 8 height 8
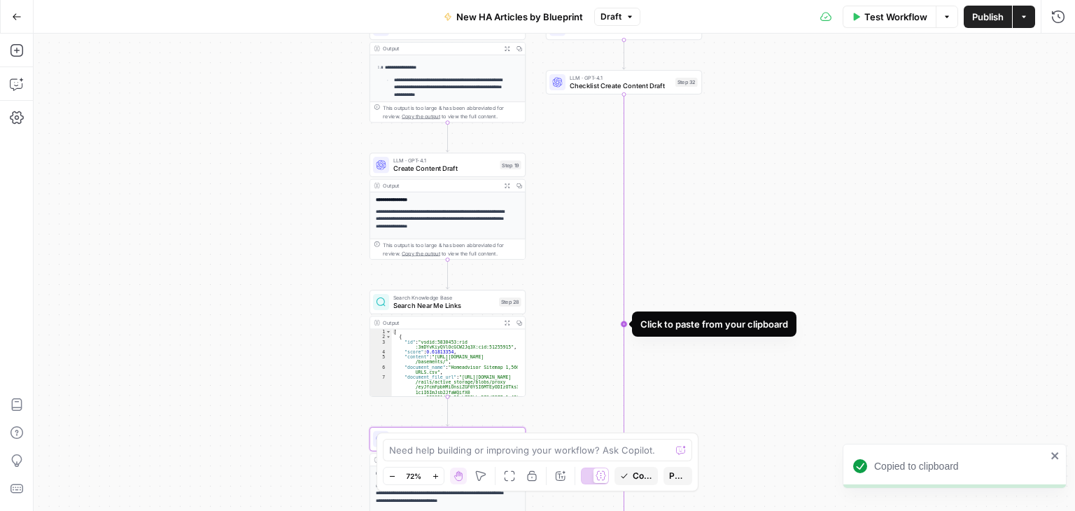
click at [621, 140] on icon "Edge from step_32 to step_30-conditional-end" at bounding box center [580, 325] width 88 height 462
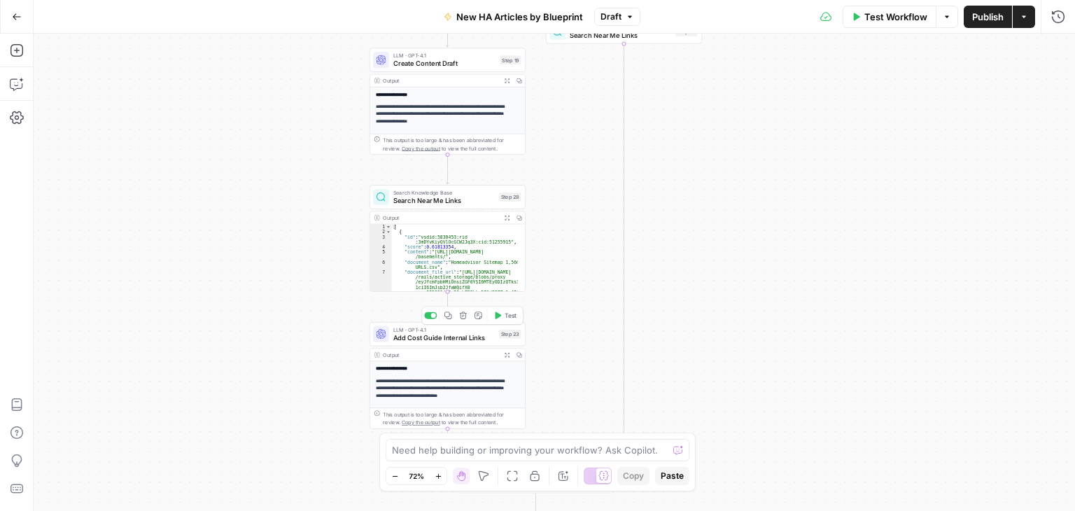
click at [445, 316] on icon "button" at bounding box center [447, 314] width 7 height 7
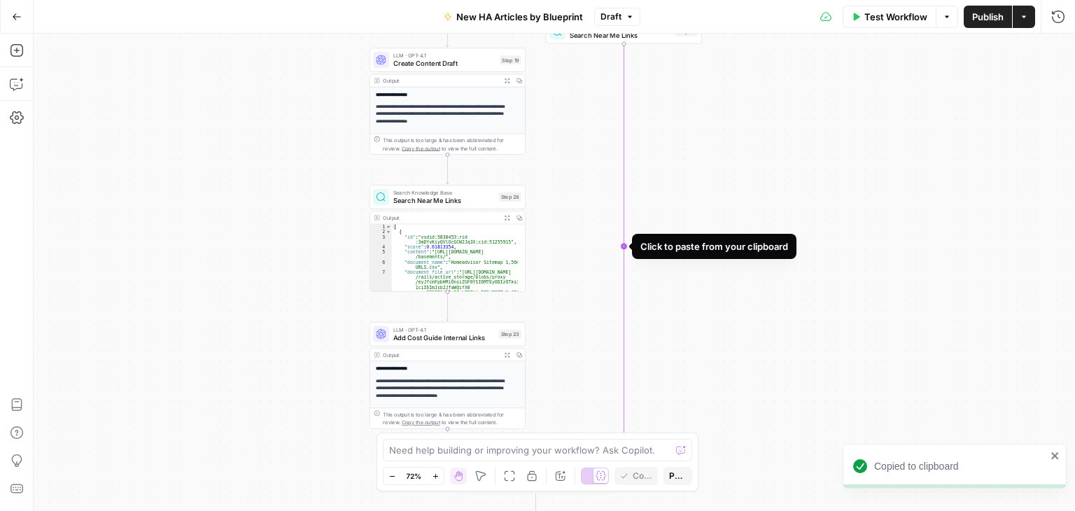
click at [624, 90] on icon "Edge from step_33 to step_30-conditional-end" at bounding box center [580, 247] width 88 height 408
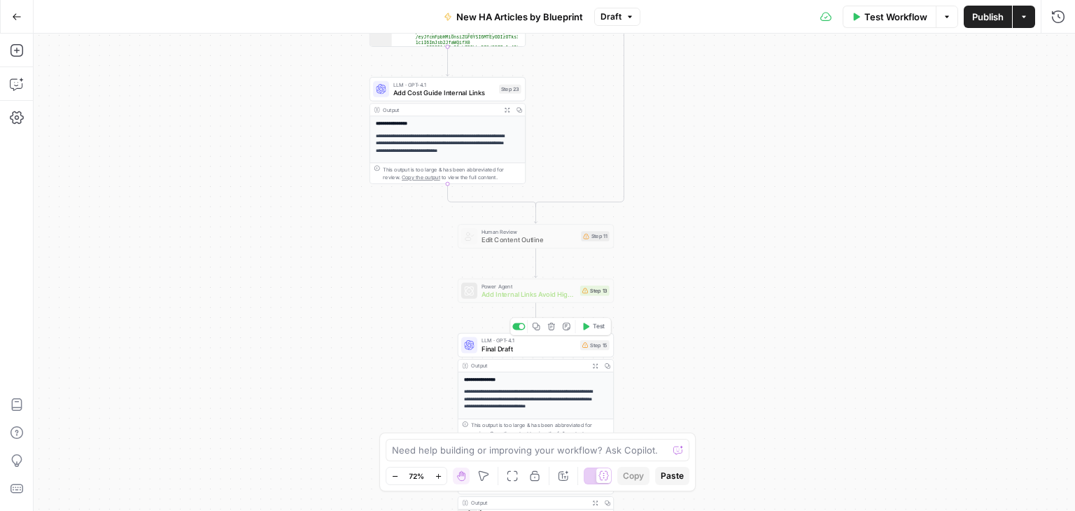
click at [553, 348] on span "Final Draft" at bounding box center [528, 349] width 94 height 10
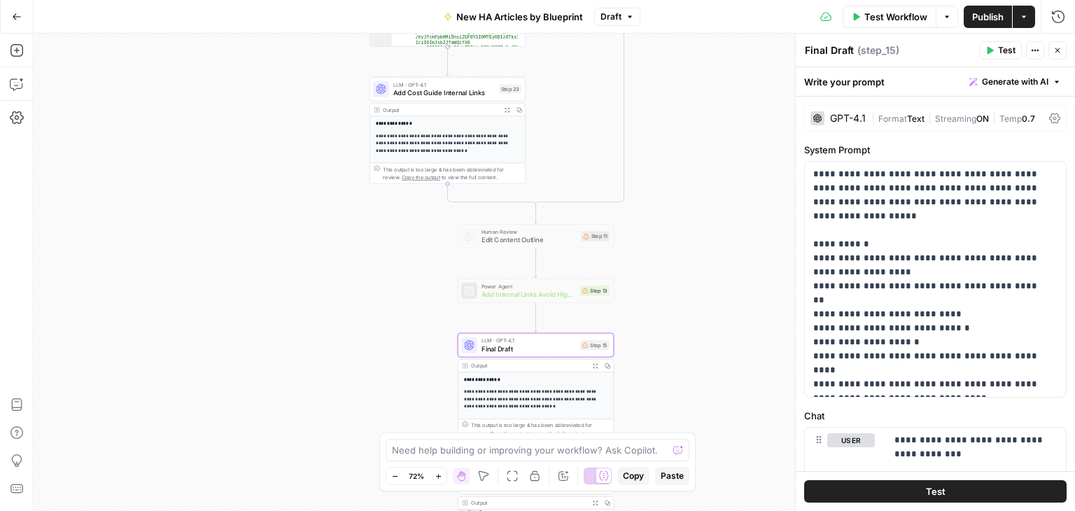
click at [1058, 47] on icon "button" at bounding box center [1057, 50] width 8 height 8
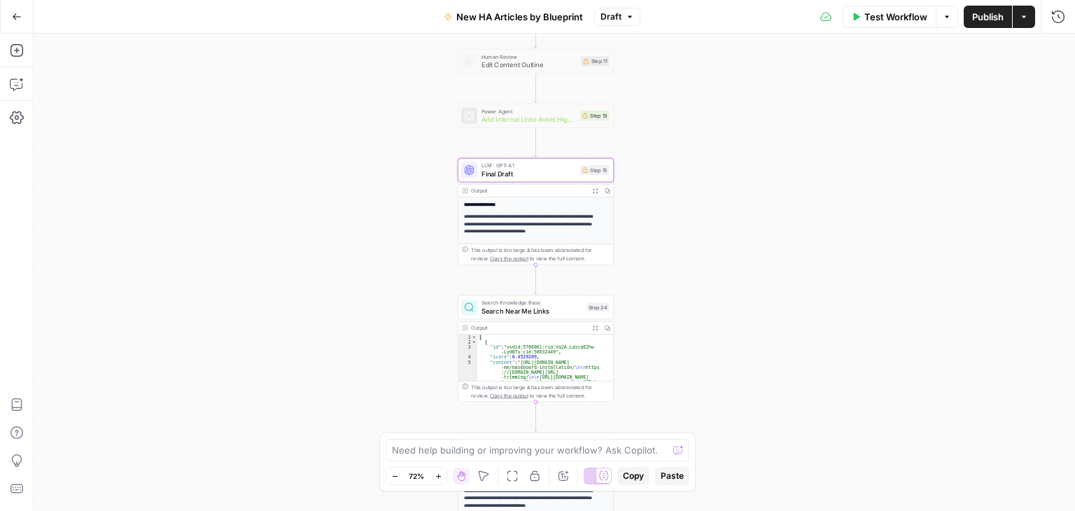
click at [546, 309] on span "Search Near Me Links" at bounding box center [531, 311] width 101 height 10
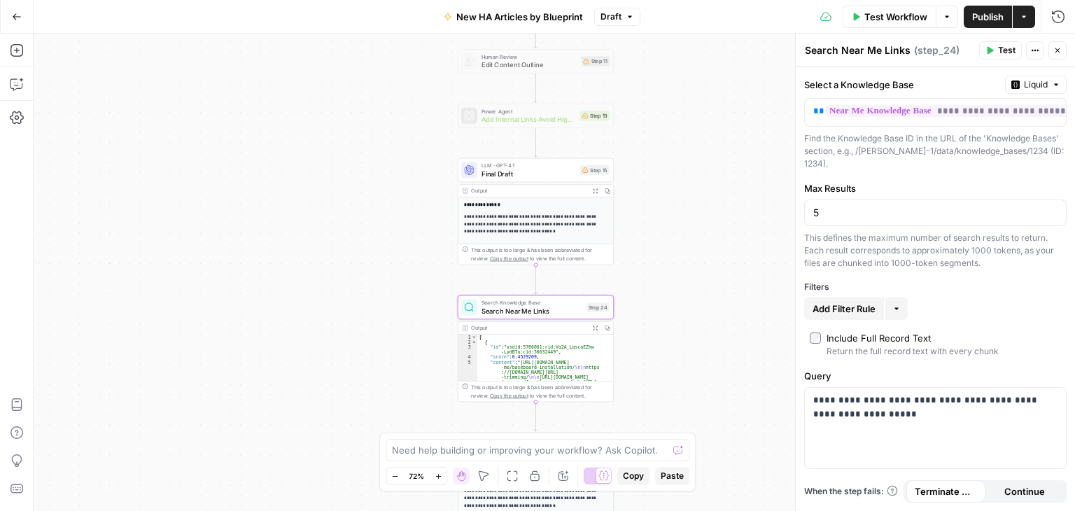
click at [1056, 50] on icon "button" at bounding box center [1057, 50] width 8 height 8
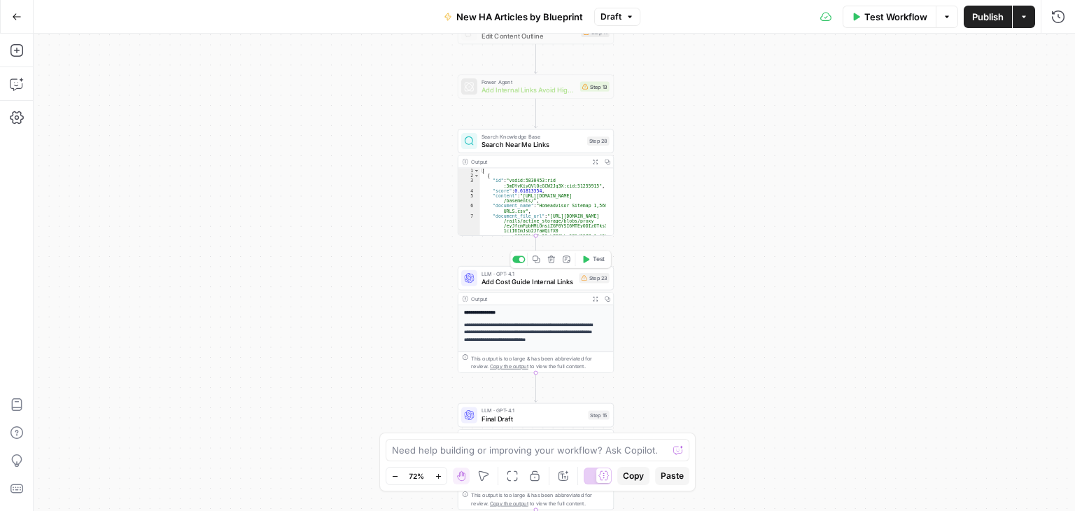
click at [527, 281] on span "Add Cost Guide Internal Links" at bounding box center [528, 281] width 94 height 10
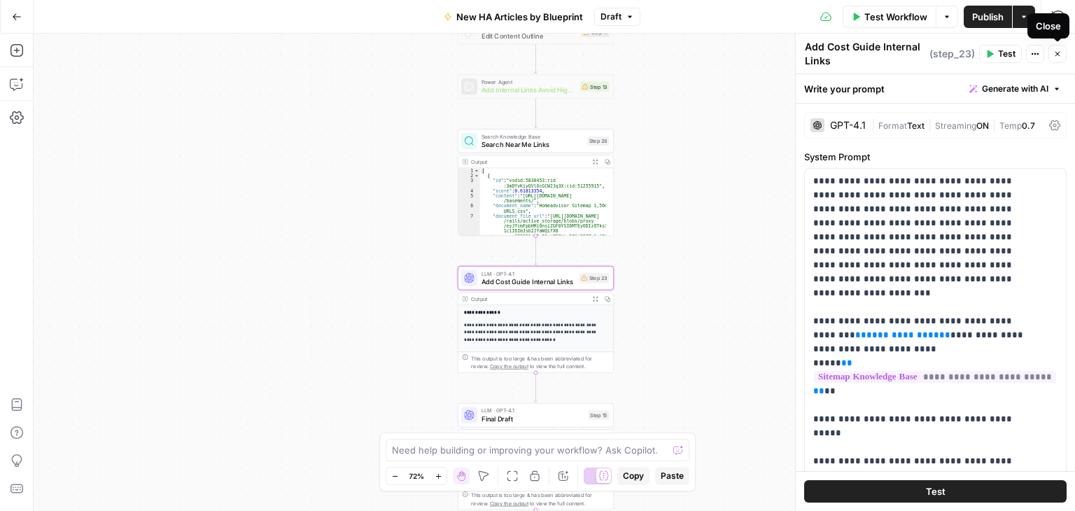
click at [1058, 52] on icon "button" at bounding box center [1057, 54] width 8 height 8
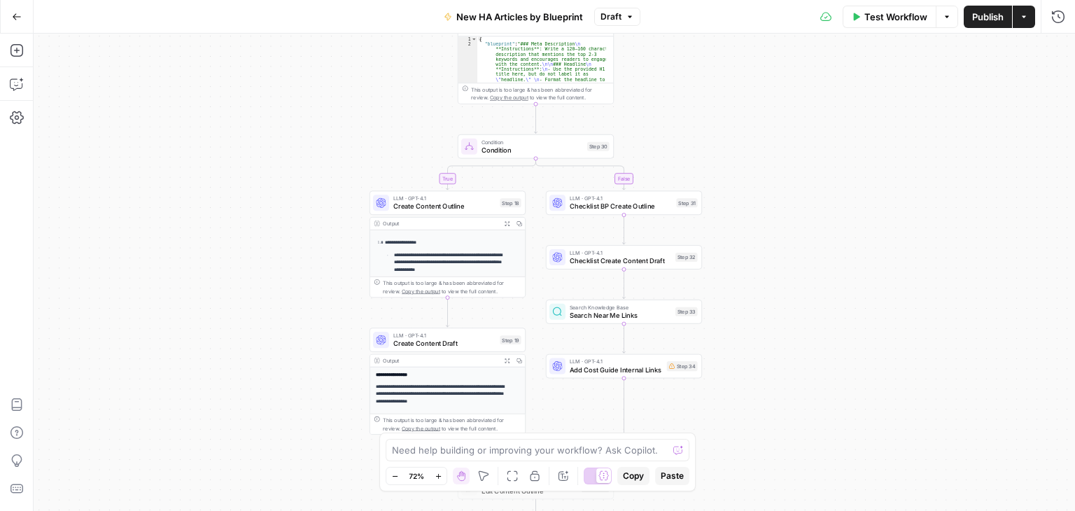
click at [616, 20] on span "Draft" at bounding box center [610, 16] width 21 height 13
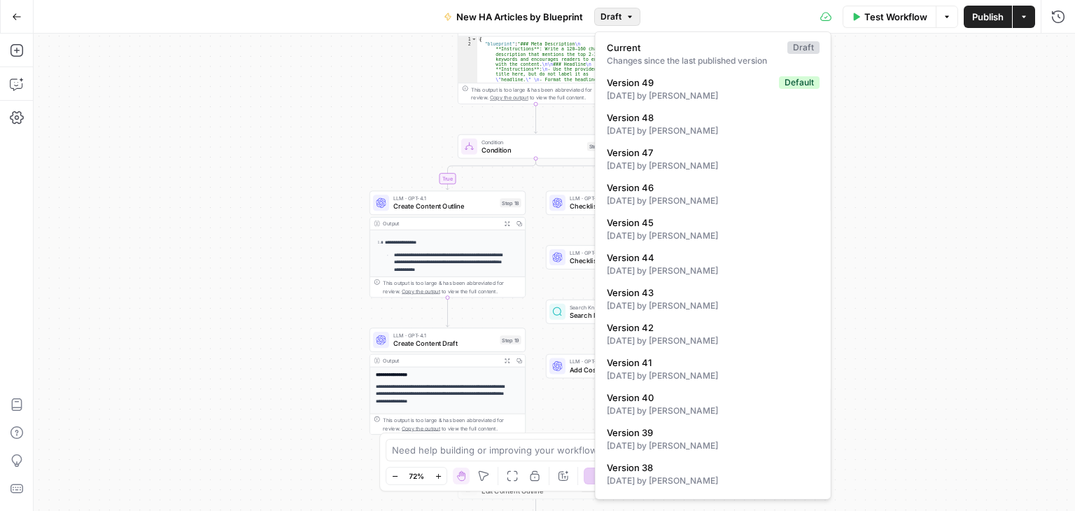
click at [907, 115] on div "**********" at bounding box center [554, 272] width 1041 height 477
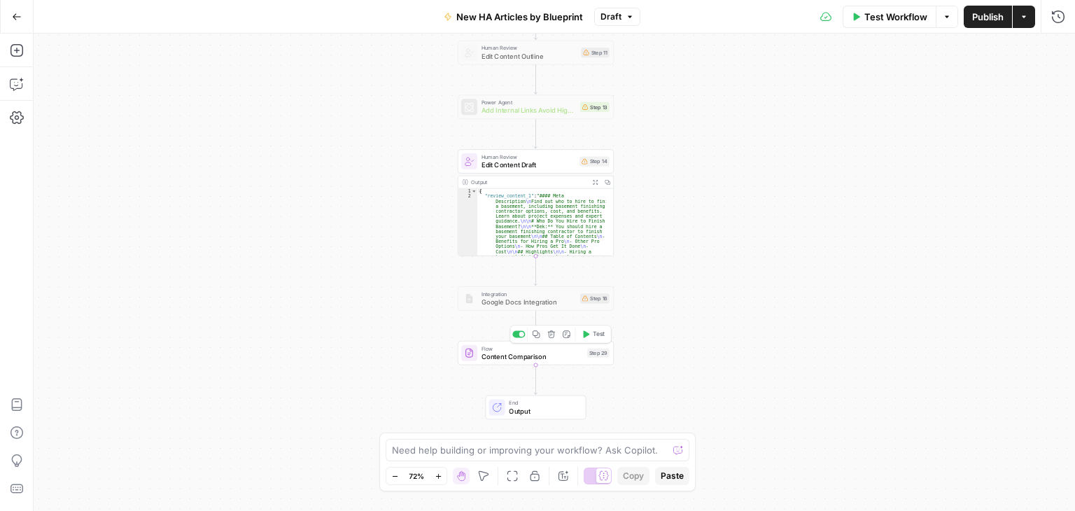
click at [547, 357] on span "Content Comparison" at bounding box center [531, 356] width 101 height 10
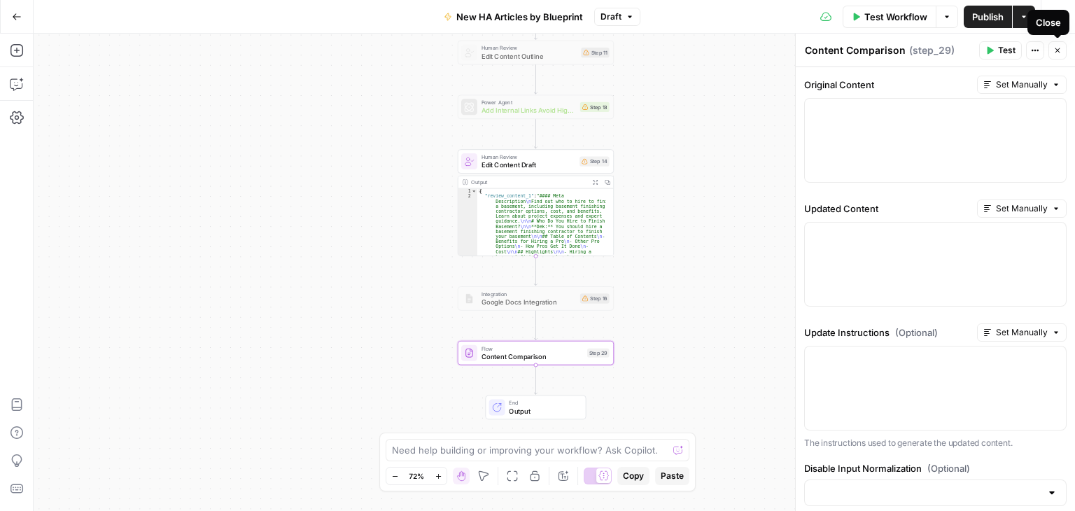
click at [1061, 50] on span "Close" at bounding box center [1061, 50] width 1 height 1
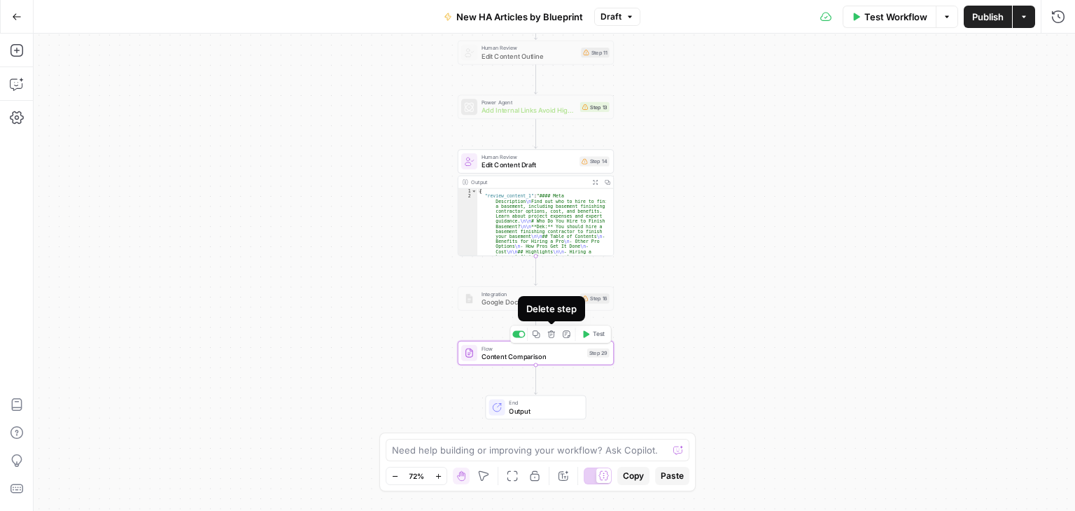
click at [550, 333] on icon "button" at bounding box center [551, 333] width 7 height 7
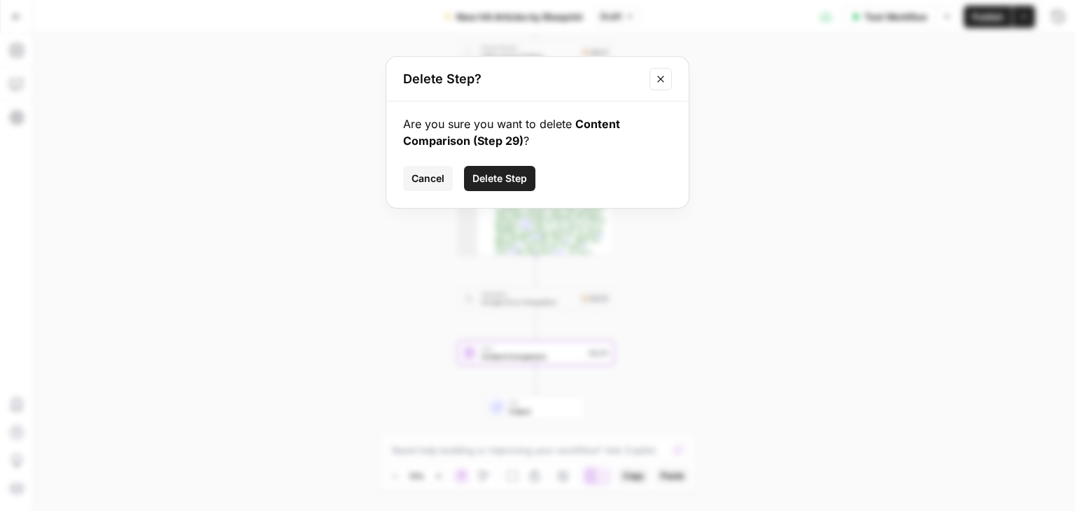
click at [521, 176] on span "Delete Step" at bounding box center [499, 178] width 55 height 14
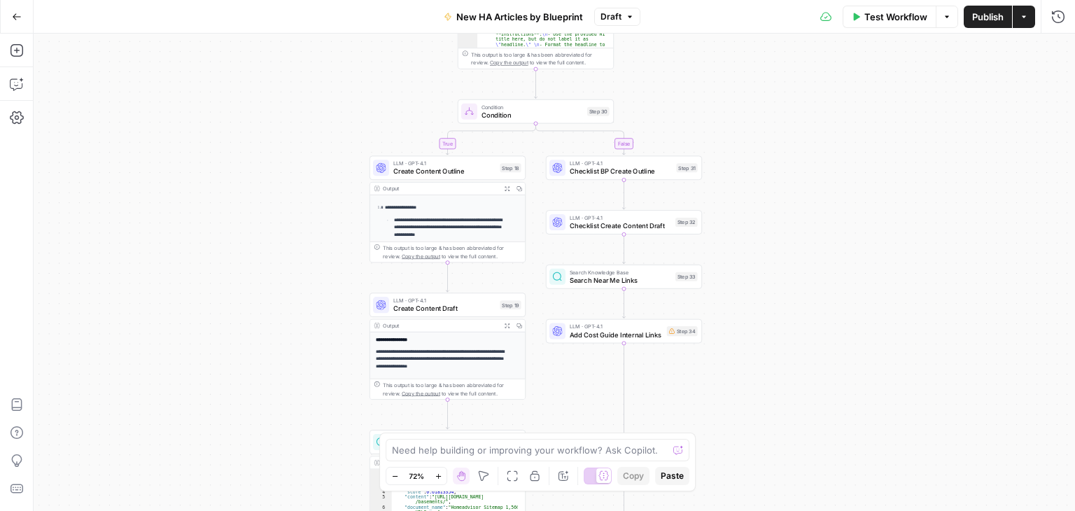
click at [630, 17] on icon "button" at bounding box center [629, 17] width 8 height 8
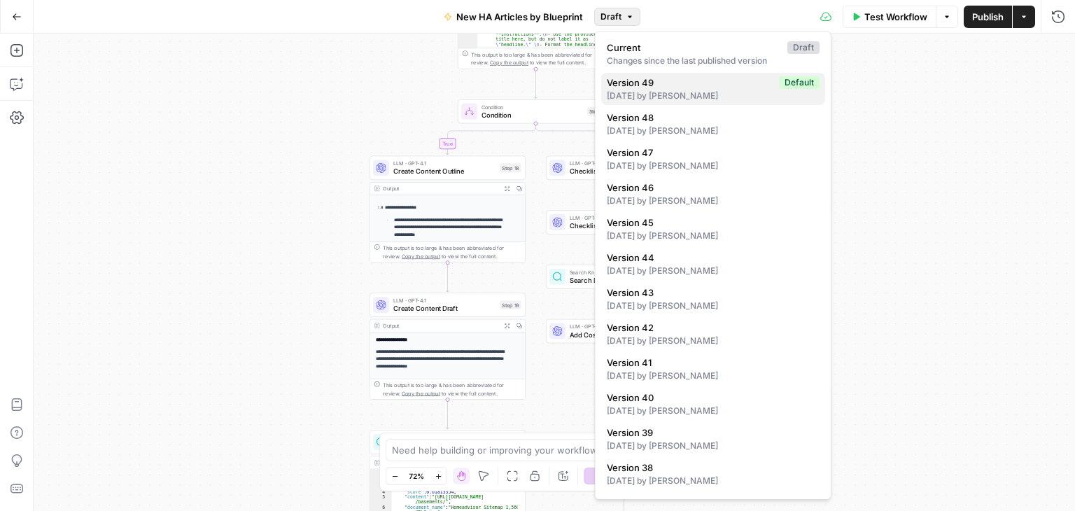
click at [677, 90] on div "[DATE] by [PERSON_NAME]" at bounding box center [713, 96] width 213 height 13
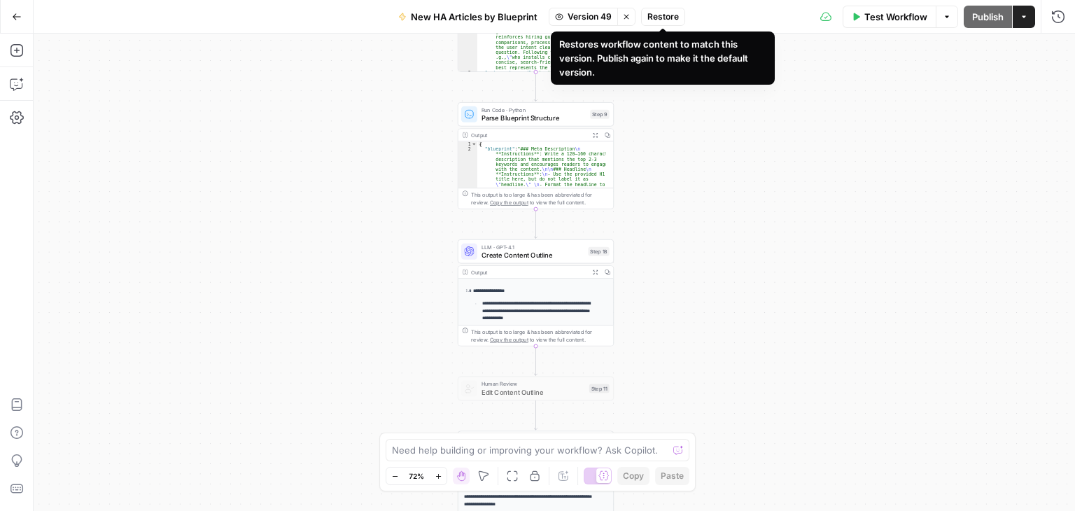
click at [662, 17] on span "Restore" at bounding box center [662, 16] width 31 height 13
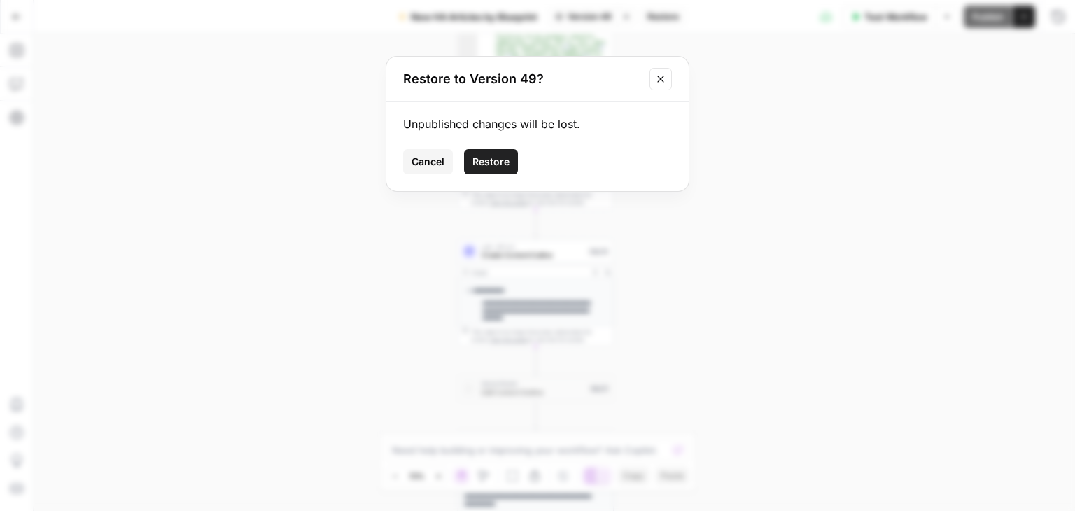
click at [495, 164] on span "Restore" at bounding box center [490, 162] width 37 height 14
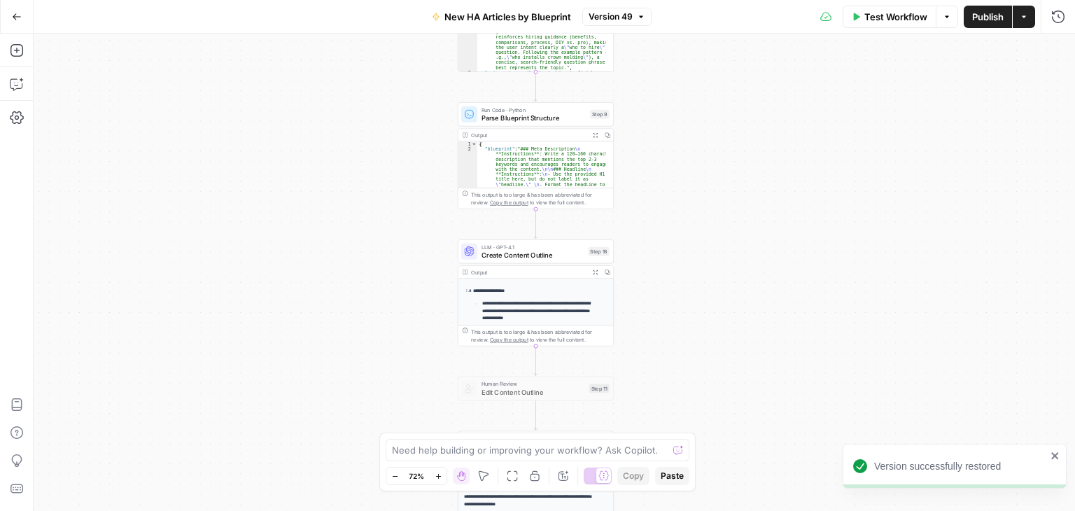
click at [1054, 451] on icon "close" at bounding box center [1055, 455] width 10 height 11
